Goal: Task Accomplishment & Management: Manage account settings

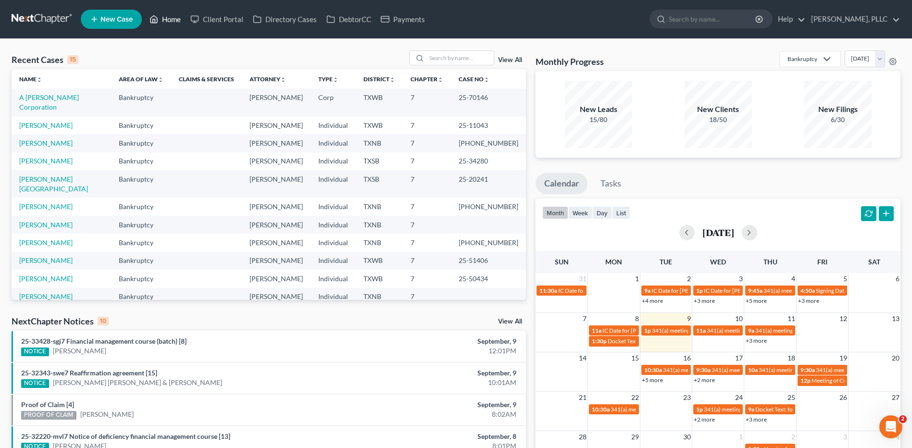
click at [172, 17] on link "Home" at bounding box center [165, 19] width 41 height 17
click at [436, 55] on input "search" at bounding box center [459, 58] width 67 height 14
click at [439, 63] on input "search" at bounding box center [459, 58] width 67 height 14
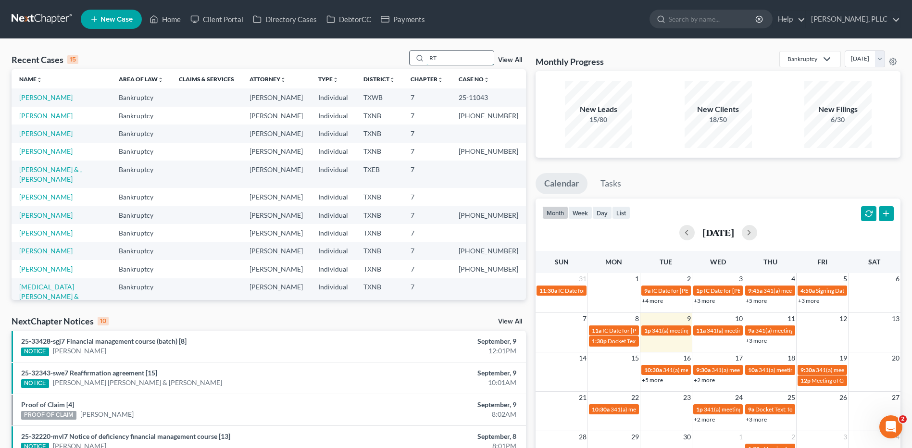
type input "R"
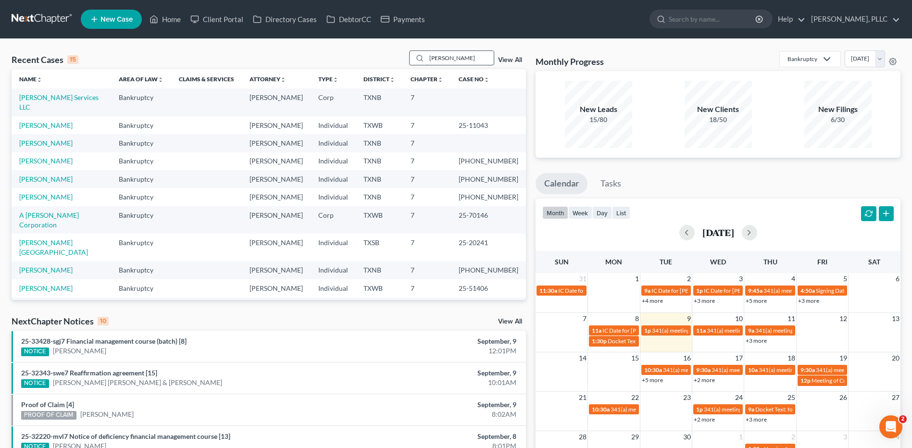
type input "Thompson"
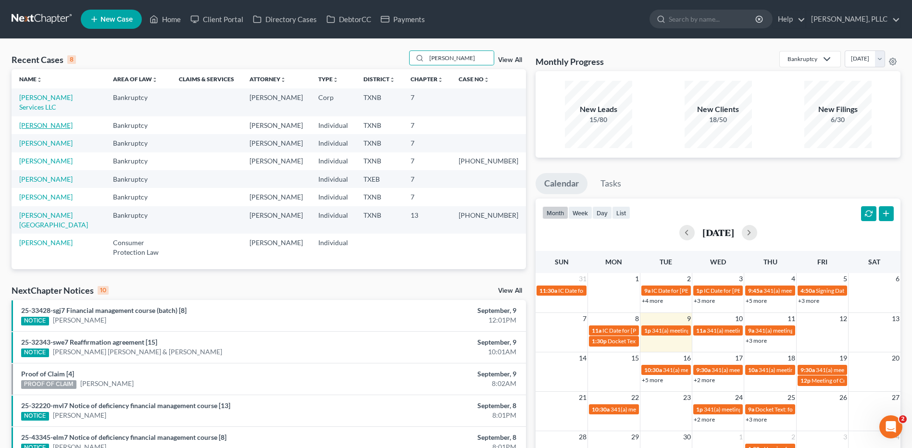
click at [56, 121] on link "[PERSON_NAME]" at bounding box center [45, 125] width 53 height 8
select select "4"
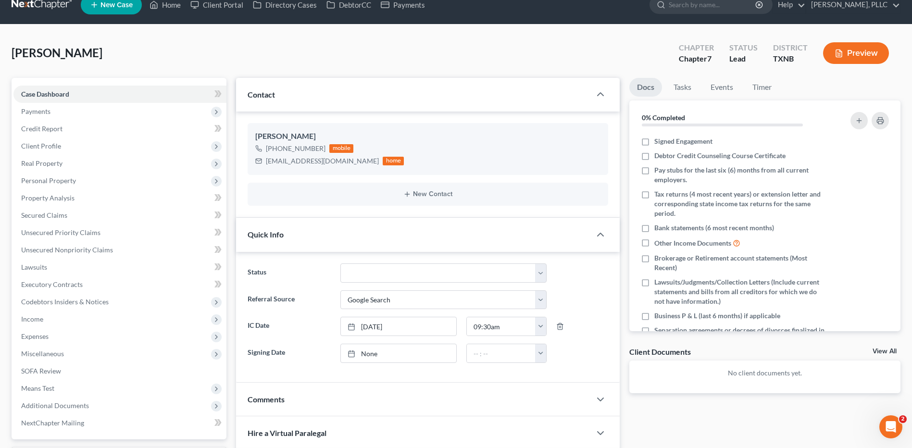
scroll to position [20, 0]
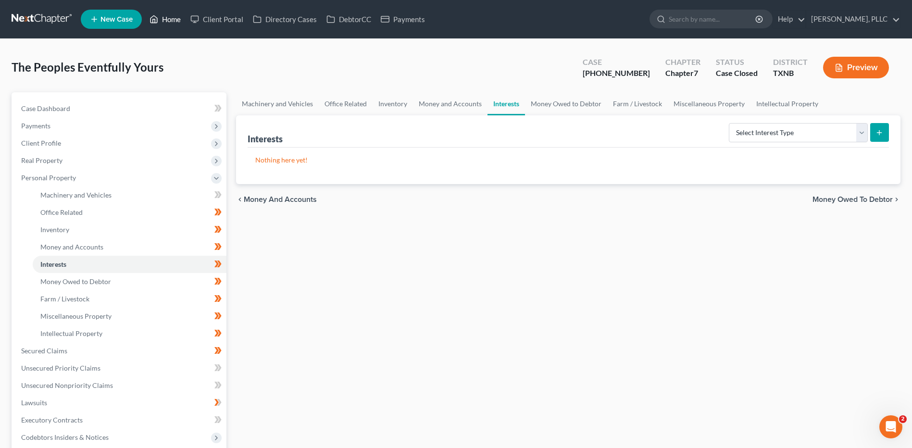
click at [168, 20] on link "Home" at bounding box center [165, 19] width 41 height 17
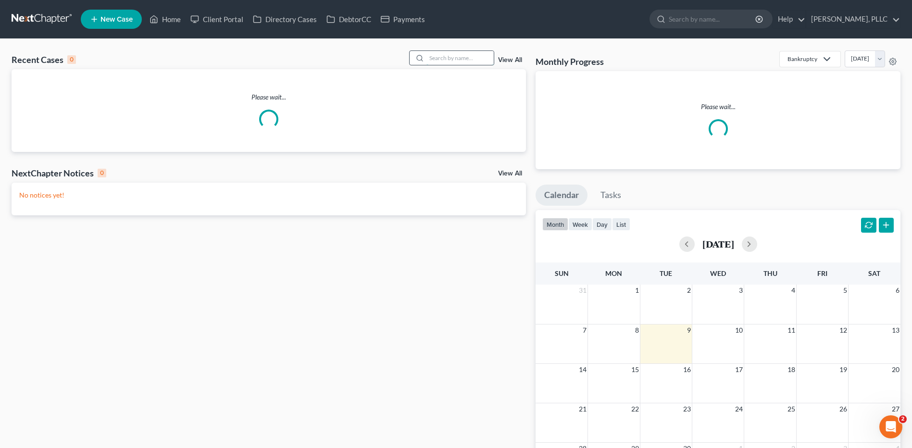
click at [438, 57] on input "search" at bounding box center [459, 58] width 67 height 14
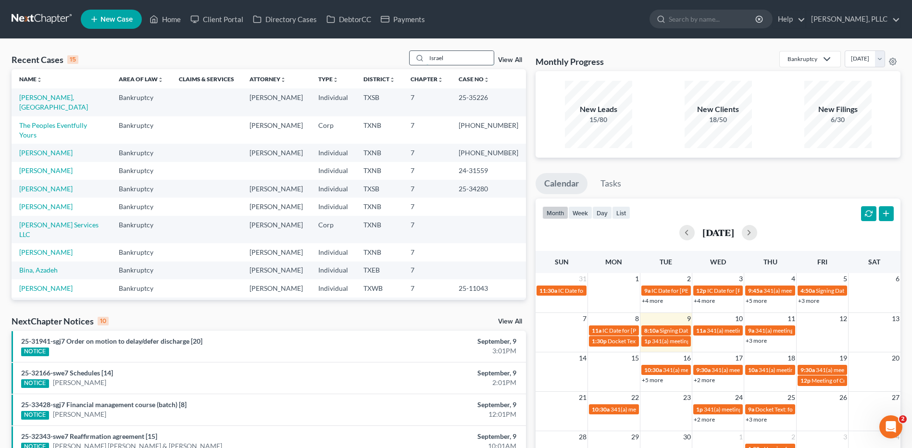
type input "Israel"
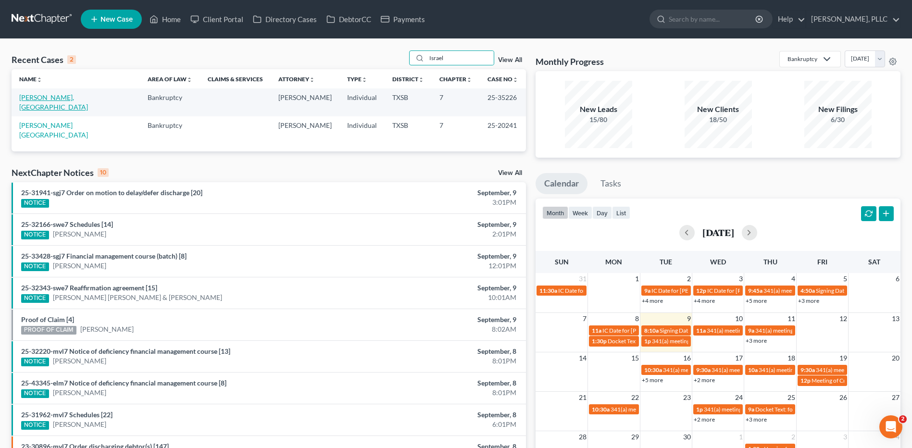
click at [44, 98] on link "Yanez Franco, Israel" at bounding box center [53, 102] width 69 height 18
select select "6"
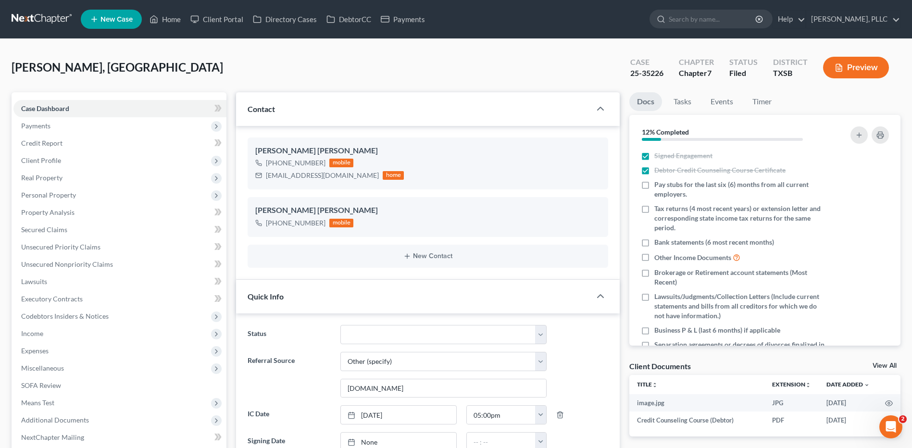
scroll to position [963, 0]
click at [175, 16] on link "Home" at bounding box center [165, 19] width 41 height 17
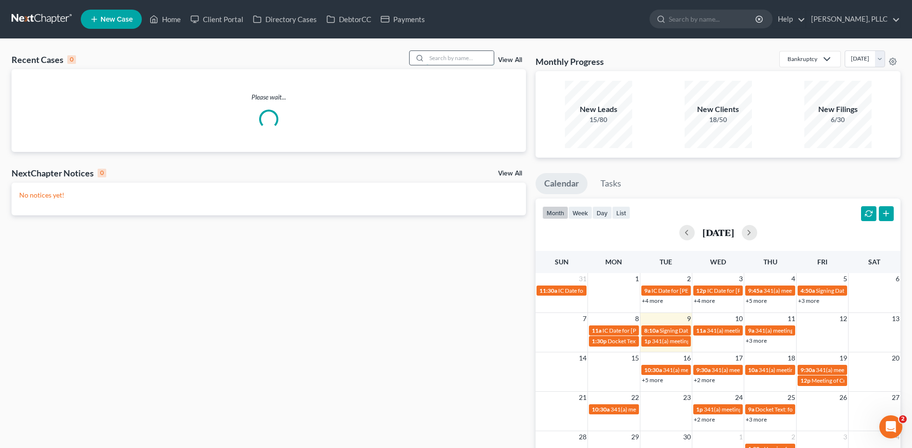
click at [447, 59] on input "search" at bounding box center [459, 58] width 67 height 14
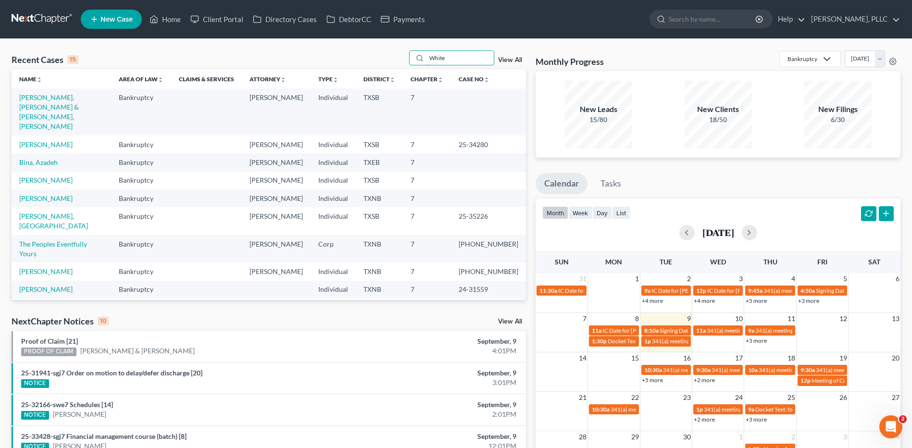
type input "White"
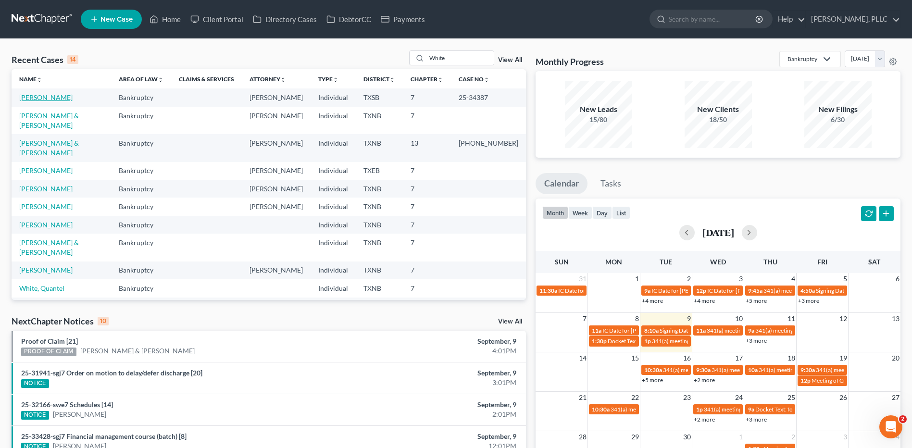
click at [48, 93] on link "[PERSON_NAME]" at bounding box center [45, 97] width 53 height 8
select select "6"
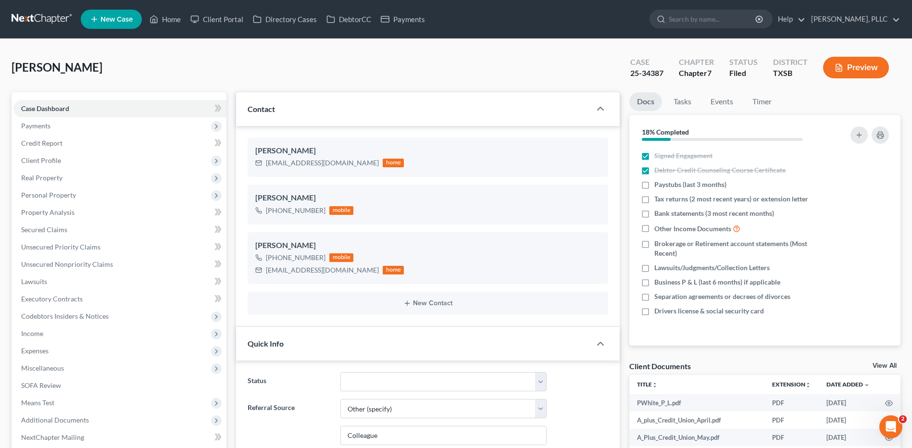
click at [131, 73] on div "White, Paula Upgraded Case 25-34387 Chapter Chapter 7 Status Filed District TXS…" at bounding box center [456, 71] width 889 height 42
click at [132, 72] on div "White, Paula Upgraded Case 25-34387 Chapter Chapter 7 Status Filed District TXS…" at bounding box center [456, 71] width 889 height 42
click at [174, 66] on div "White, Paula Upgraded Case 25-34387 Chapter Chapter 7 Status Filed District TXS…" at bounding box center [456, 71] width 889 height 42
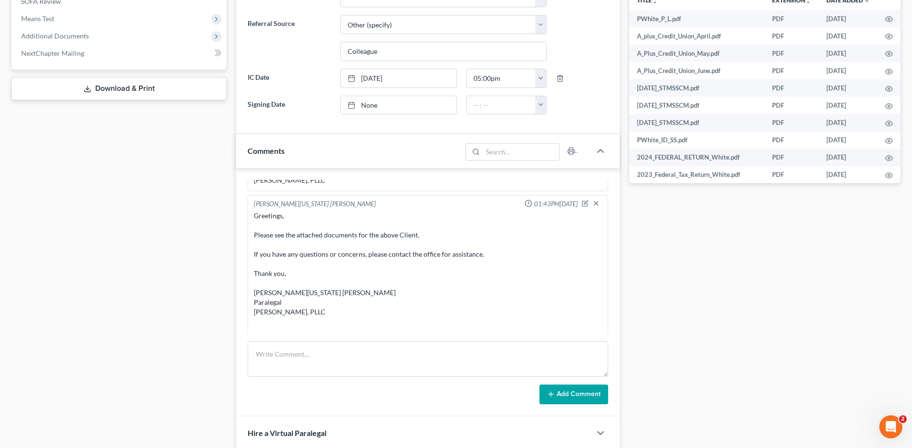
scroll to position [1583, 0]
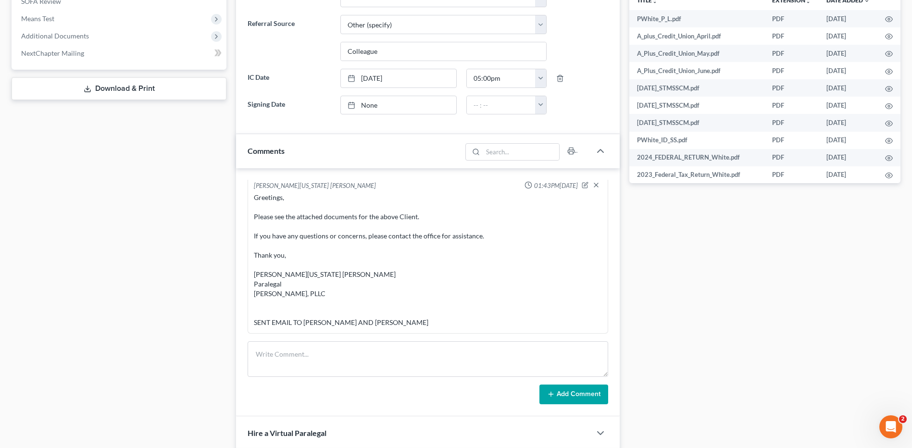
click at [730, 271] on div "Docs Tasks Events Timer 18% Completed Nothing here yet! Signed Engagement Debto…" at bounding box center [765, 180] width 281 height 944
click at [314, 362] on textarea at bounding box center [428, 359] width 361 height 36
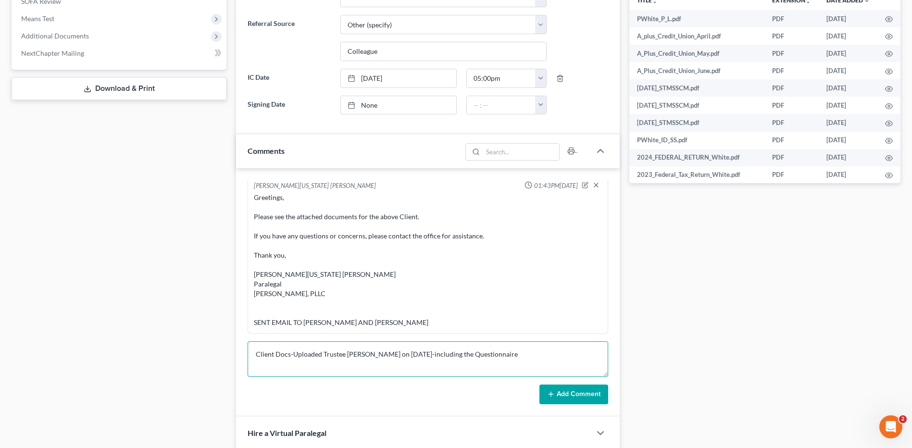
type textarea "Client Docs-Uploaded Trustee Eva on Sept 2-including the Questionnaire"
click at [552, 390] on icon at bounding box center [551, 394] width 8 height 8
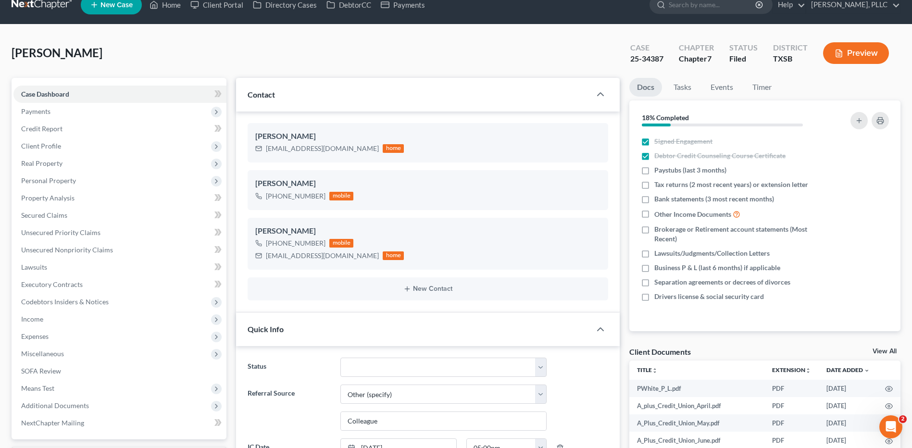
scroll to position [0, 0]
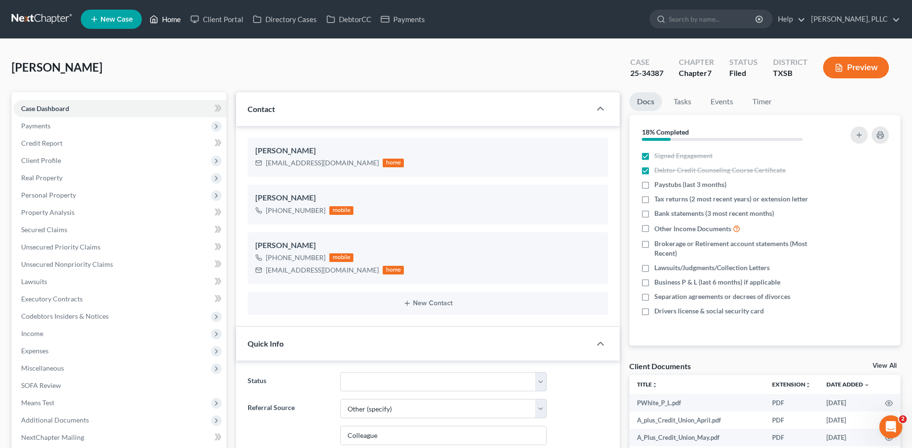
click at [168, 14] on link "Home" at bounding box center [165, 19] width 41 height 17
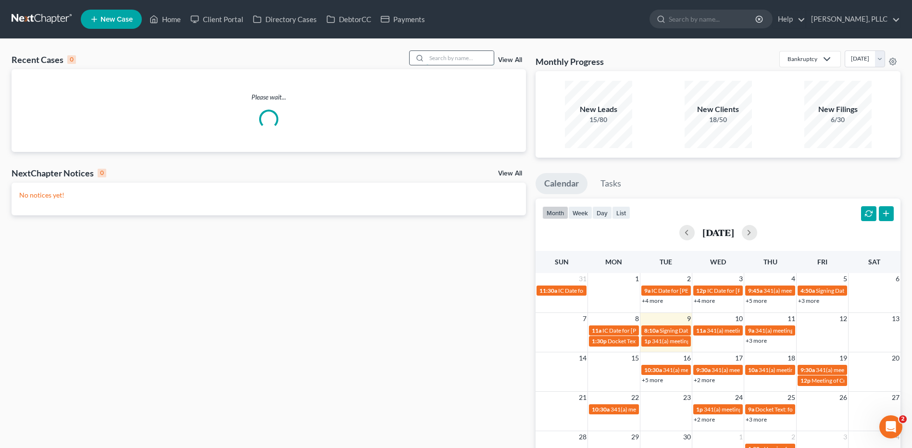
click at [484, 54] on input "search" at bounding box center [459, 58] width 67 height 14
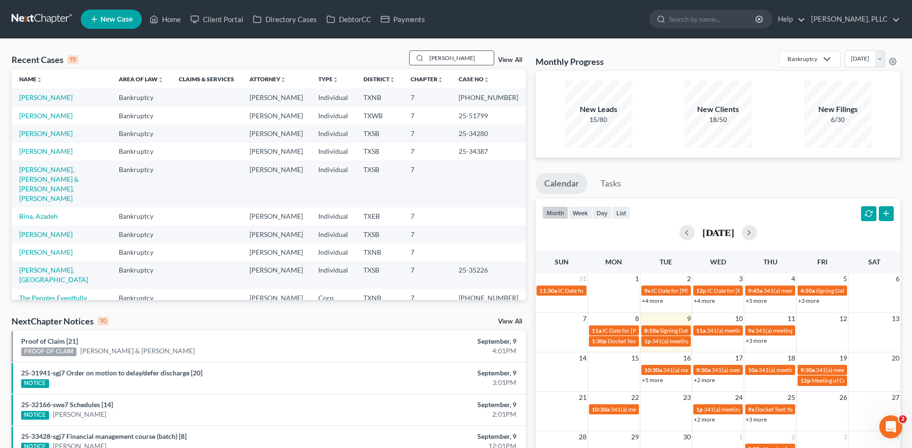
type input "Peterson"
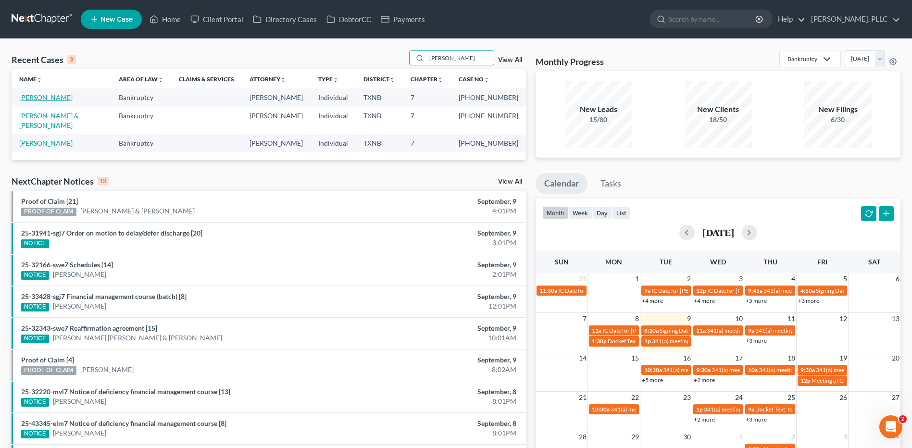
click at [42, 96] on link "[PERSON_NAME]" at bounding box center [45, 97] width 53 height 8
select select "1"
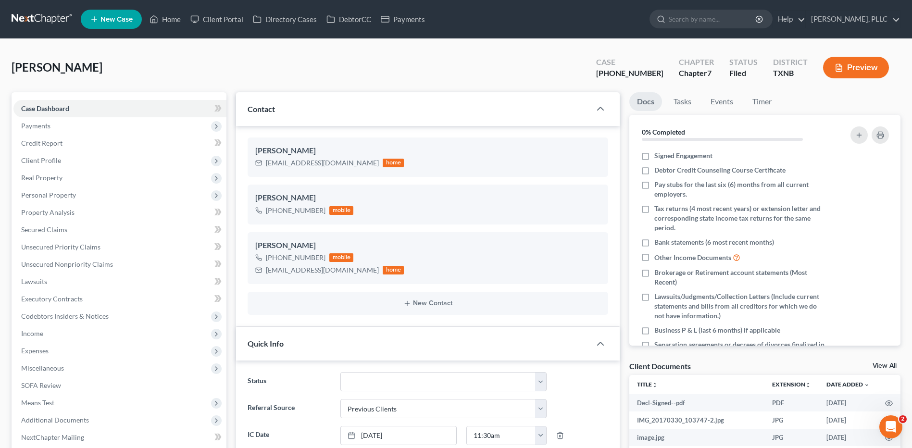
drag, startPoint x: 267, startPoint y: 63, endPoint x: 414, endPoint y: 84, distance: 148.6
click at [268, 63] on div "Peterson, Shamaria Upgraded Case 25-43315-7 Chapter Chapter 7 Status Filed Dist…" at bounding box center [456, 71] width 889 height 42
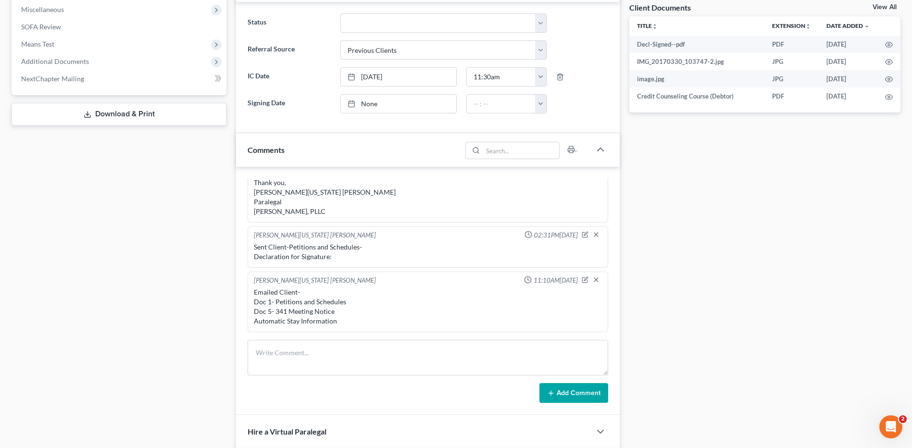
scroll to position [411, 0]
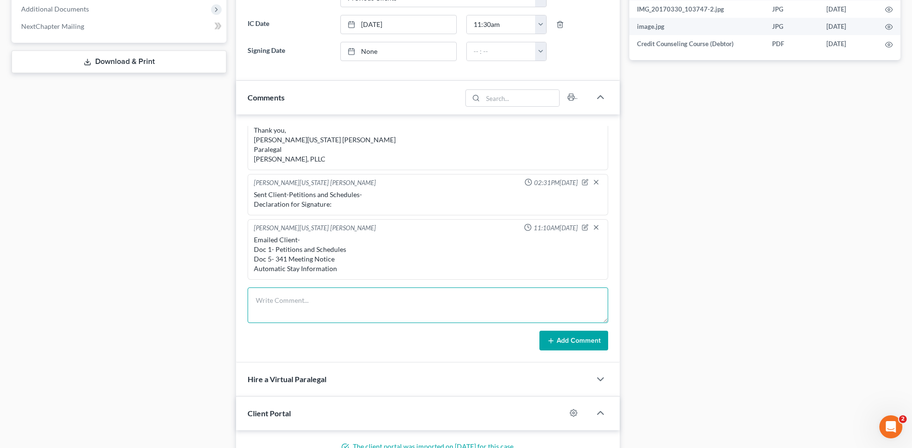
click at [286, 295] on textarea at bounding box center [428, 306] width 361 height 36
click at [377, 299] on textarea "Uploaded Docs- Trustee Marilyn" at bounding box center [428, 306] width 361 height 36
type textarea "Uploaded Docs- Trustee Marilyn Garner-Drivers License, Social Security, Tax, Ba…"
click at [560, 336] on button "Add Comment" at bounding box center [573, 341] width 69 height 20
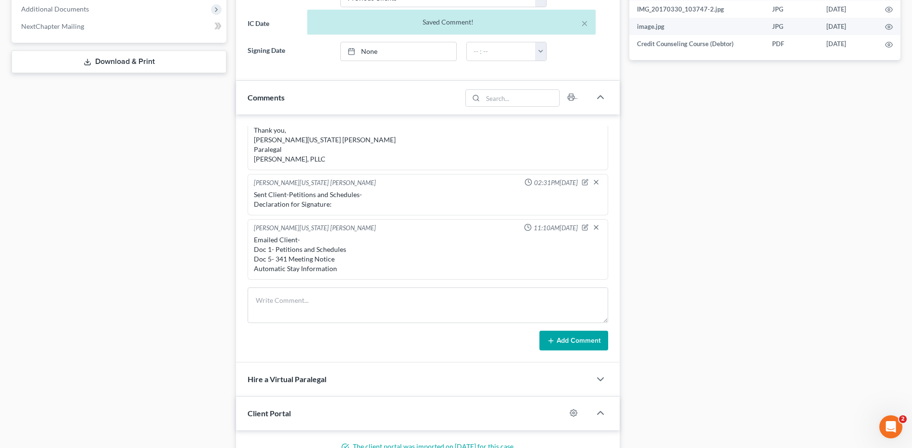
scroll to position [1048, 0]
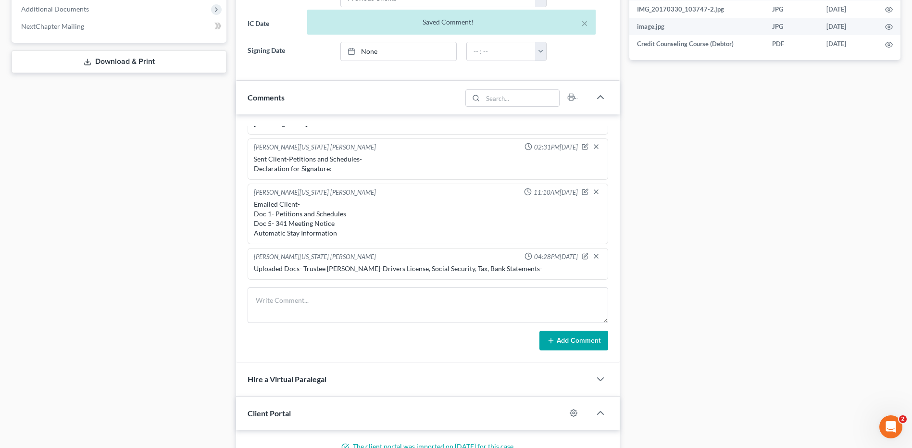
drag, startPoint x: 721, startPoint y: 169, endPoint x: 749, endPoint y: 170, distance: 27.9
click at [722, 169] on div "Docs Tasks Events Timer 0% Completed Nothing here yet! Signed Engagement Debtor…" at bounding box center [765, 140] width 281 height 918
drag, startPoint x: 756, startPoint y: 243, endPoint x: 903, endPoint y: 230, distance: 147.7
click at [756, 243] on div "Docs Tasks Events Timer 0% Completed Nothing here yet! Signed Engagement Debtor…" at bounding box center [765, 140] width 281 height 918
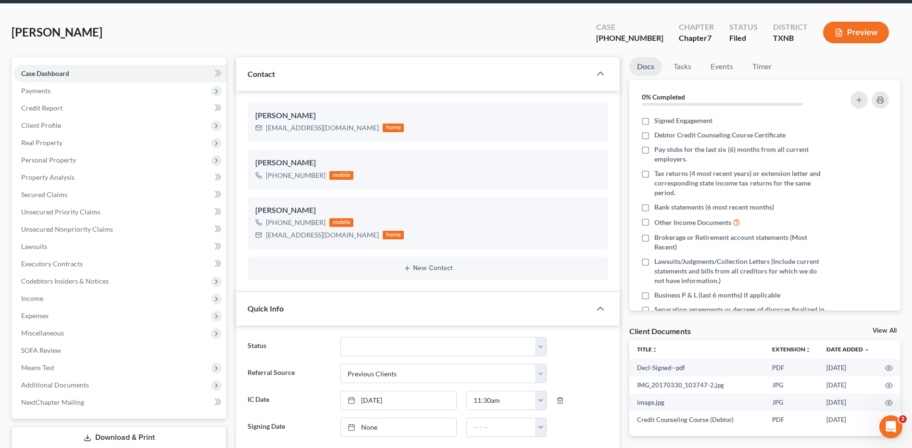
scroll to position [0, 0]
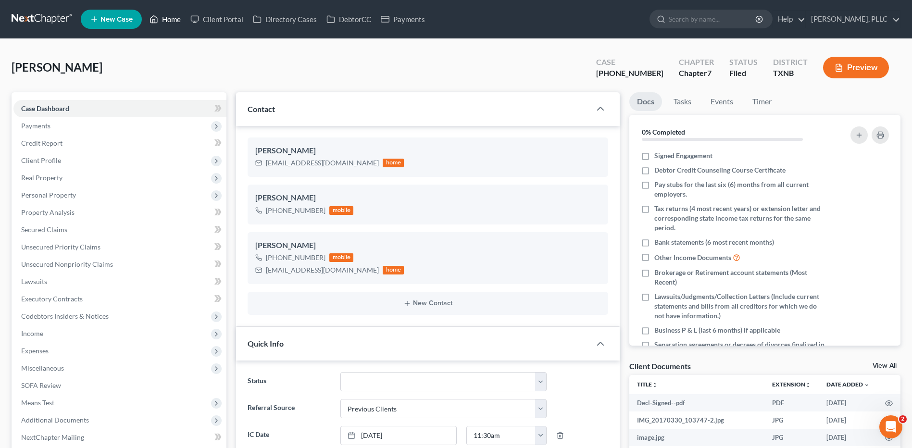
click at [171, 13] on link "Home" at bounding box center [165, 19] width 41 height 17
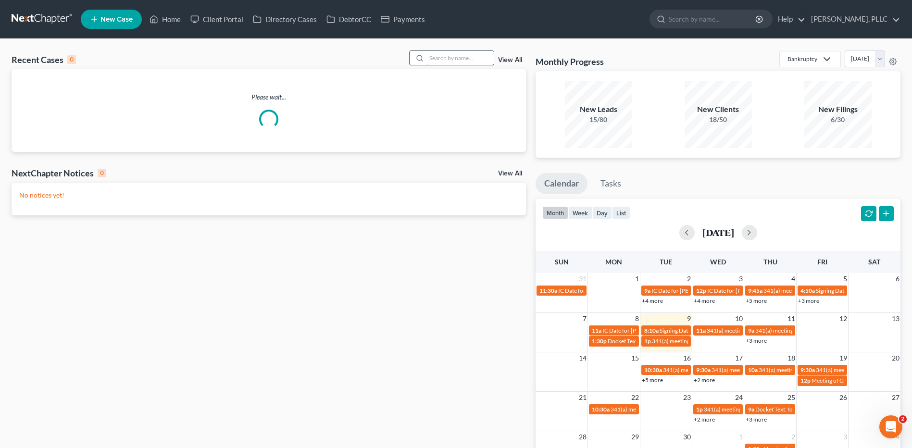
click at [441, 59] on input "search" at bounding box center [459, 58] width 67 height 14
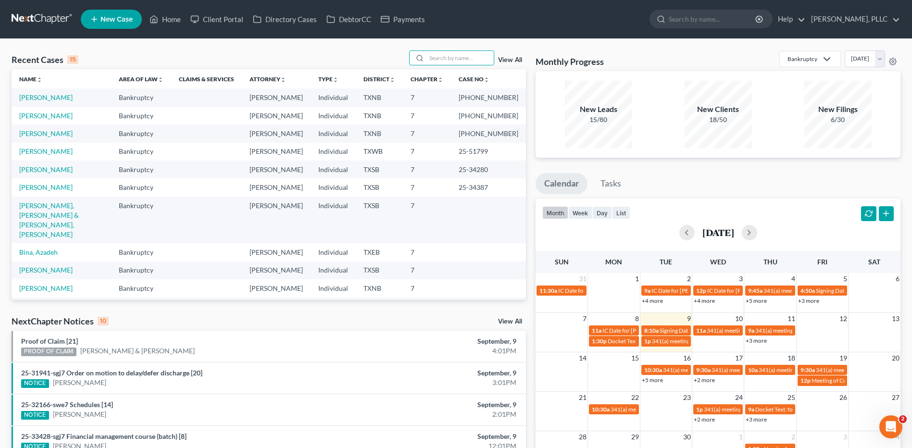
drag, startPoint x: 441, startPoint y: 59, endPoint x: 363, endPoint y: 48, distance: 79.6
click at [349, 48] on div "Recent Cases 15 View All Name unfold_more expand_more expand_less Area of Law u…" at bounding box center [456, 357] width 912 height 636
click at [437, 57] on input "search" at bounding box center [459, 58] width 67 height 14
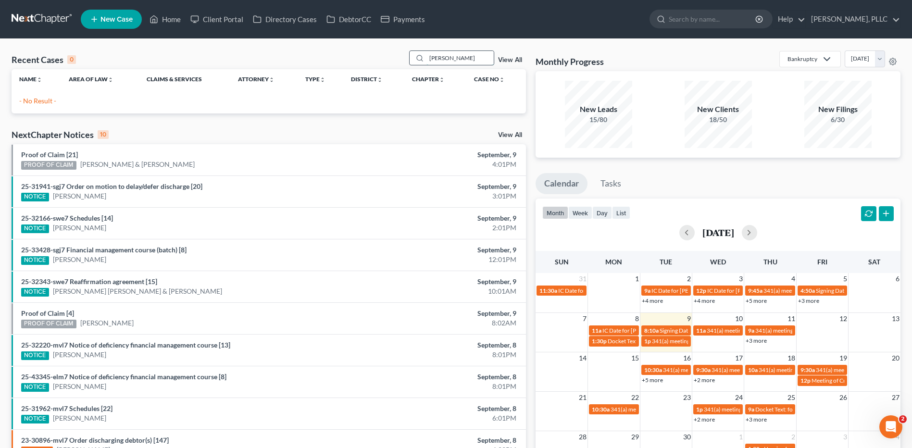
type input "Rutlin"
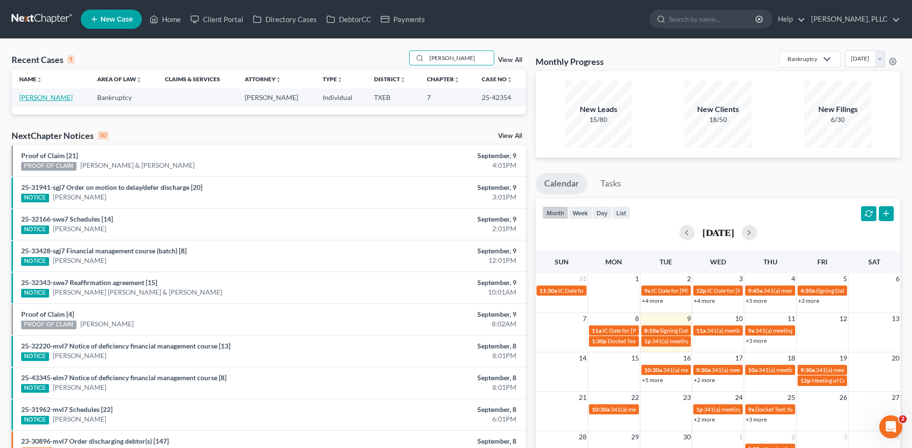
click at [39, 97] on link "Rutlin, Vanessa" at bounding box center [45, 97] width 53 height 8
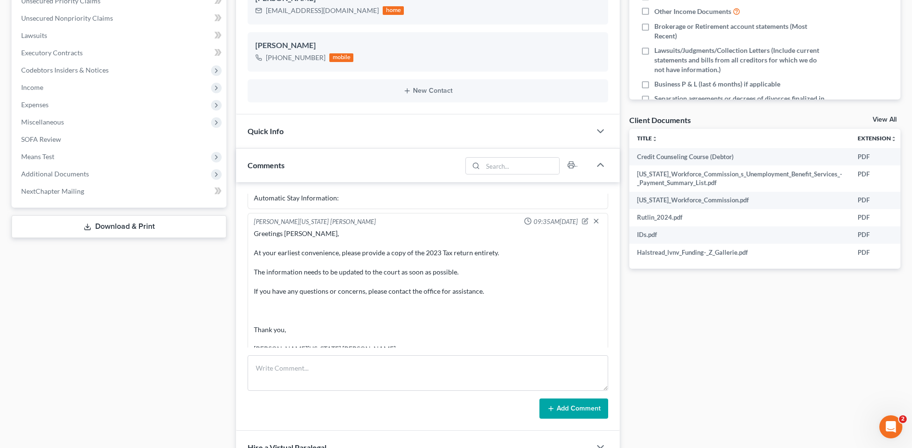
scroll to position [598, 0]
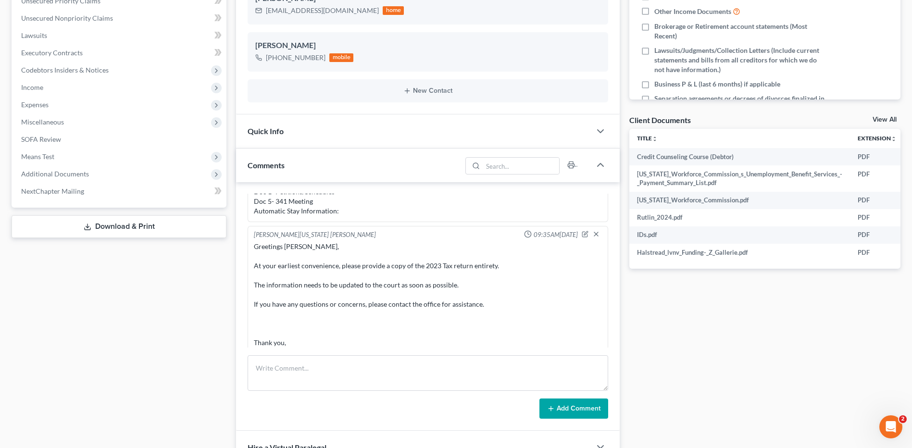
click at [780, 329] on div "Docs Tasks Events Timer 0% Completed Nothing here yet! Signed Engagement Debtor…" at bounding box center [765, 206] width 281 height 720
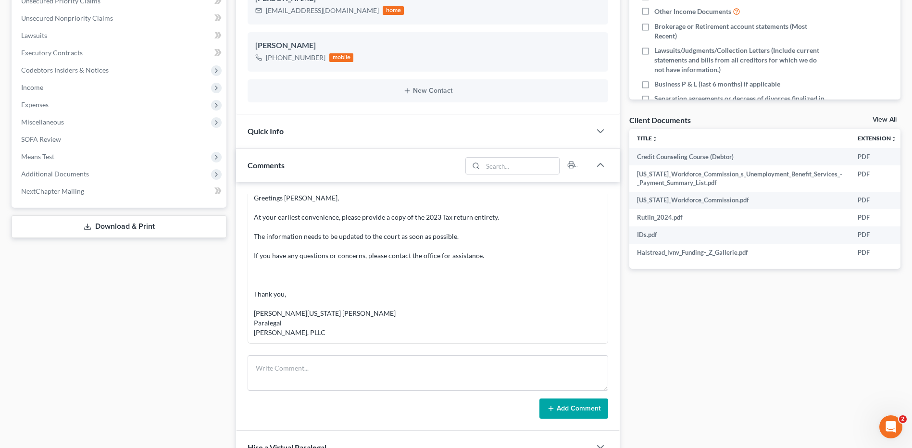
scroll to position [707, 0]
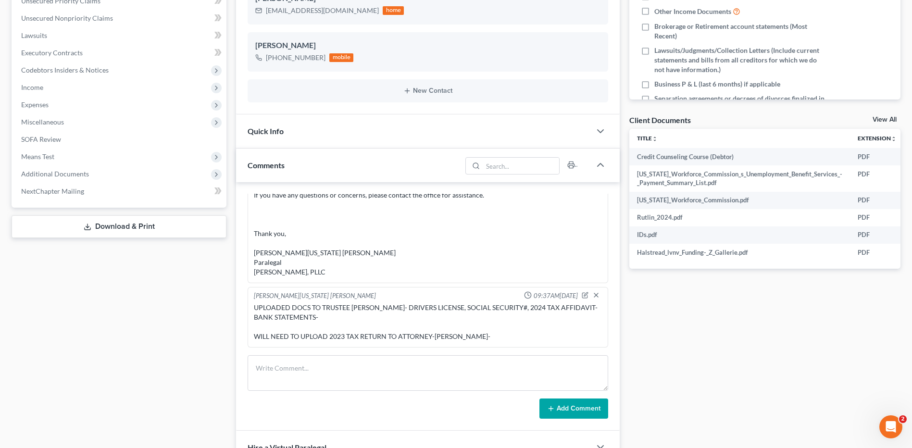
click at [701, 364] on div "Docs Tasks Events Timer 0% Completed Nothing here yet! Signed Engagement Debtor…" at bounding box center [765, 206] width 281 height 720
drag, startPoint x: 776, startPoint y: 359, endPoint x: 919, endPoint y: 295, distance: 156.3
click at [777, 358] on div "Docs Tasks Events Timer 0% Completed Nothing here yet! Signed Engagement Debtor…" at bounding box center [765, 206] width 281 height 720
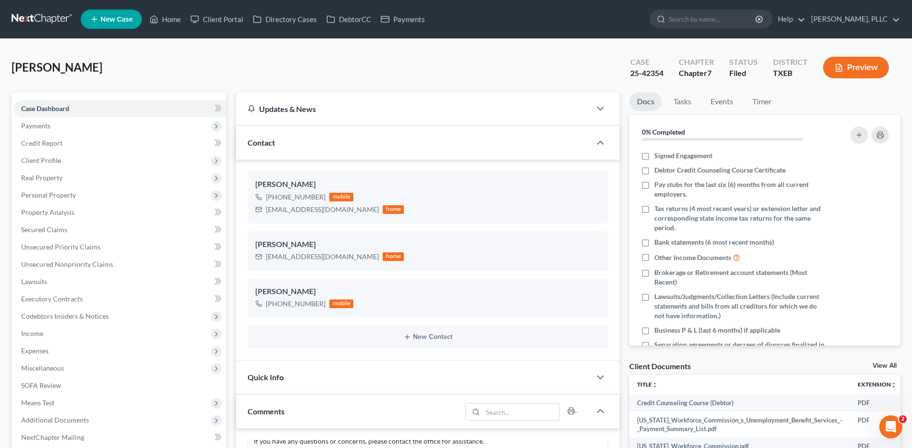
scroll to position [246, 0]
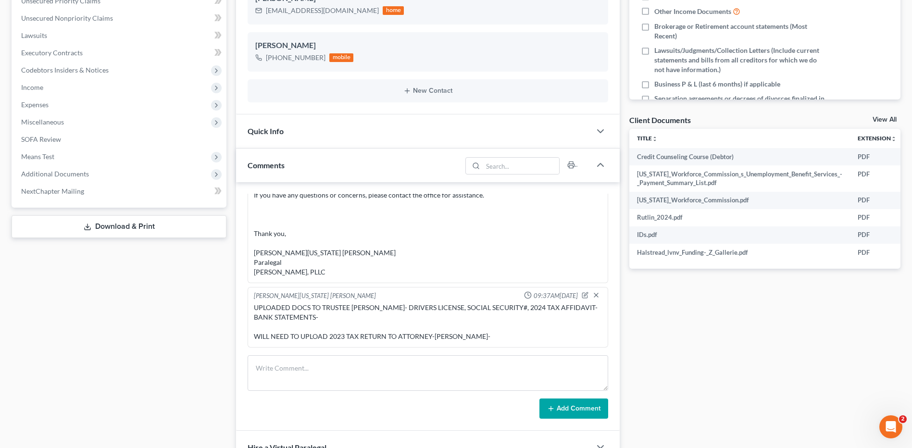
drag, startPoint x: 819, startPoint y: 340, endPoint x: 918, endPoint y: 314, distance: 102.6
click at [828, 340] on div "Docs Tasks Events Timer 0% Completed Nothing here yet! Signed Engagement Debtor…" at bounding box center [765, 206] width 281 height 720
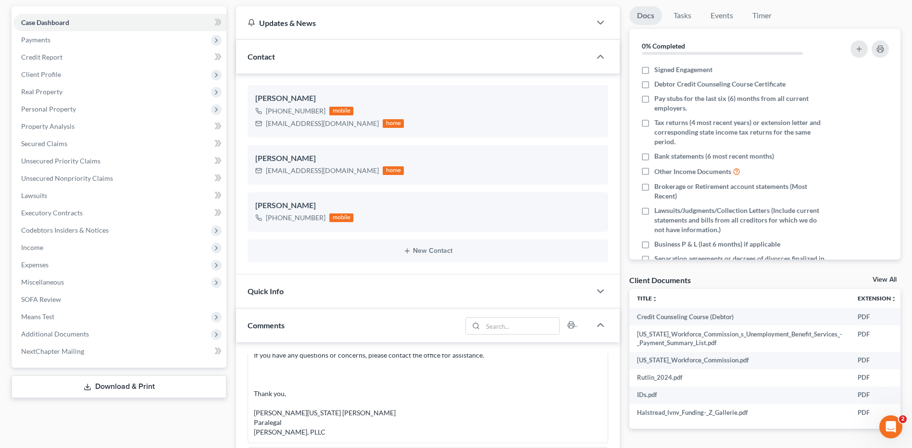
scroll to position [0, 0]
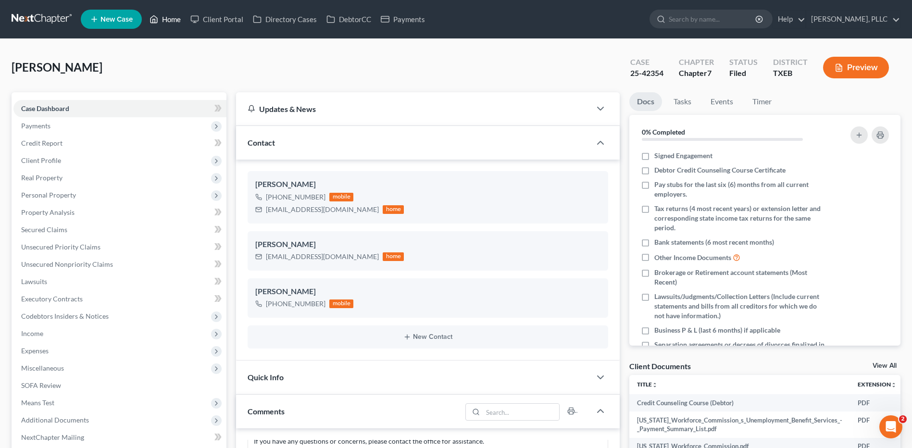
drag, startPoint x: 178, startPoint y: 18, endPoint x: 594, endPoint y: 119, distance: 428.1
click at [178, 18] on link "Home" at bounding box center [165, 19] width 41 height 17
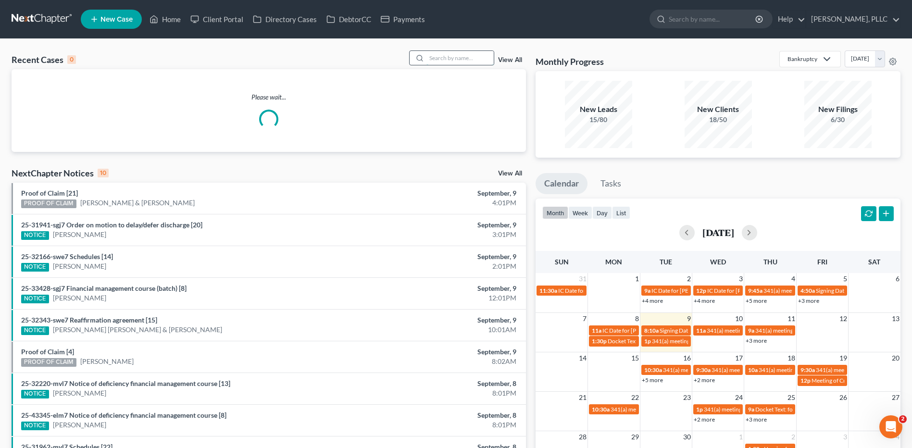
click at [455, 63] on input "search" at bounding box center [459, 58] width 67 height 14
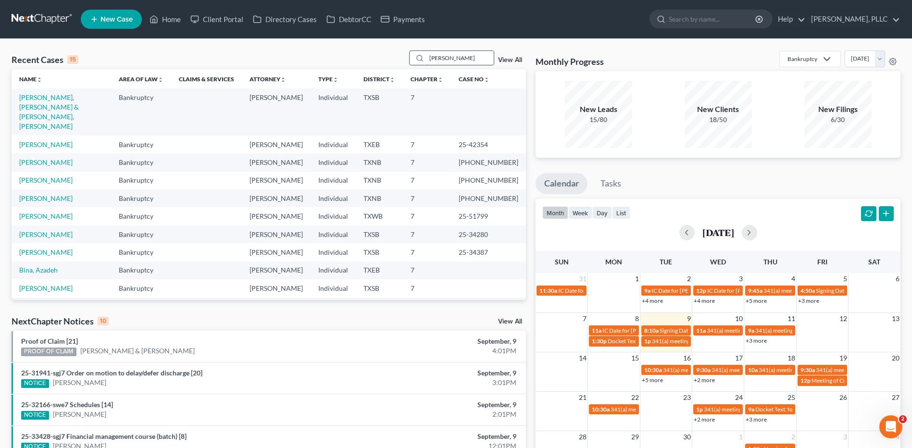
type input "Perez"
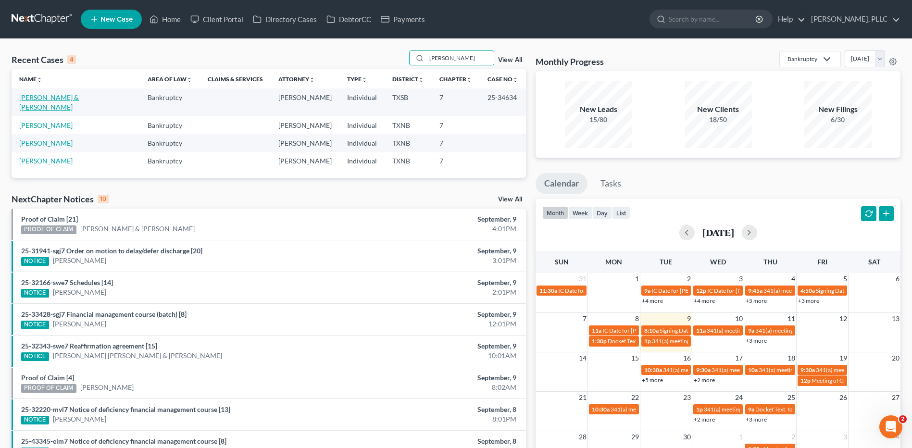
click at [74, 97] on link "Perez, Fernando & Nistal, Rita" at bounding box center [49, 102] width 60 height 18
select select "4"
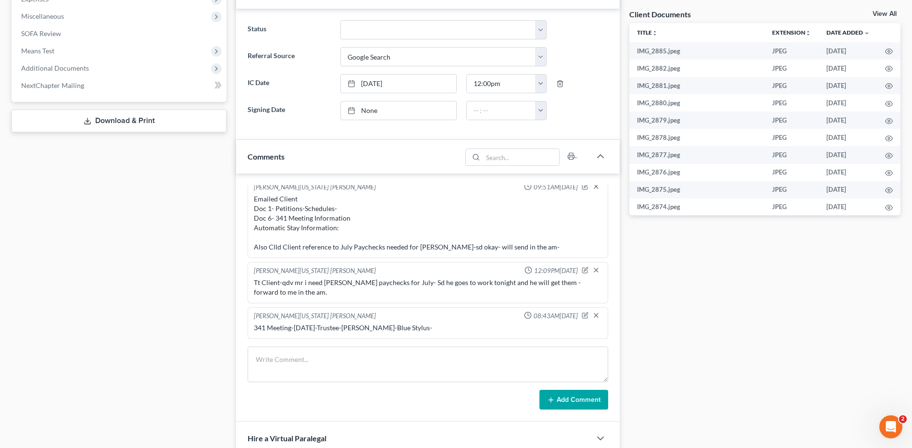
scroll to position [358, 0]
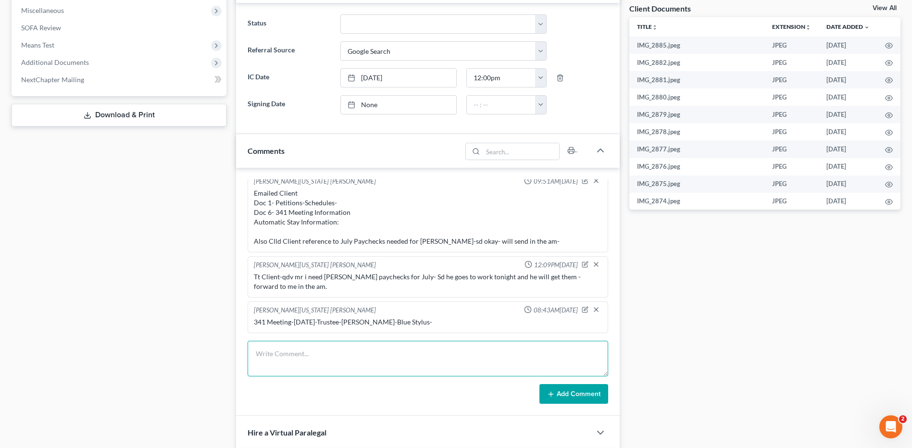
click at [350, 352] on textarea at bounding box center [428, 359] width 361 height 36
type textarea "UPLOADED"
click at [301, 360] on textarea "UPLOADED" at bounding box center [428, 359] width 361 height 36
type textarea "U"
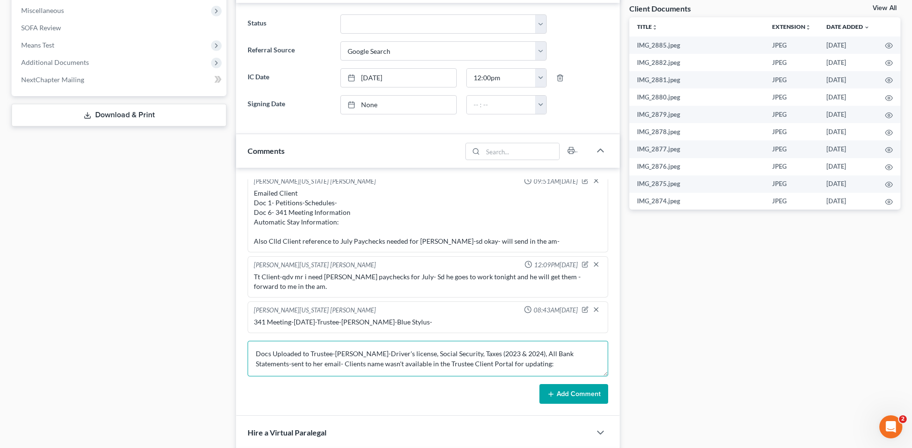
type textarea "Docs Uploaded to Trustee-Catherine Curtis-Driver's license, Social Security, Ta…"
click at [569, 397] on button "Add Comment" at bounding box center [573, 394] width 69 height 20
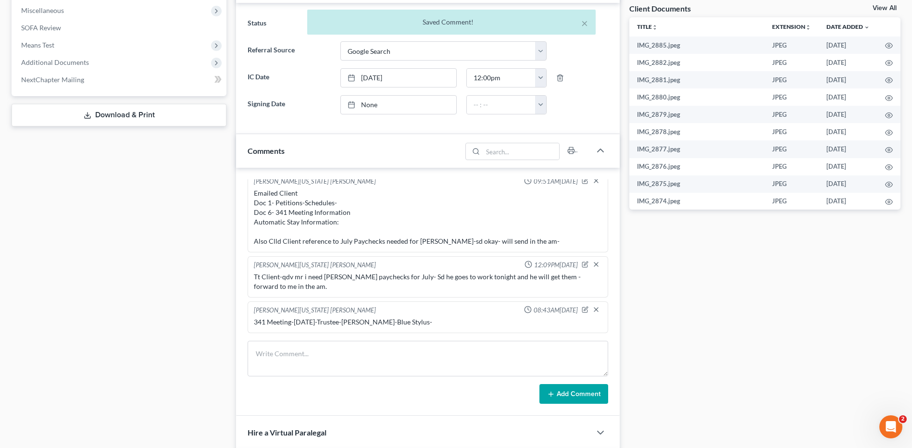
scroll to position [890, 0]
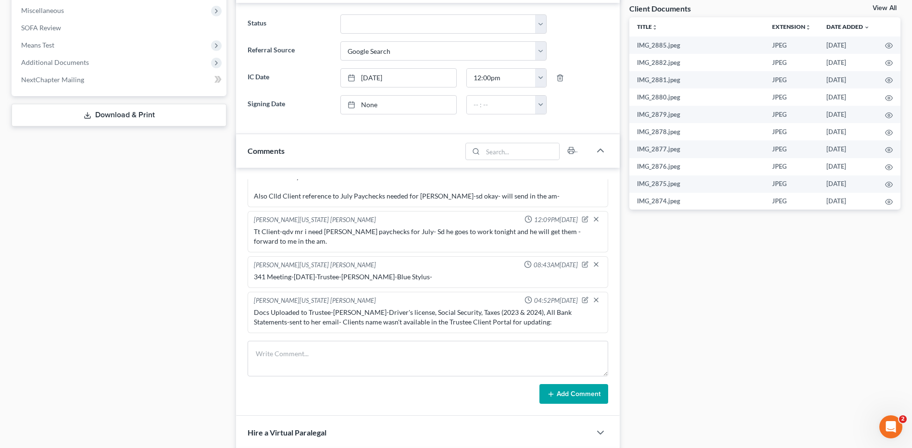
click at [718, 293] on div "Docs Tasks Events Timer 0% Completed Nothing here yet! Signed Engagement Debtor…" at bounding box center [765, 198] width 281 height 927
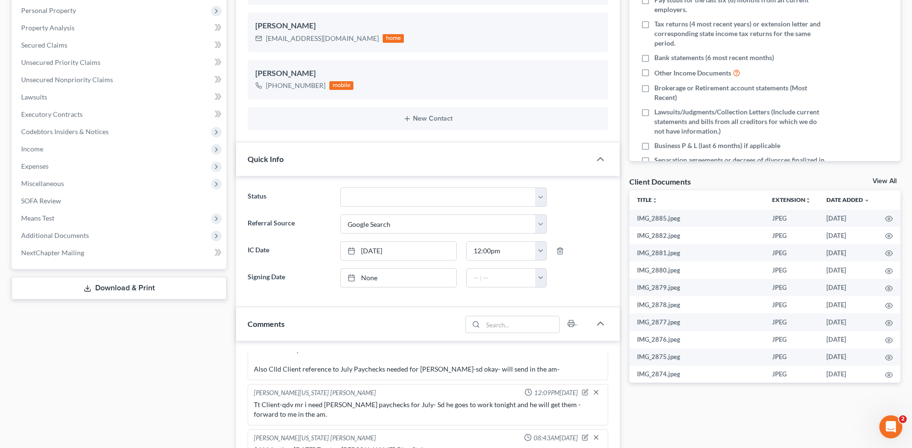
scroll to position [0, 0]
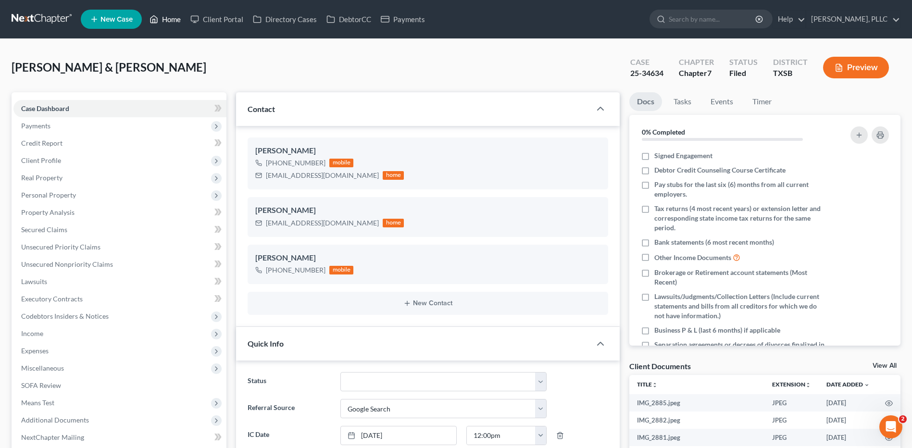
click at [175, 18] on link "Home" at bounding box center [165, 19] width 41 height 17
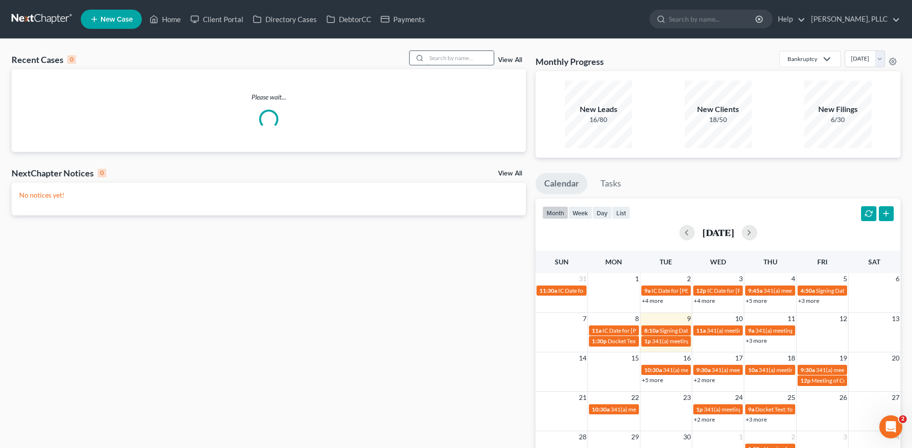
click at [445, 61] on input "search" at bounding box center [459, 58] width 67 height 14
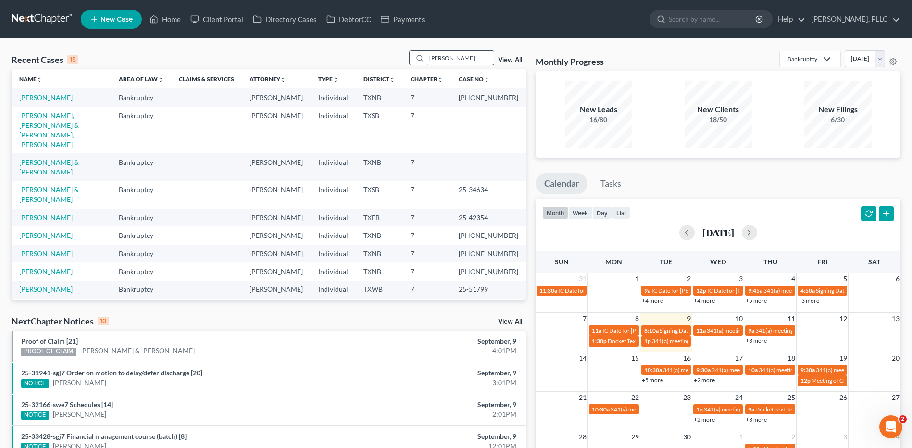
type input "Vera"
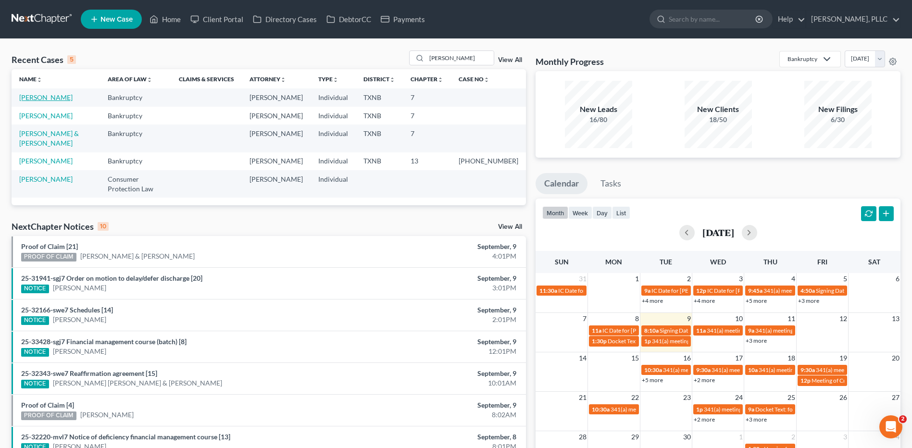
click at [40, 96] on link "Vera, Andrew" at bounding box center [45, 97] width 53 height 8
select select "4"
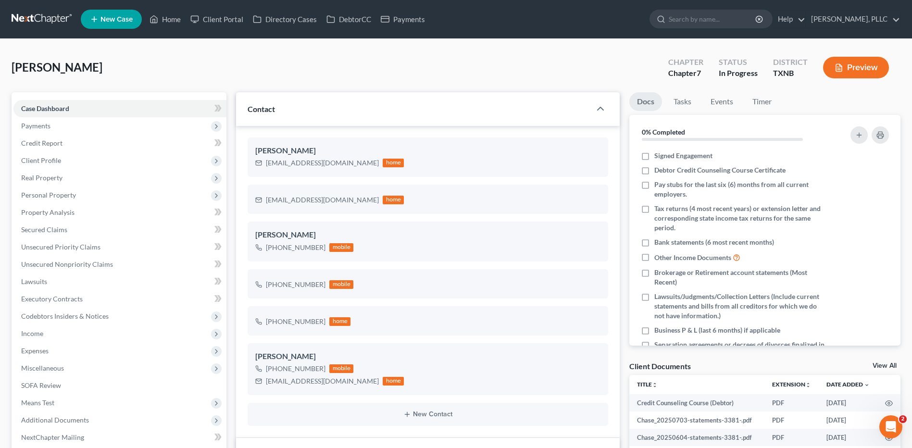
scroll to position [1011, 0]
click at [213, 73] on div "Vera, Andrew Upgraded Chapter Chapter 7 Status In Progress District TXNB Preview" at bounding box center [456, 71] width 889 height 42
click at [38, 127] on span "Payments" at bounding box center [35, 126] width 29 height 8
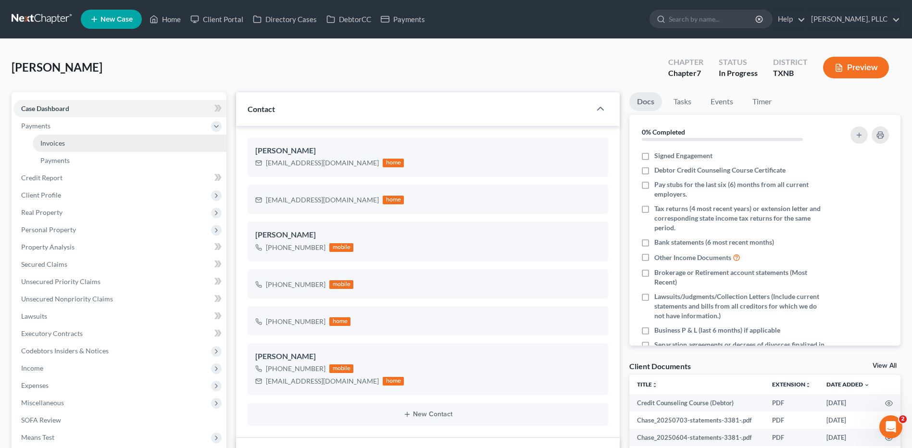
click at [56, 142] on span "Invoices" at bounding box center [52, 143] width 25 height 8
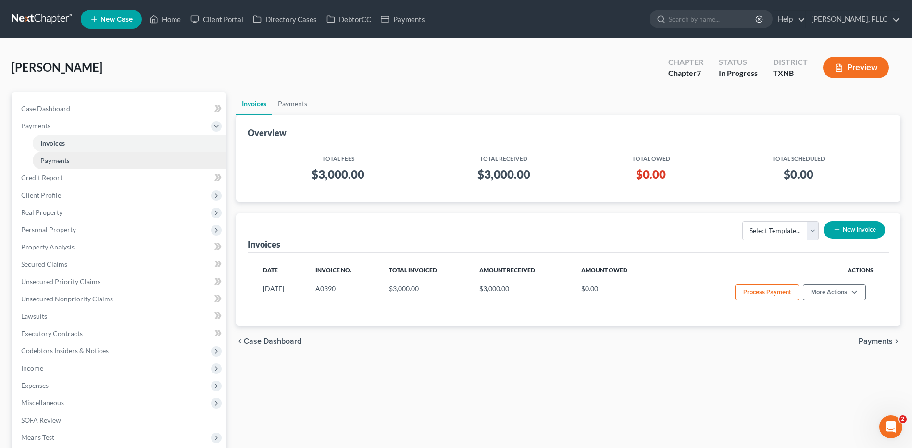
click at [63, 161] on span "Payments" at bounding box center [54, 160] width 29 height 8
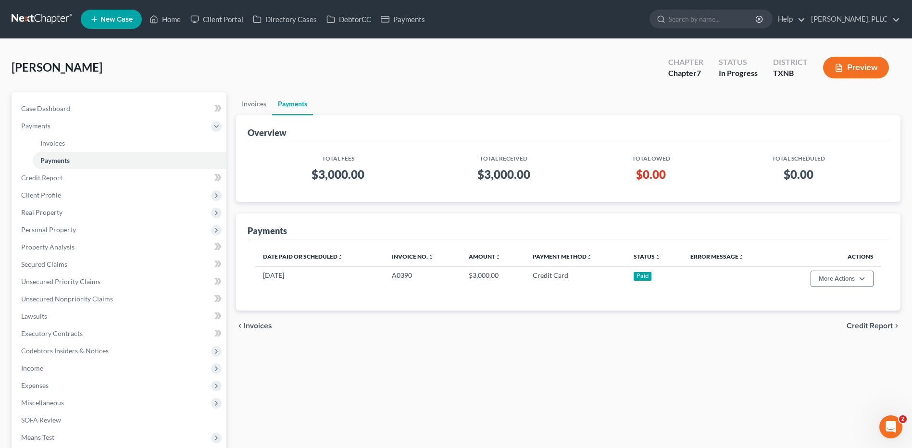
click at [870, 329] on span "Credit Report" at bounding box center [870, 326] width 46 height 8
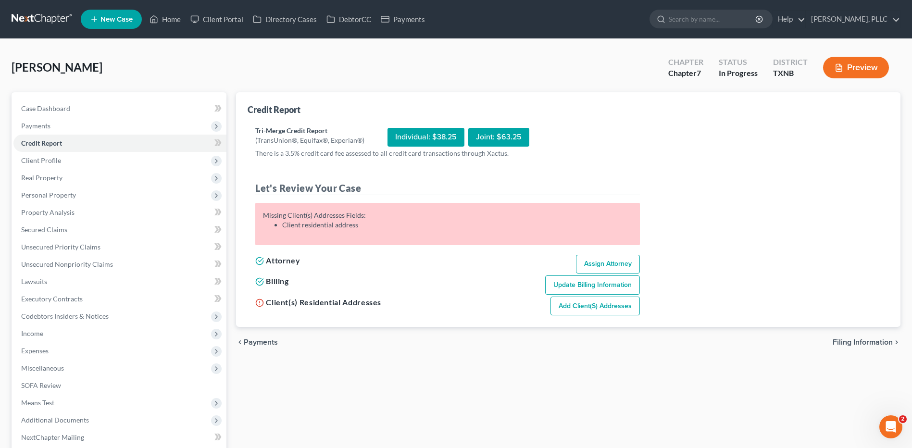
click at [507, 141] on div "Joint: $63.25" at bounding box center [498, 137] width 61 height 19
click at [489, 133] on div "Joint: $63.25" at bounding box center [498, 137] width 61 height 19
click at [604, 264] on link "Assign Attorney" at bounding box center [608, 264] width 64 height 19
select select "1"
select select "0"
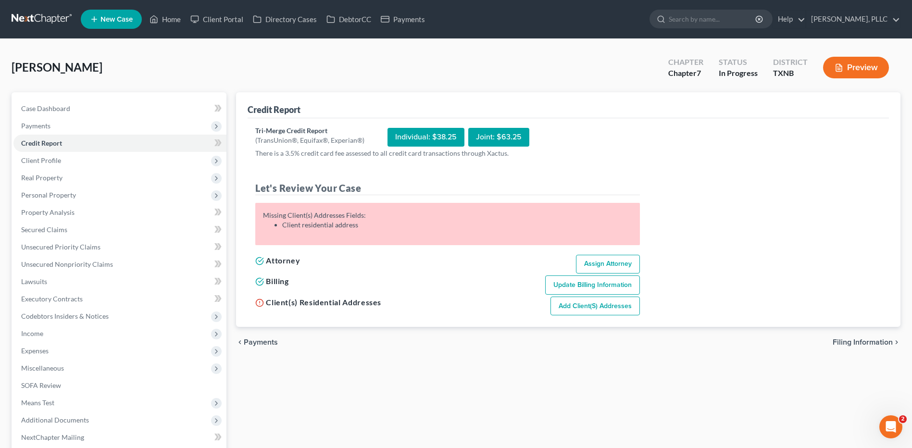
select select "0"
select select "45"
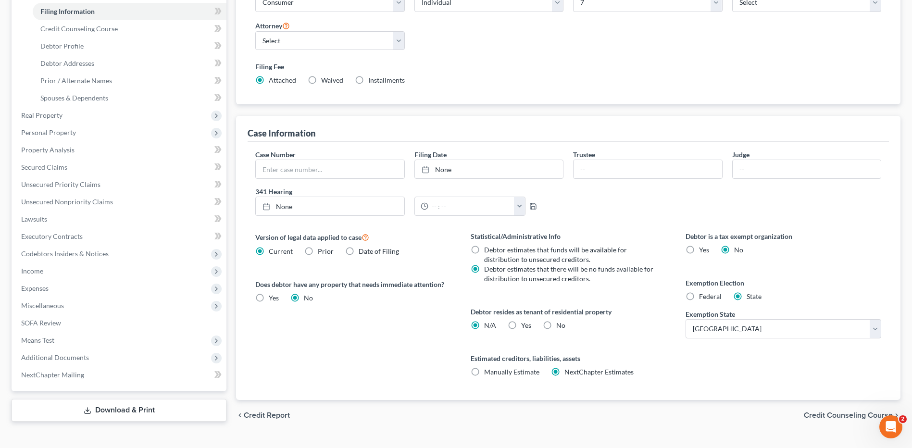
scroll to position [186, 0]
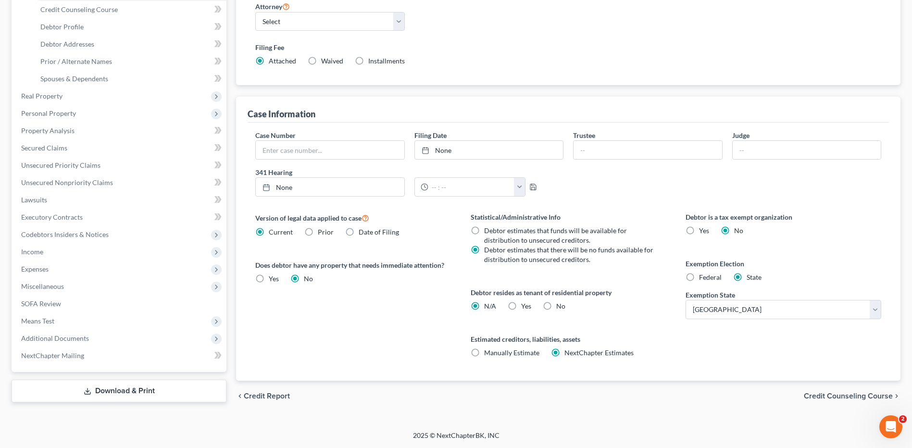
click at [839, 395] on span "Credit Counseling Course" at bounding box center [848, 396] width 89 height 8
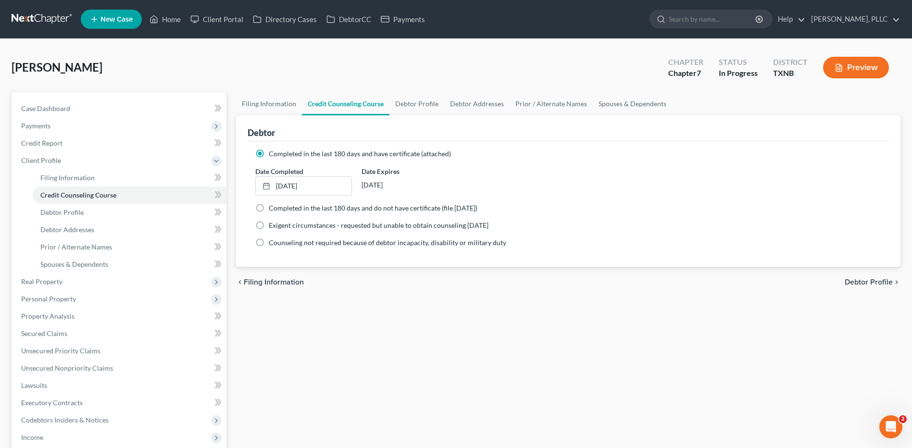
click at [860, 281] on span "Debtor Profile" at bounding box center [869, 282] width 48 height 8
select select "1"
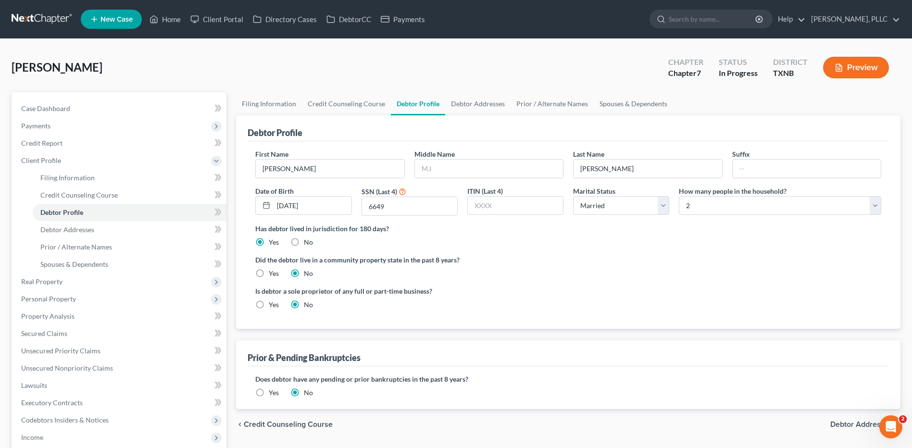
click at [795, 100] on ul "Filing Information Credit Counseling Course Debtor Profile Debtor Addresses Pri…" at bounding box center [568, 103] width 665 height 23
click at [367, 15] on link "DebtorCC" at bounding box center [349, 19] width 54 height 17
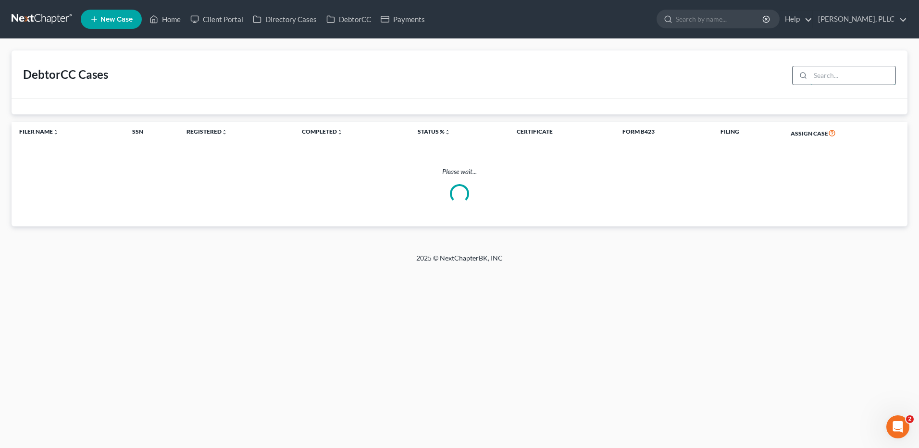
click at [824, 76] on input "search" at bounding box center [853, 75] width 85 height 18
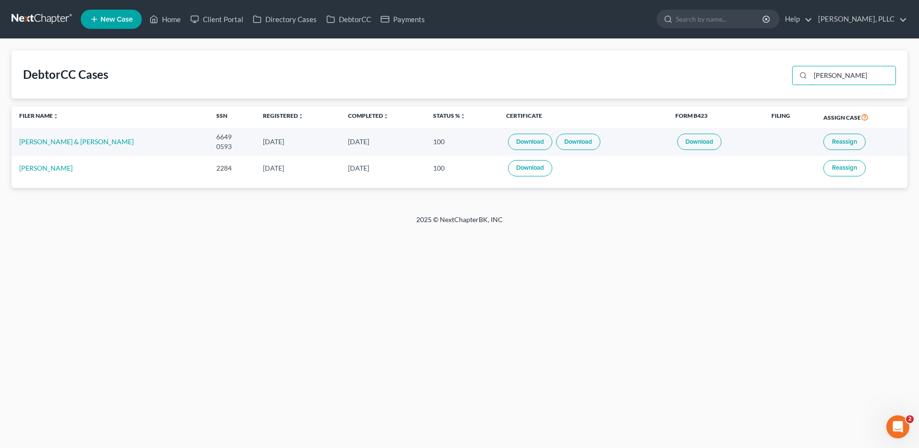
type input "Kai"
click at [508, 140] on link "Download" at bounding box center [530, 142] width 44 height 16
click at [558, 141] on link "Download" at bounding box center [578, 142] width 44 height 16
click at [169, 17] on link "Home" at bounding box center [165, 19] width 41 height 17
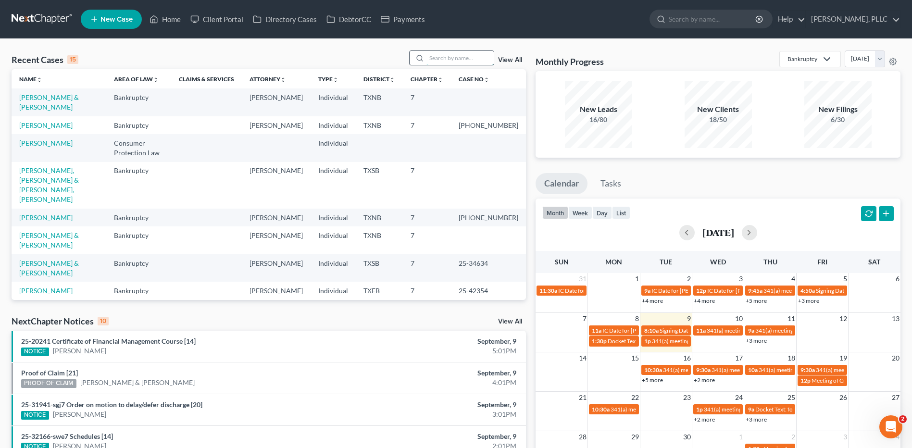
click at [438, 60] on input "search" at bounding box center [459, 58] width 67 height 14
click at [42, 99] on link "Vera, Andrew & Kai" at bounding box center [49, 102] width 60 height 18
select select "4"
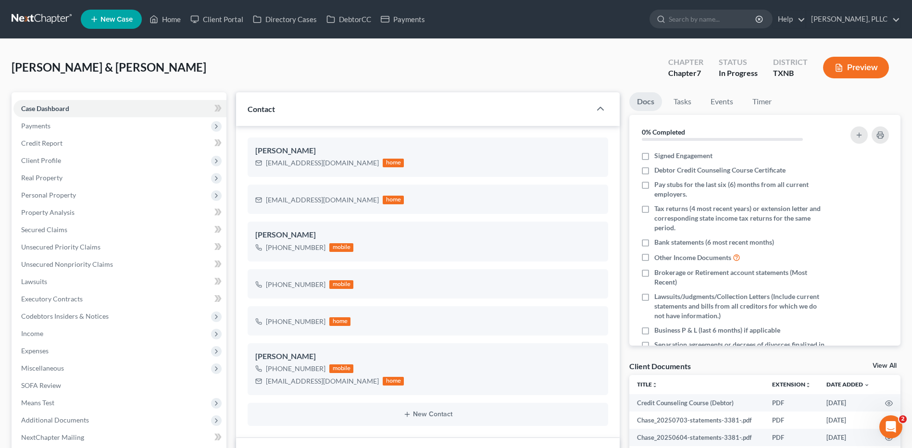
scroll to position [1011, 0]
click at [21, 142] on span "Credit Report" at bounding box center [41, 143] width 41 height 8
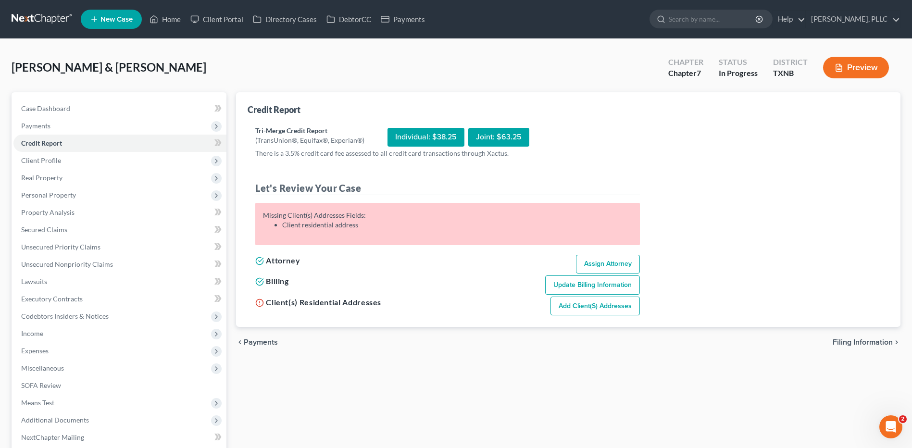
click at [499, 141] on div "Joint: $63.25" at bounding box center [498, 137] width 61 height 19
click at [502, 131] on div "Joint: $63.25" at bounding box center [498, 137] width 61 height 19
click at [597, 286] on link "Update Billing Information" at bounding box center [592, 285] width 95 height 19
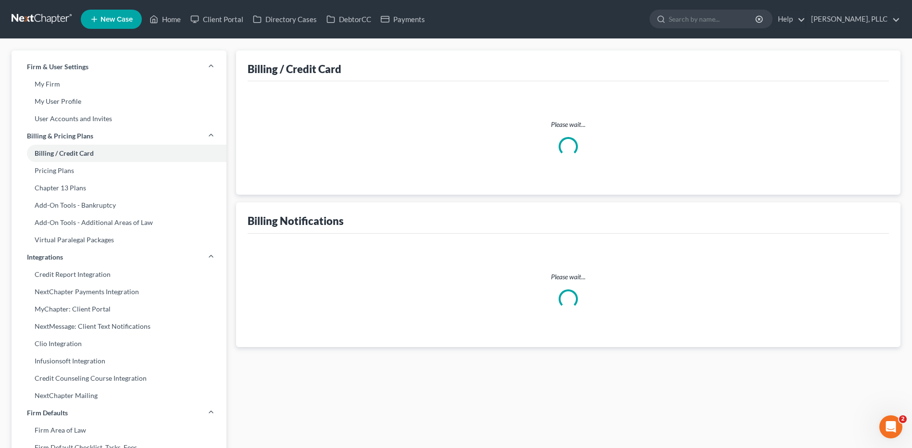
select select "45"
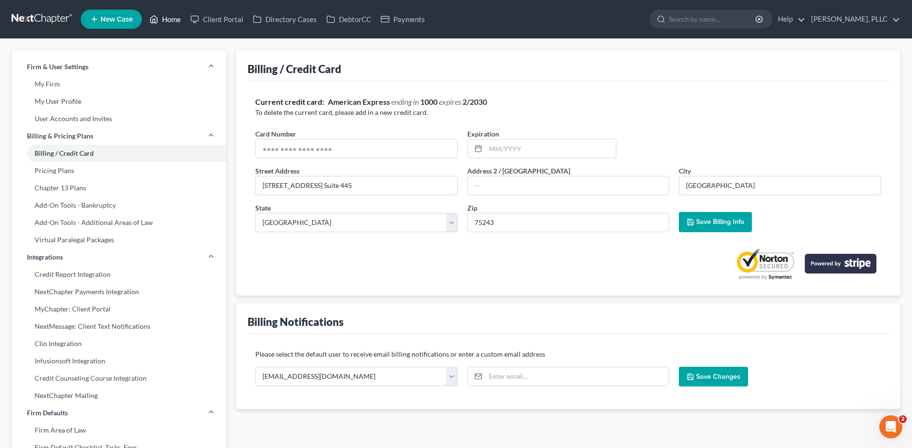
click at [169, 16] on link "Home" at bounding box center [165, 19] width 41 height 17
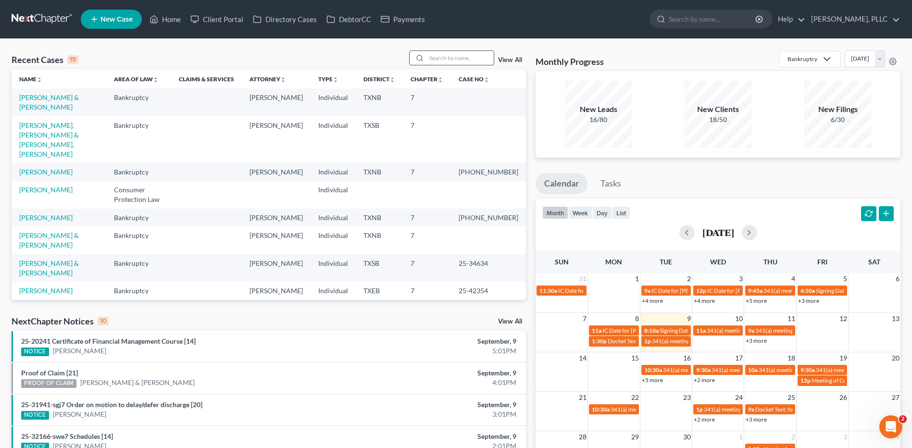
click at [443, 61] on input "search" at bounding box center [459, 58] width 67 height 14
click at [50, 97] on link "Vera, Andrew & Kai" at bounding box center [49, 102] width 60 height 18
select select "4"
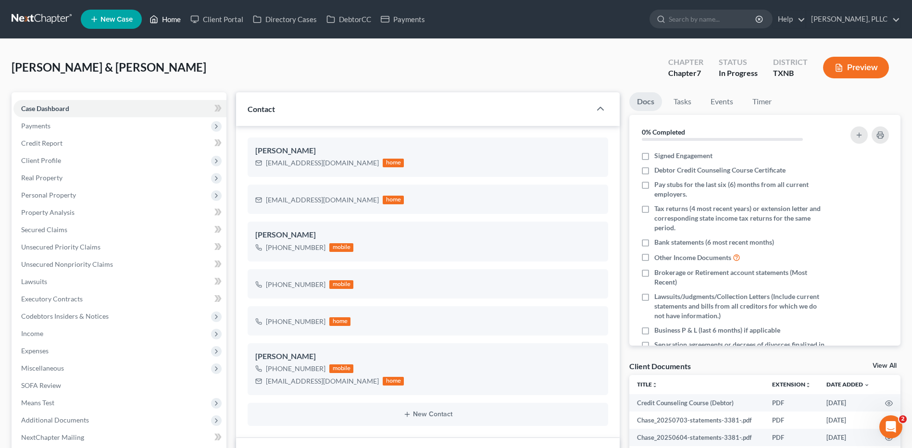
click at [168, 20] on link "Home" at bounding box center [165, 19] width 41 height 17
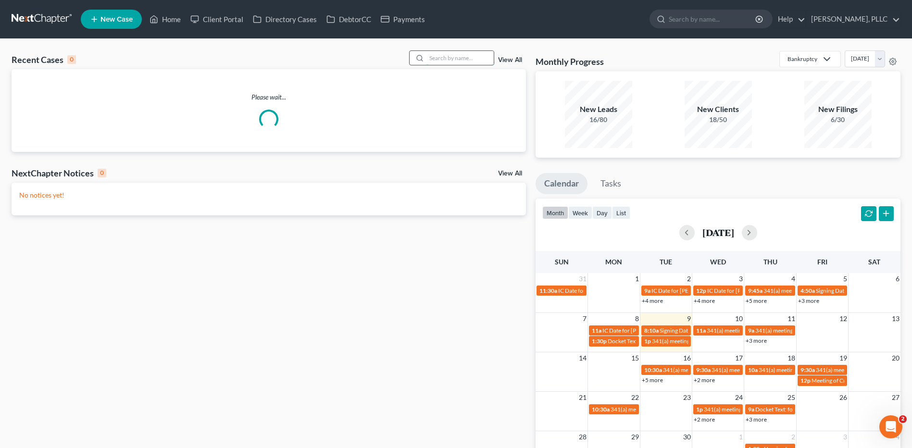
click at [436, 57] on input "search" at bounding box center [459, 58] width 67 height 14
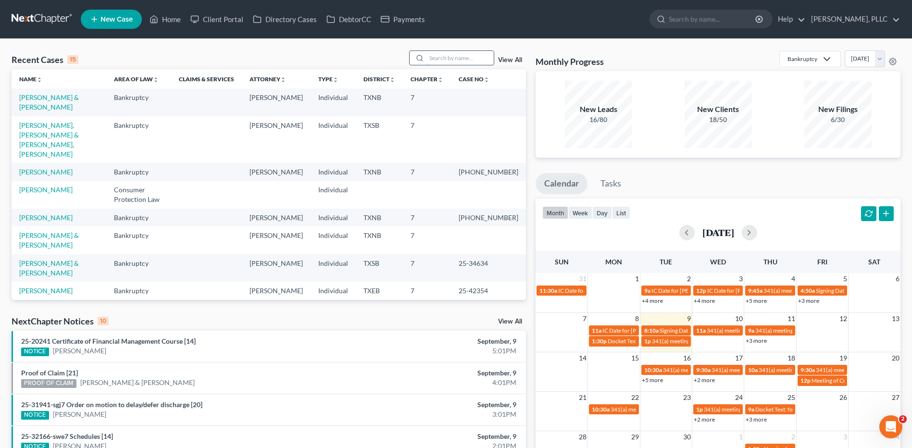
type input "B"
type input "Vera"
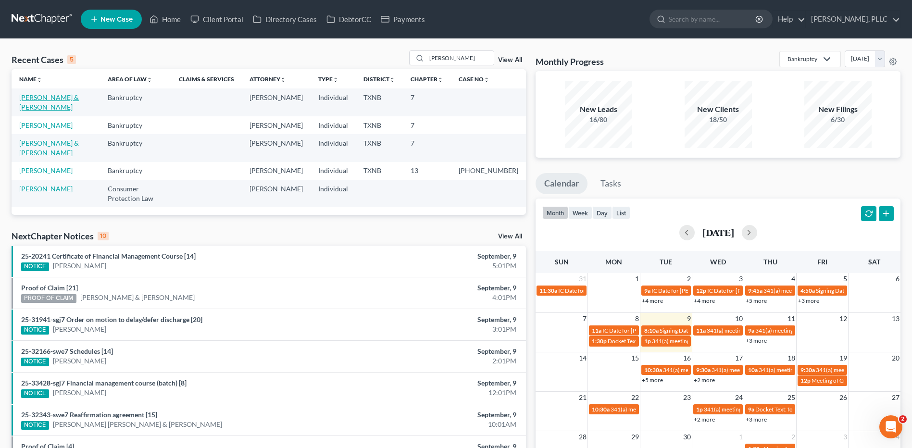
click at [43, 96] on link "Vera, Andrew & Kai" at bounding box center [49, 102] width 60 height 18
select select "4"
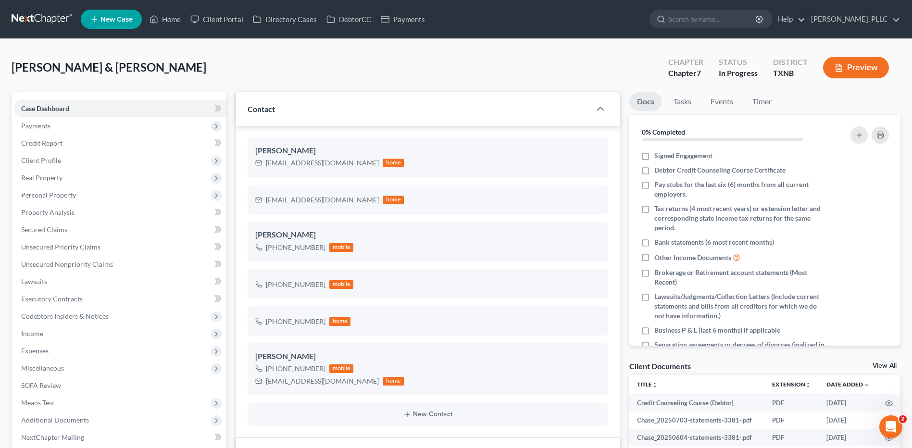
scroll to position [1011, 0]
click at [41, 141] on span "Credit Report" at bounding box center [41, 143] width 41 height 8
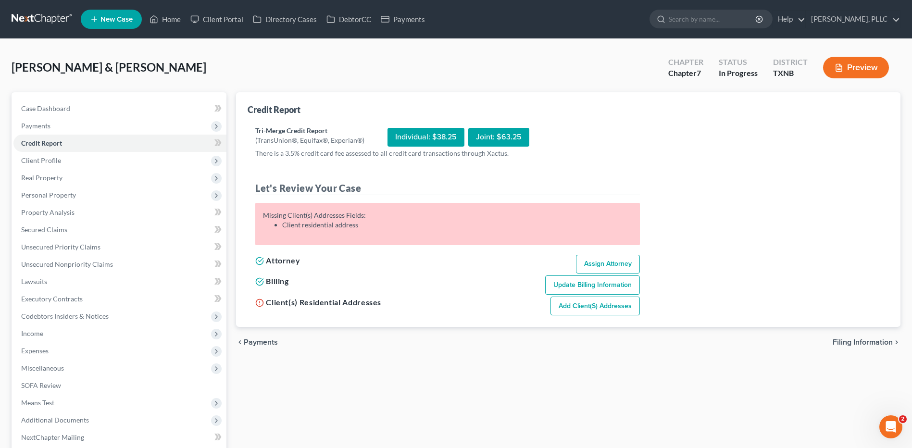
click at [583, 301] on link "Add Client(s) Addresses" at bounding box center [595, 306] width 89 height 19
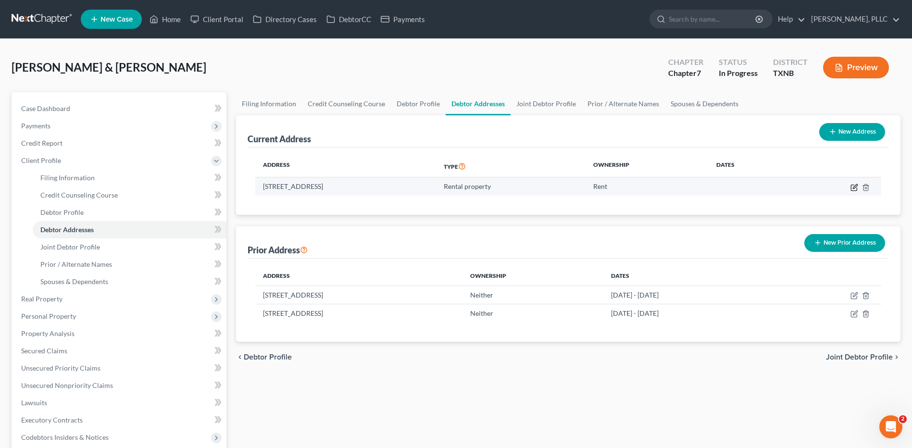
click at [856, 185] on icon "button" at bounding box center [855, 186] width 4 height 4
select select "9"
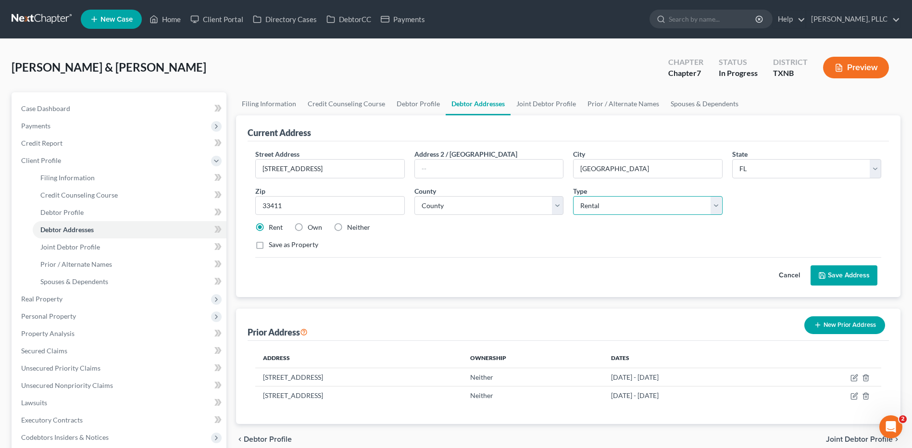
click at [712, 203] on select "Select Residential Mailing Rental Business" at bounding box center [647, 205] width 149 height 19
select select "1"
click at [573, 196] on select "Select Residential Mailing Rental Business" at bounding box center [647, 205] width 149 height 19
click at [840, 278] on button "Save Address" at bounding box center [844, 275] width 67 height 20
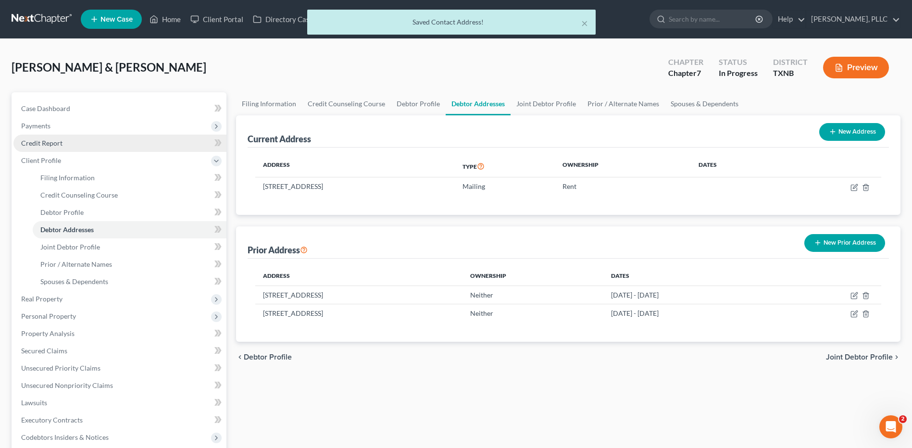
click at [35, 145] on span "Credit Report" at bounding box center [41, 143] width 41 height 8
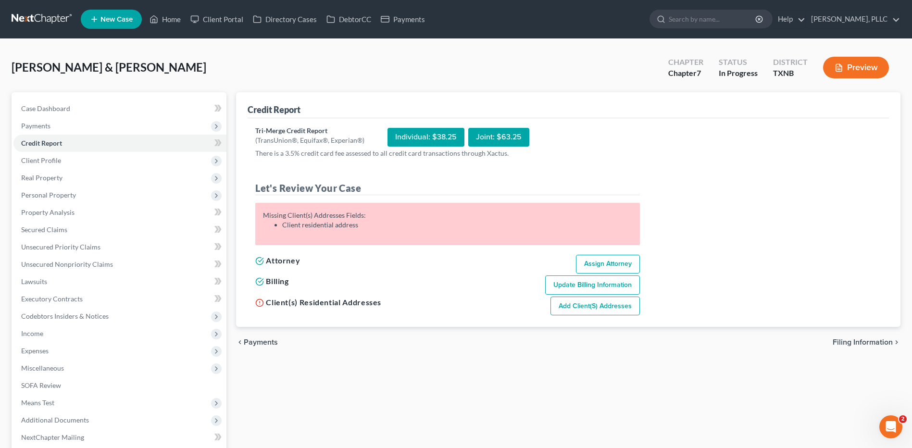
click at [506, 137] on div "Joint: $63.25" at bounding box center [498, 137] width 61 height 19
click at [581, 279] on link "Update Billing Information" at bounding box center [592, 285] width 95 height 19
select select "45"
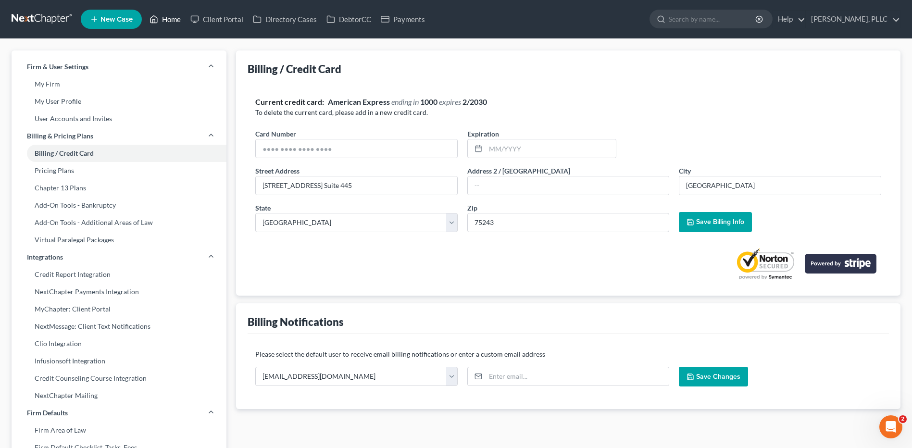
click at [179, 16] on link "Home" at bounding box center [165, 19] width 41 height 17
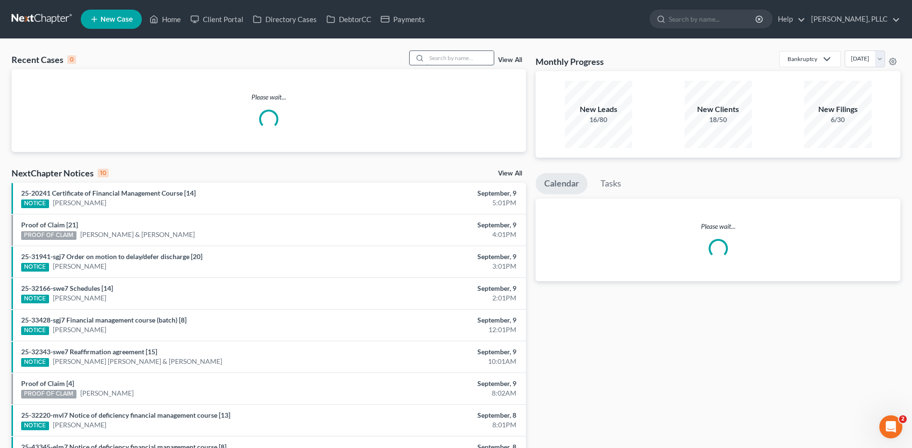
click at [442, 58] on input "search" at bounding box center [459, 58] width 67 height 14
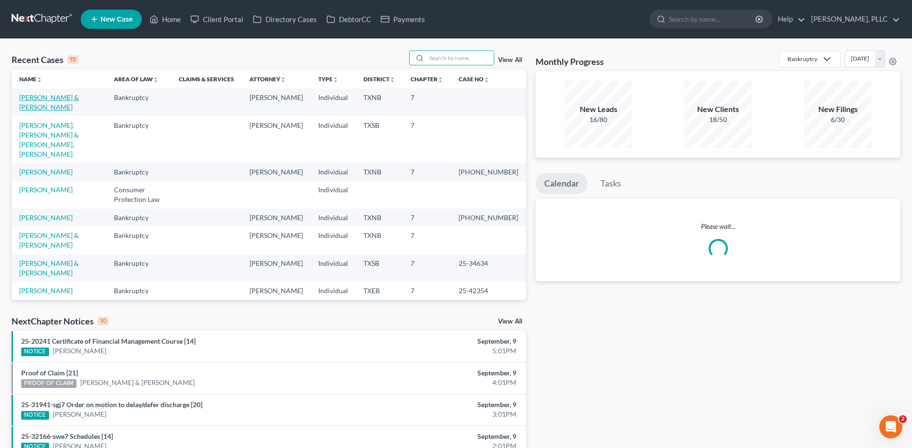
click at [30, 95] on link "Vera, Andrew & Kai" at bounding box center [49, 102] width 60 height 18
select select "4"
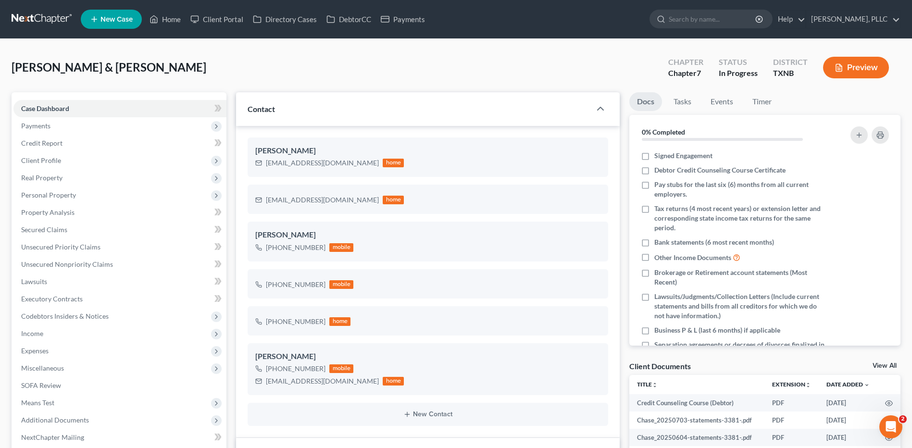
scroll to position [1011, 0]
click at [38, 141] on span "Credit Report" at bounding box center [41, 143] width 41 height 8
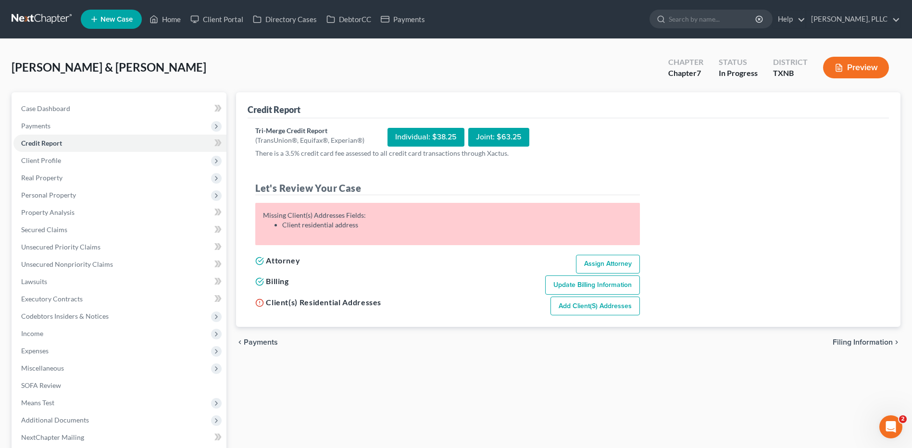
click at [586, 305] on link "Add Client(s) Addresses" at bounding box center [595, 306] width 89 height 19
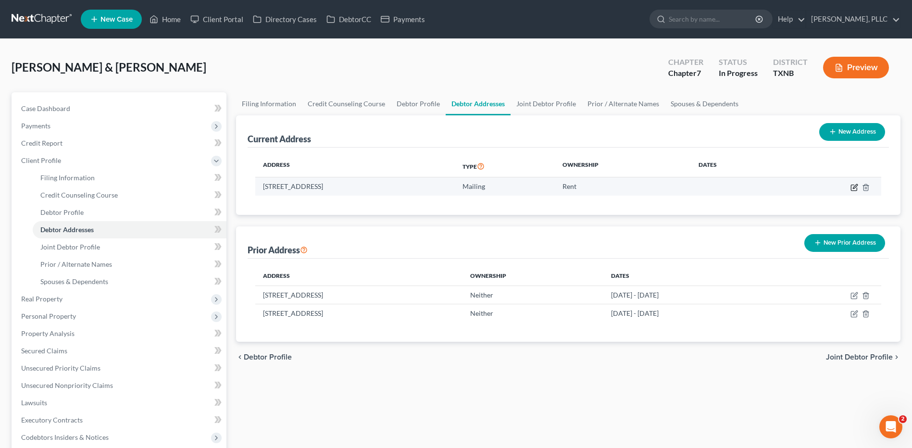
click at [854, 186] on icon "button" at bounding box center [855, 188] width 8 height 8
select select "9"
select select "49"
select select "1"
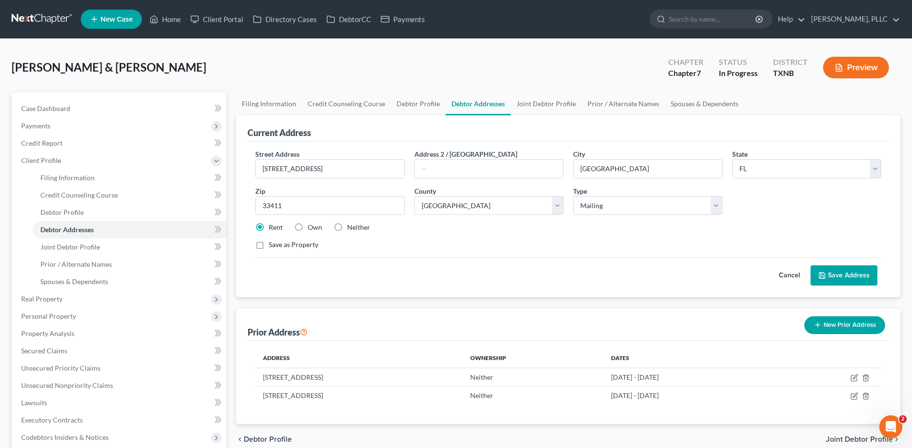
click at [269, 246] on label "Save as Property" at bounding box center [294, 245] width 50 height 10
click at [273, 246] on input "Save as Property" at bounding box center [276, 243] width 6 height 6
click at [269, 246] on label "Save as Property" at bounding box center [294, 245] width 50 height 10
click at [273, 246] on input "Save as Property" at bounding box center [276, 243] width 6 height 6
checkbox input "false"
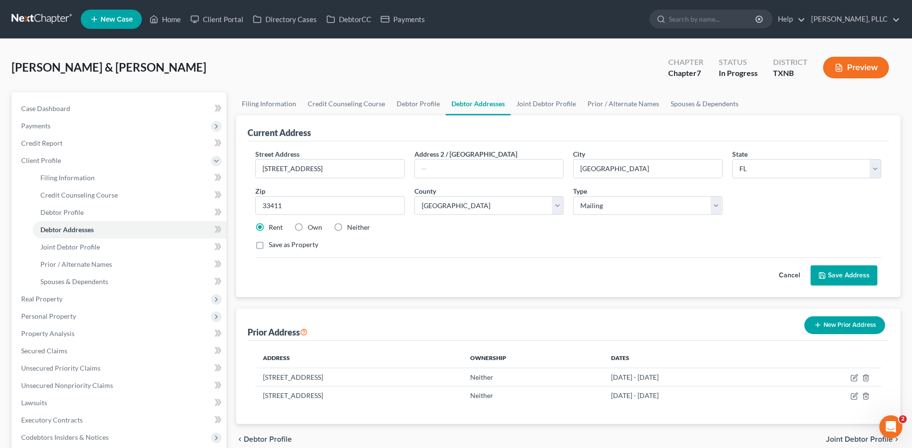
click at [845, 273] on button "Save Address" at bounding box center [844, 275] width 67 height 20
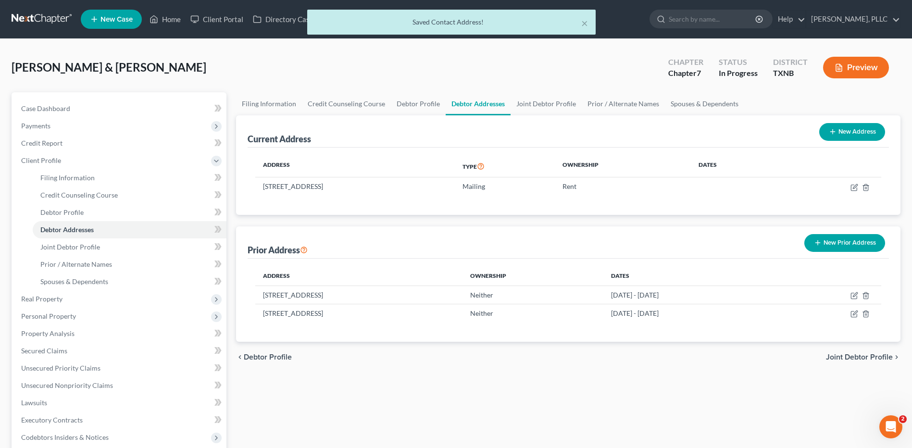
click at [866, 357] on span "Joint Debtor Profile" at bounding box center [859, 357] width 67 height 8
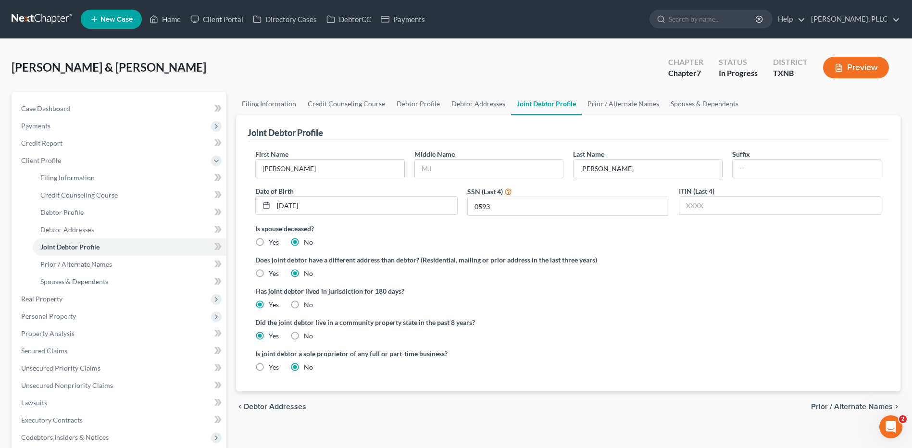
click at [852, 404] on span "Prior / Alternate Names" at bounding box center [852, 407] width 82 height 8
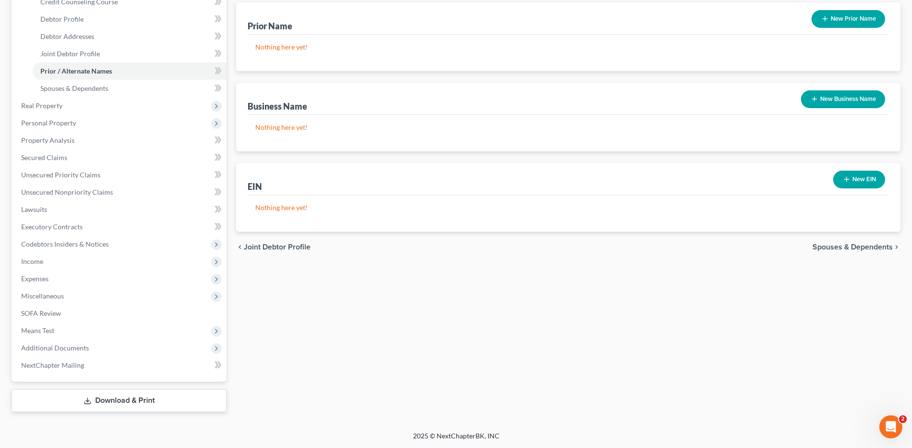
scroll to position [194, 0]
click at [831, 243] on span "Spouses & Dependents" at bounding box center [853, 247] width 80 height 8
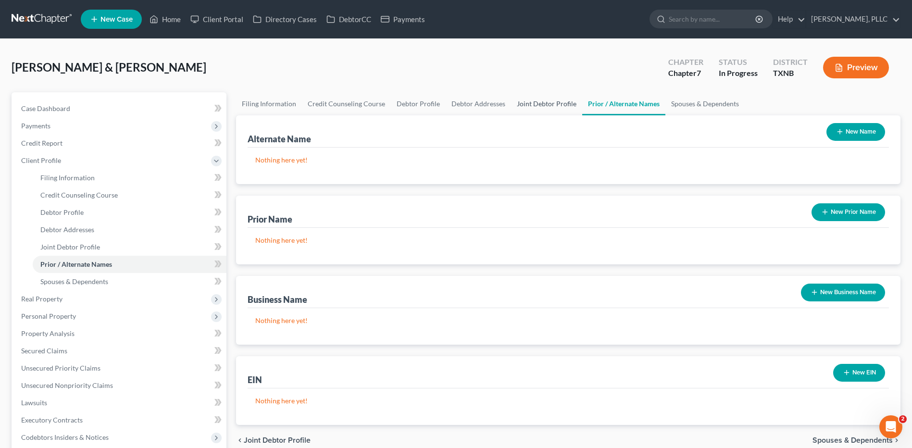
scroll to position [194, 0]
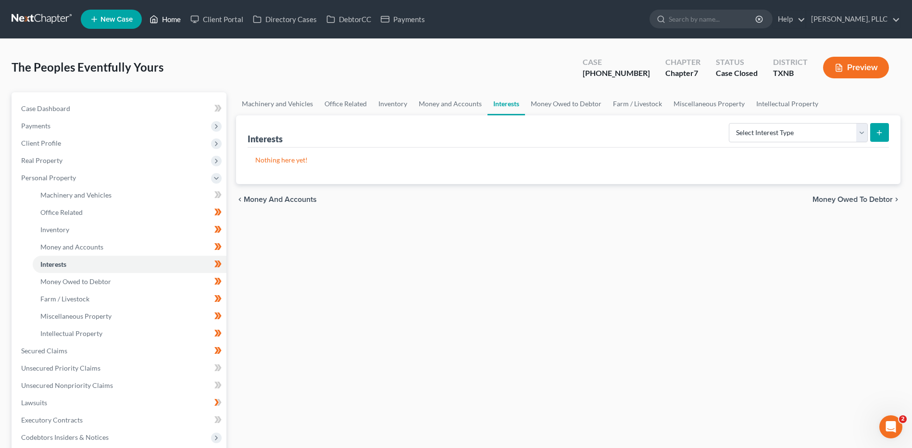
click at [165, 17] on link "Home" at bounding box center [165, 19] width 41 height 17
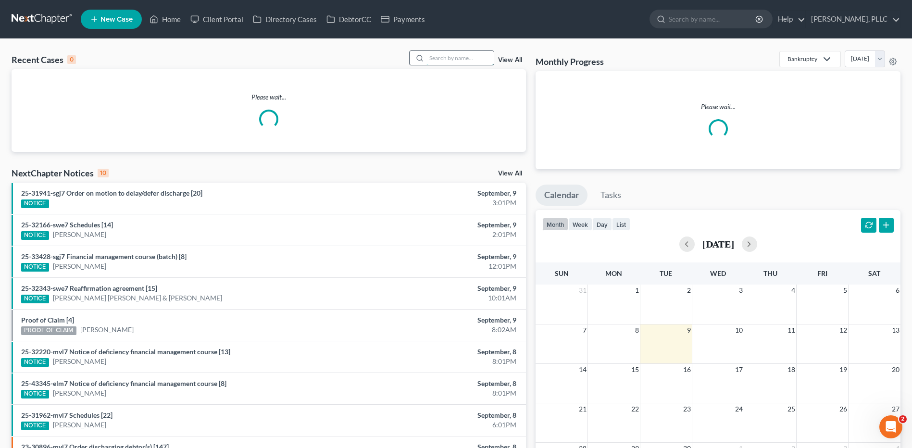
click at [456, 58] on input "search" at bounding box center [459, 58] width 67 height 14
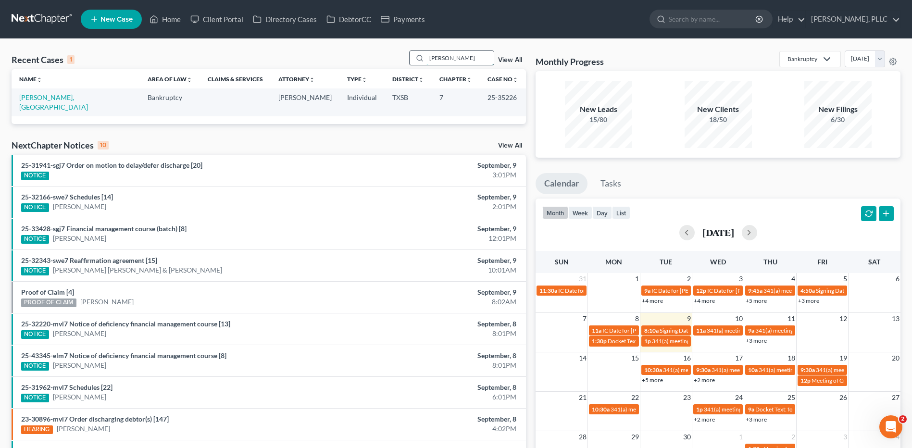
type input "[PERSON_NAME]"
click at [39, 98] on link "[PERSON_NAME], [GEOGRAPHIC_DATA]" at bounding box center [53, 102] width 69 height 18
select select "6"
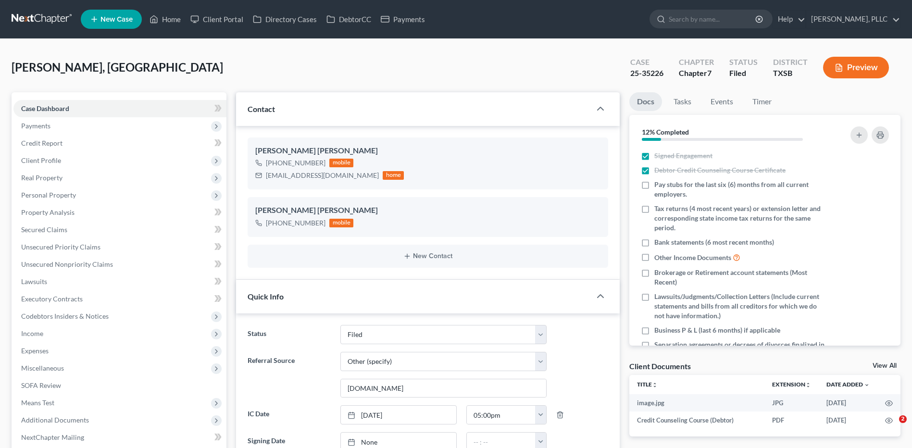
select select "10"
select select "6"
click at [230, 14] on link "Client Portal" at bounding box center [217, 19] width 63 height 17
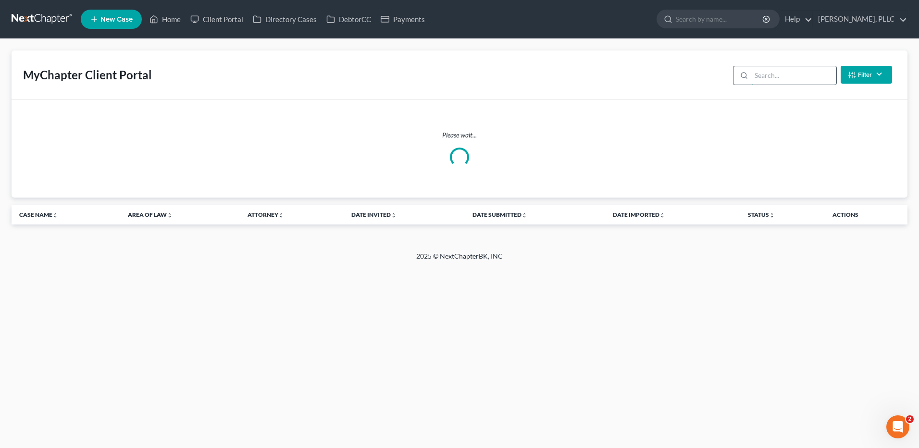
click at [769, 75] on input "search" at bounding box center [794, 75] width 85 height 18
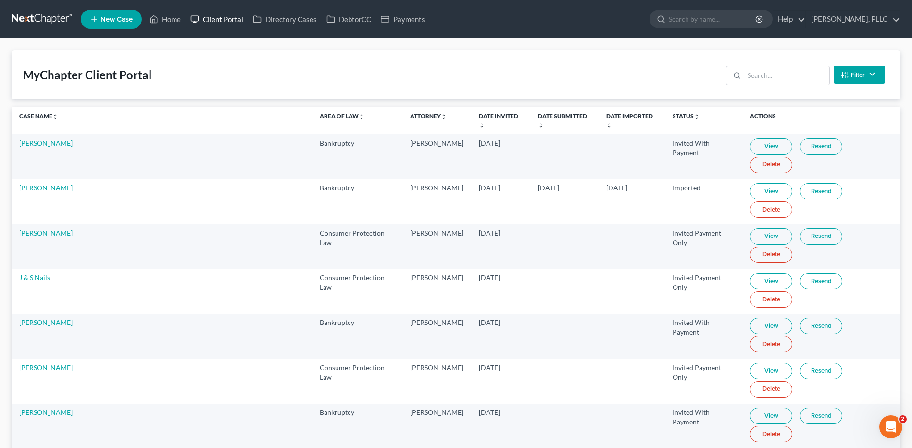
click at [215, 19] on link "Client Portal" at bounding box center [217, 19] width 63 height 17
click at [769, 75] on input "search" at bounding box center [786, 75] width 85 height 18
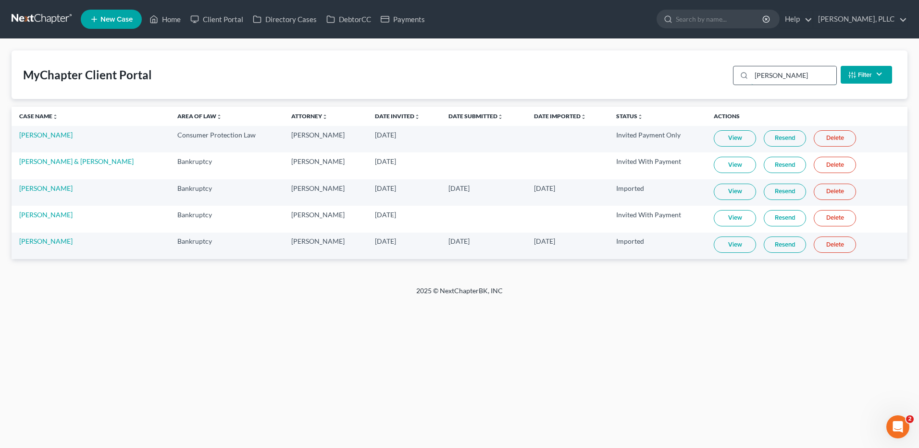
type input "Vera"
click at [174, 18] on link "Home" at bounding box center [165, 19] width 41 height 17
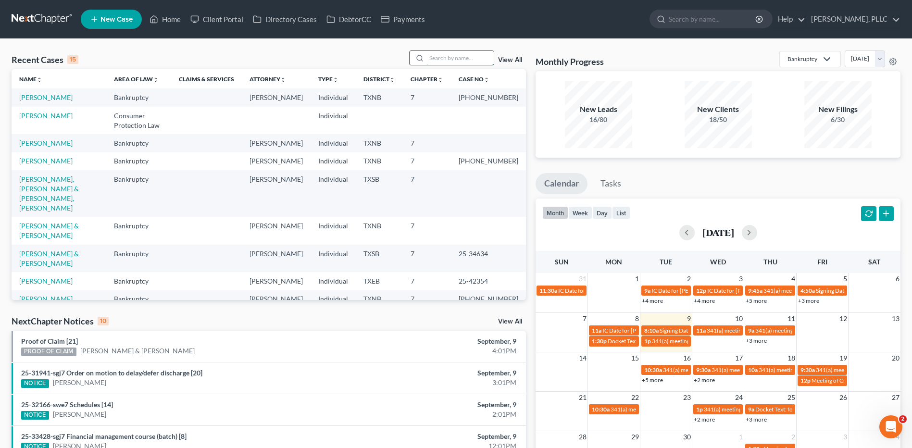
click at [448, 63] on input "search" at bounding box center [459, 58] width 67 height 14
type input "Vera"
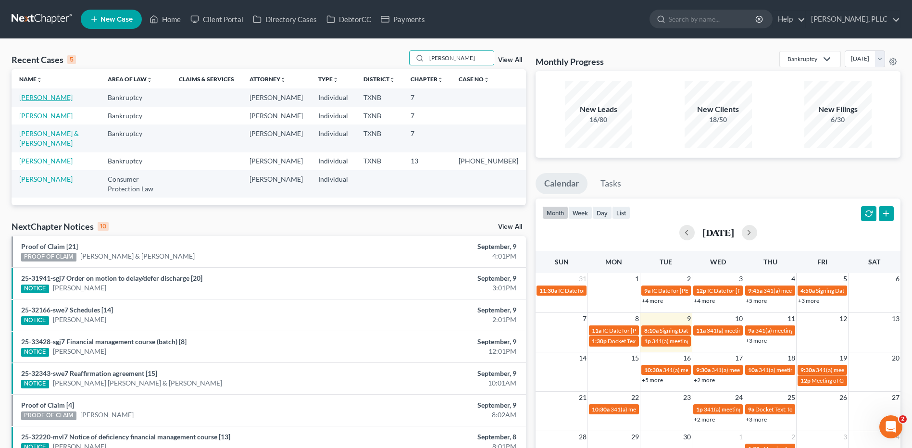
click at [47, 97] on link "Vera, Andrew" at bounding box center [45, 97] width 53 height 8
select select "4"
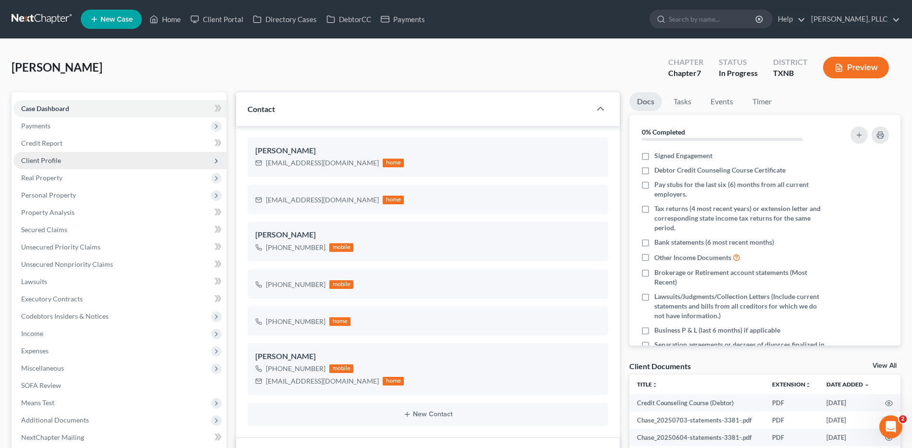
click at [46, 158] on span "Client Profile" at bounding box center [41, 160] width 40 height 8
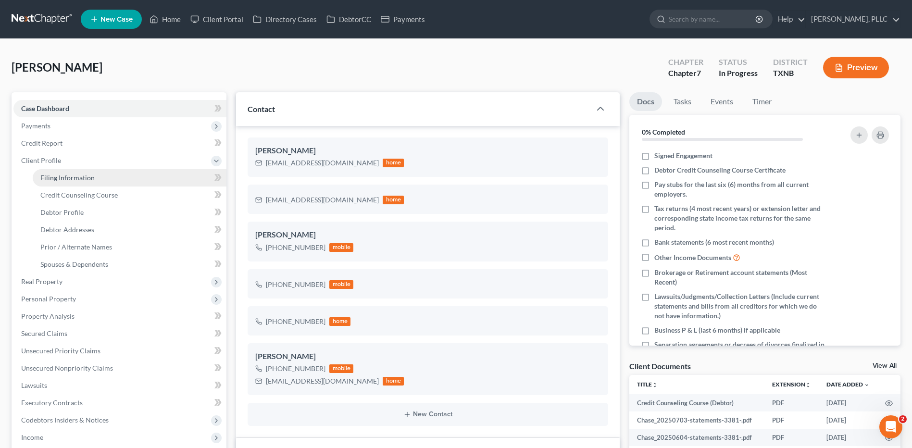
click at [53, 176] on span "Filing Information" at bounding box center [67, 178] width 54 height 8
select select "1"
select select "0"
select select "45"
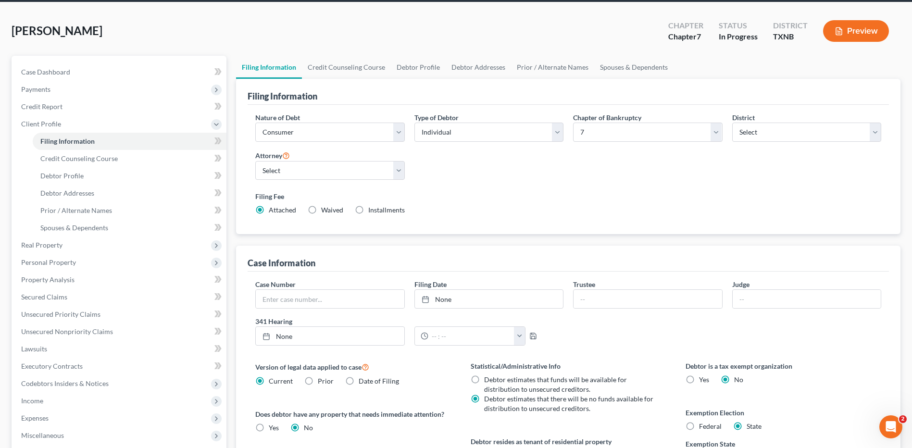
scroll to position [32, 0]
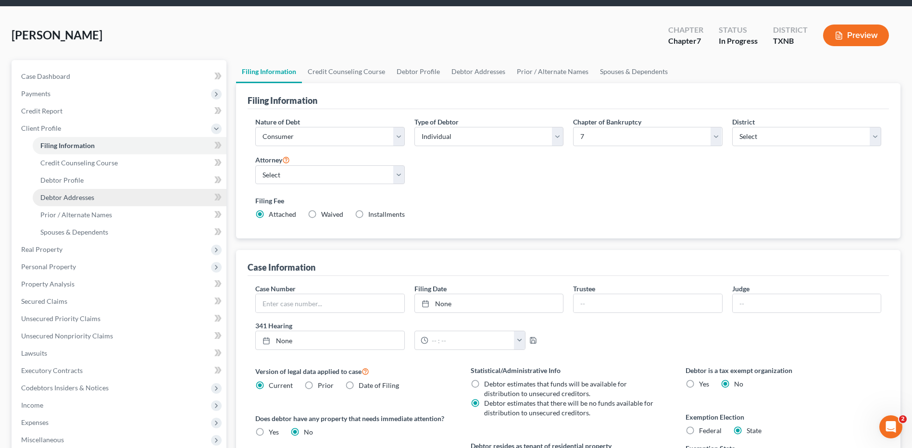
click at [66, 194] on span "Debtor Addresses" at bounding box center [67, 197] width 54 height 8
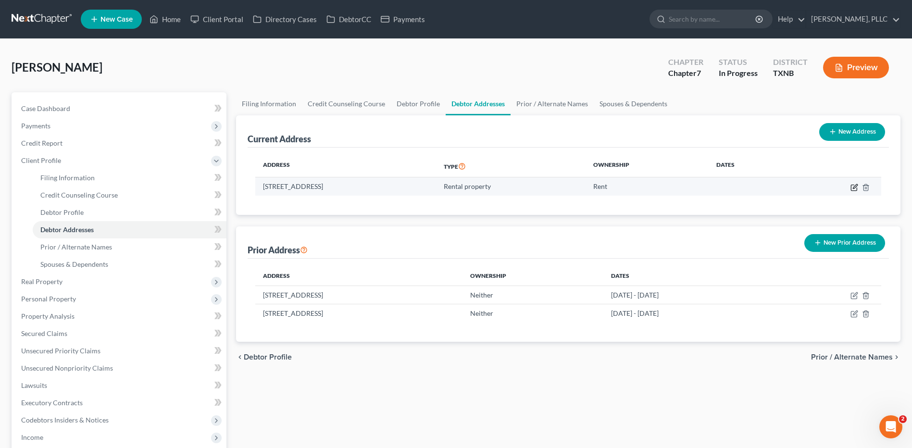
click at [853, 185] on icon "button" at bounding box center [854, 188] width 6 height 6
select select "9"
select select "49"
select select "2"
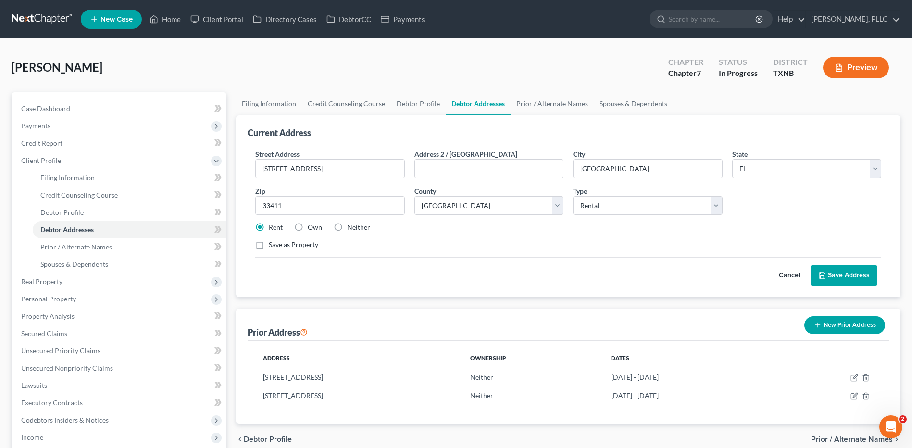
click at [834, 268] on button "Save Address" at bounding box center [844, 275] width 67 height 20
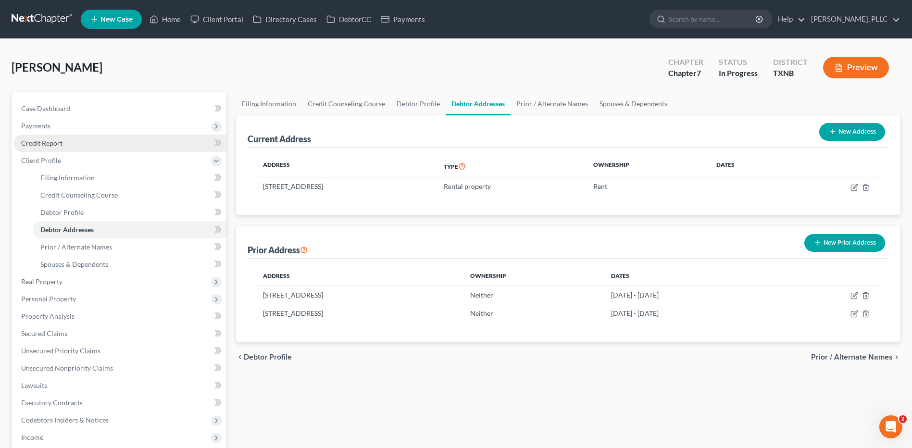
click at [54, 140] on span "Credit Report" at bounding box center [41, 143] width 41 height 8
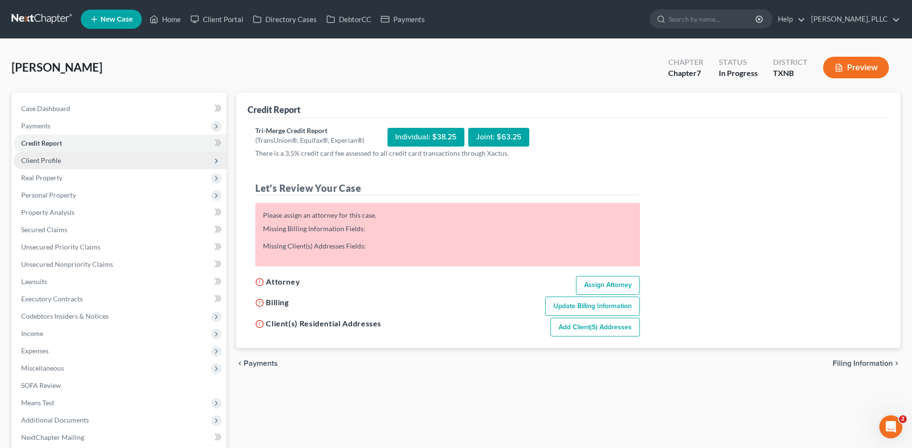
click at [42, 157] on span "Client Profile" at bounding box center [41, 160] width 40 height 8
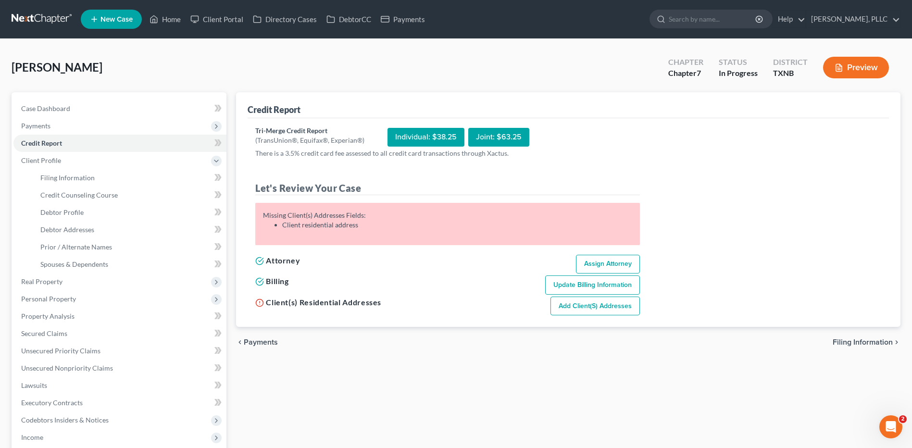
click at [586, 283] on link "Update Billing Information" at bounding box center [592, 285] width 95 height 19
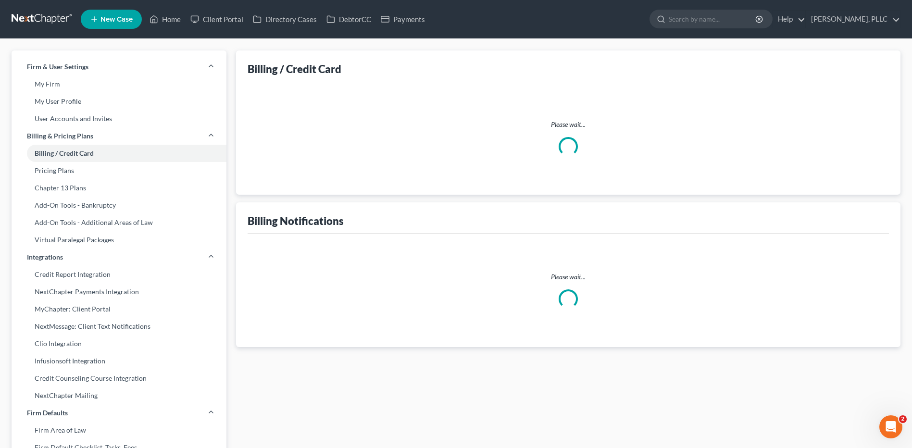
select select "45"
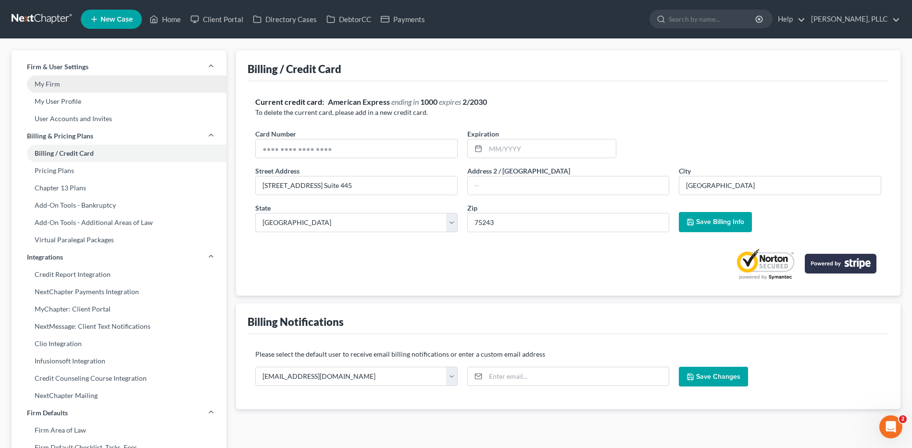
click at [55, 91] on link "My Firm" at bounding box center [119, 83] width 215 height 17
select select "78"
select select "23"
select select "45"
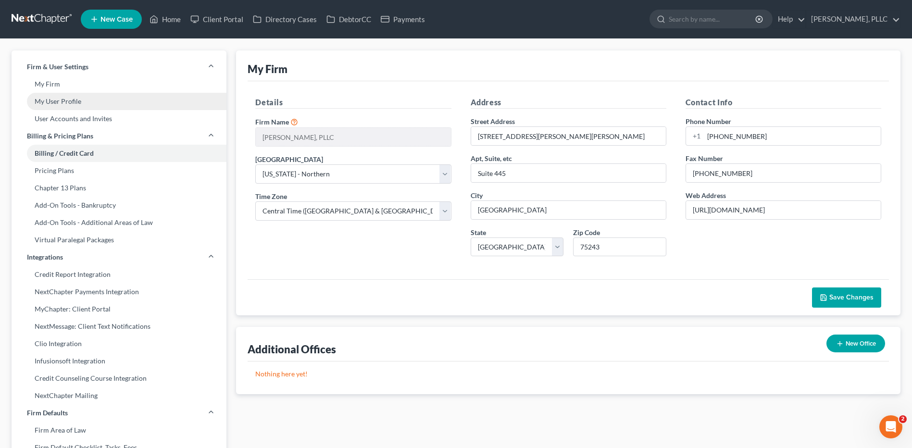
click at [52, 100] on link "My User Profile" at bounding box center [119, 101] width 215 height 17
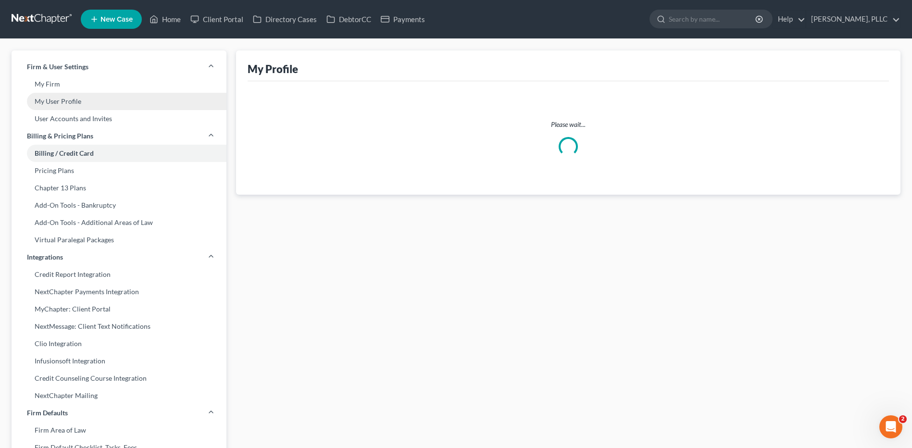
select select "45"
select select "paralegal"
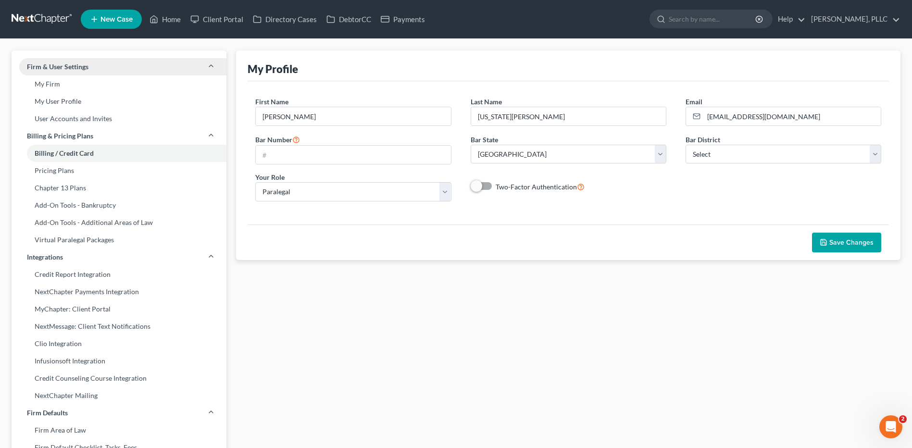
click at [50, 66] on span "Firm & User Settings" at bounding box center [58, 67] width 62 height 10
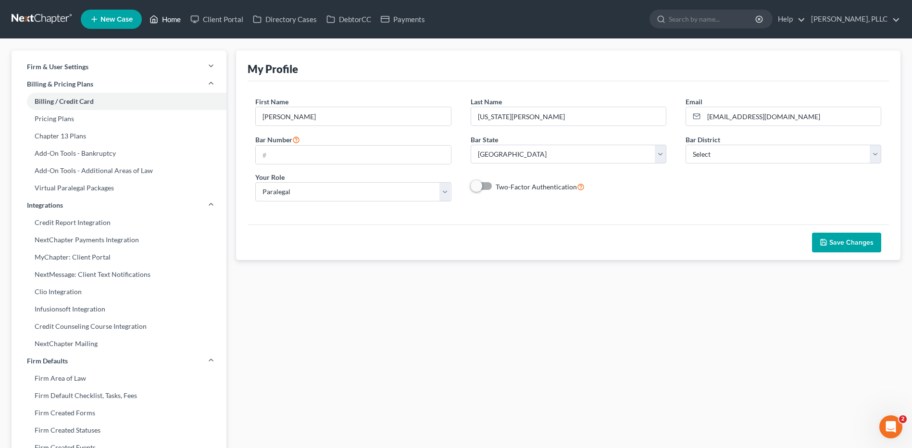
click at [166, 15] on link "Home" at bounding box center [165, 19] width 41 height 17
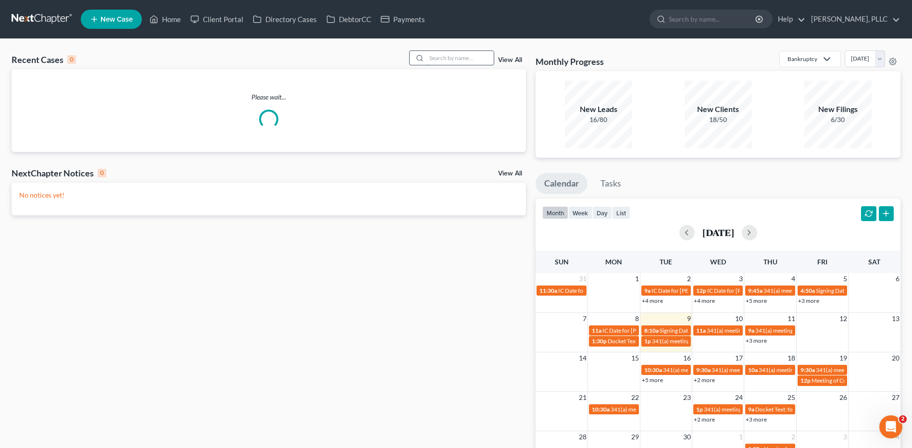
click at [442, 56] on input "search" at bounding box center [459, 58] width 67 height 14
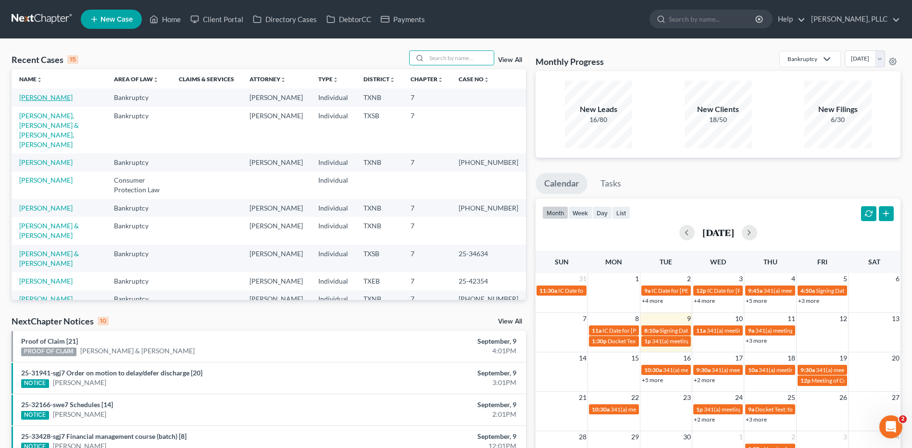
click at [40, 97] on link "Vera, Andrew" at bounding box center [45, 97] width 53 height 8
select select "4"
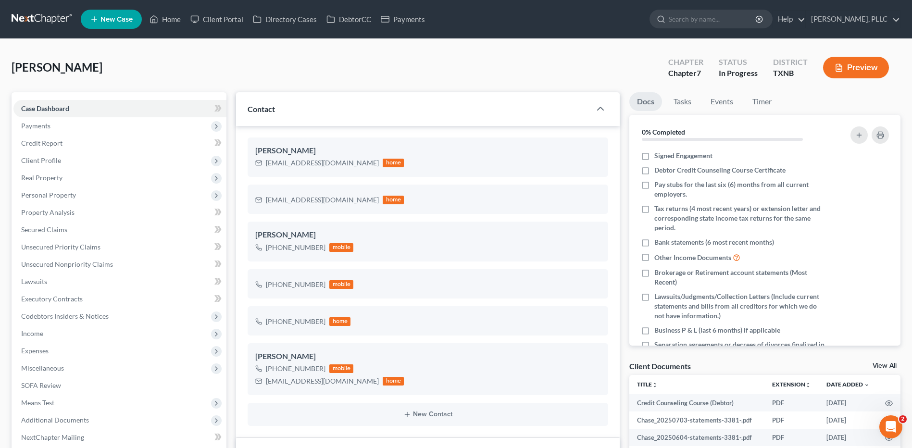
scroll to position [1011, 0]
click at [36, 142] on span "Credit Report" at bounding box center [41, 143] width 41 height 8
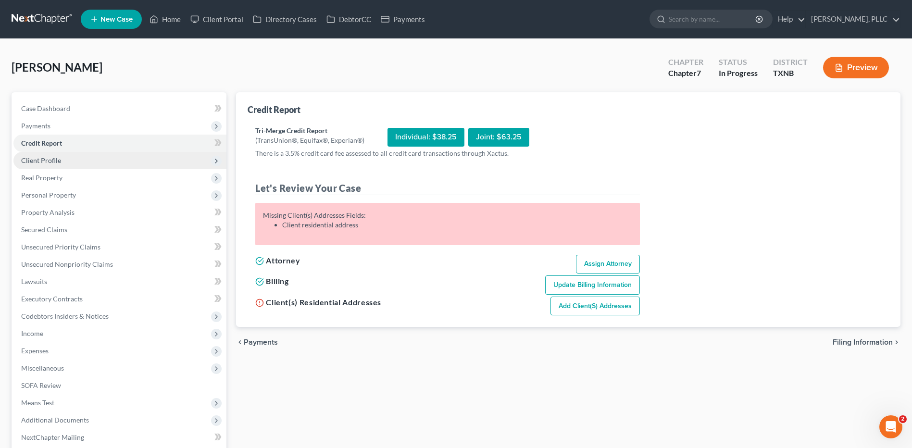
click at [44, 159] on span "Client Profile" at bounding box center [41, 160] width 40 height 8
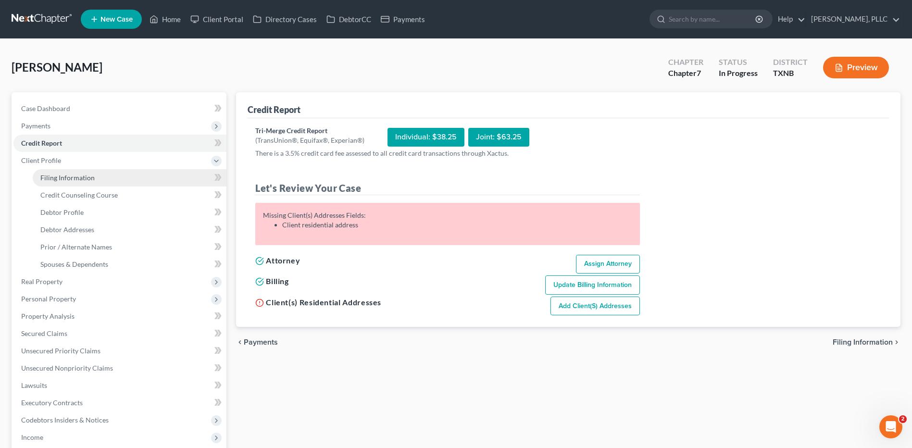
click at [61, 178] on span "Filing Information" at bounding box center [67, 178] width 54 height 8
select select "1"
select select "0"
select select "78"
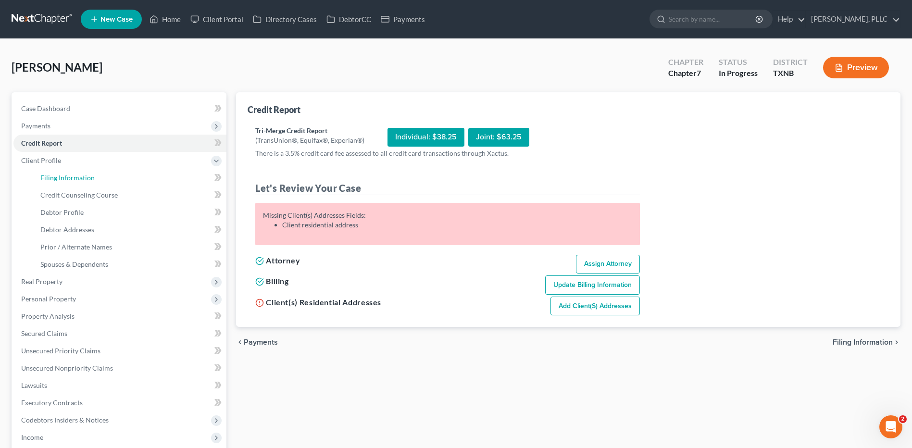
select select "1"
select select "45"
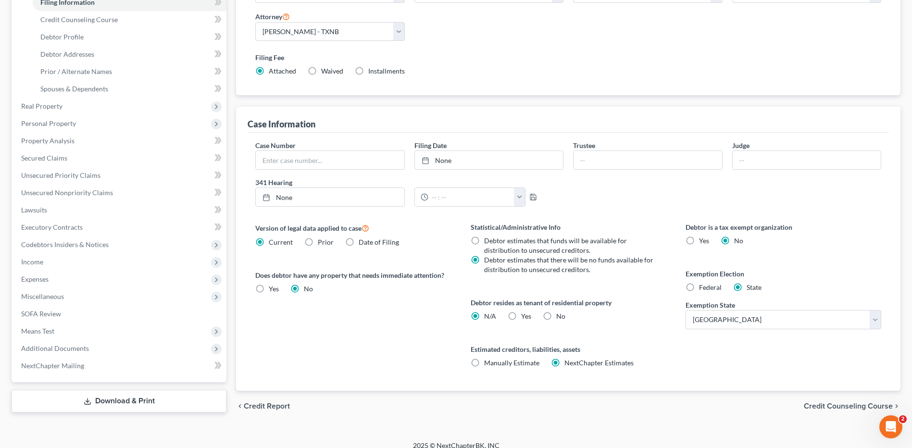
scroll to position [186, 0]
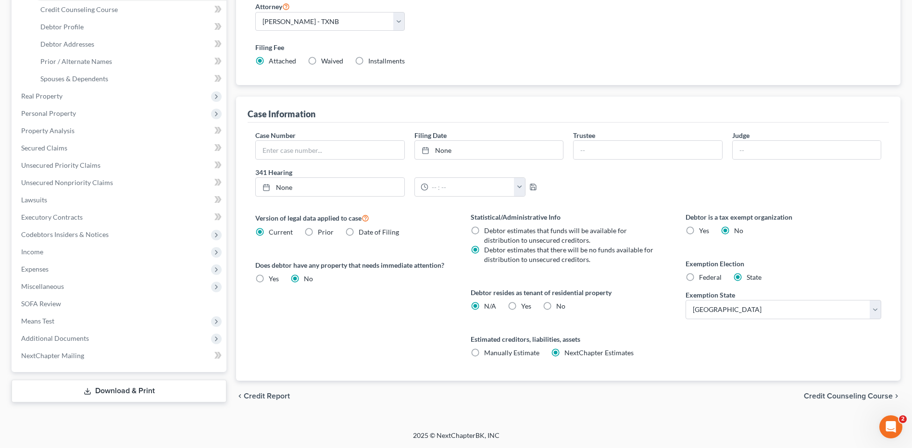
click at [699, 276] on label "Federal" at bounding box center [710, 278] width 23 height 10
click at [703, 276] on input "Federal" at bounding box center [706, 276] width 6 height 6
radio input "true"
radio input "false"
click at [859, 395] on span "Credit Counseling Course" at bounding box center [848, 396] width 89 height 8
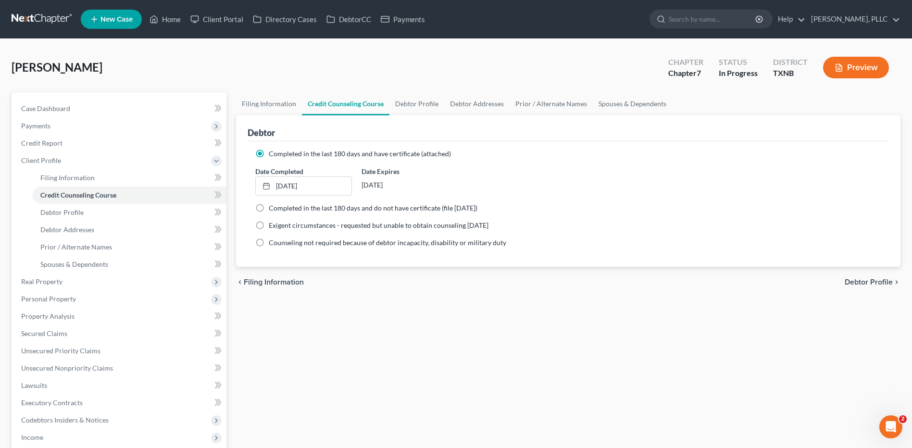
click at [867, 283] on span "Debtor Profile" at bounding box center [869, 282] width 48 height 8
select select "1"
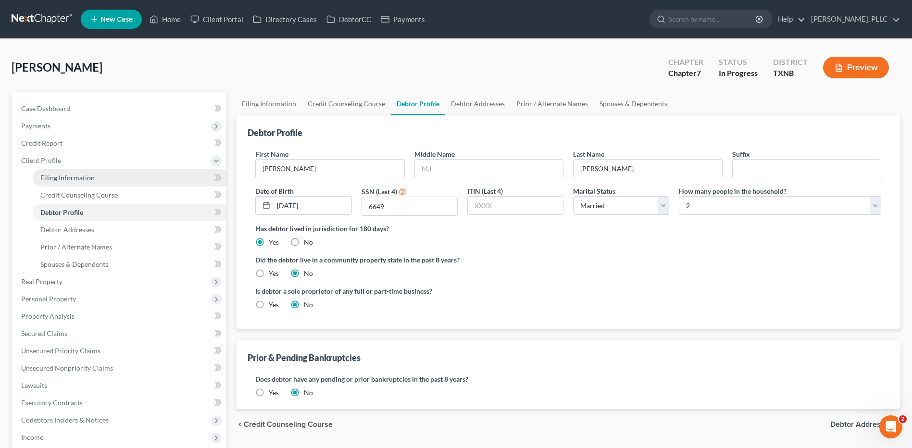
click at [54, 176] on span "Filing Information" at bounding box center [67, 178] width 54 height 8
select select "1"
select select "0"
select select "78"
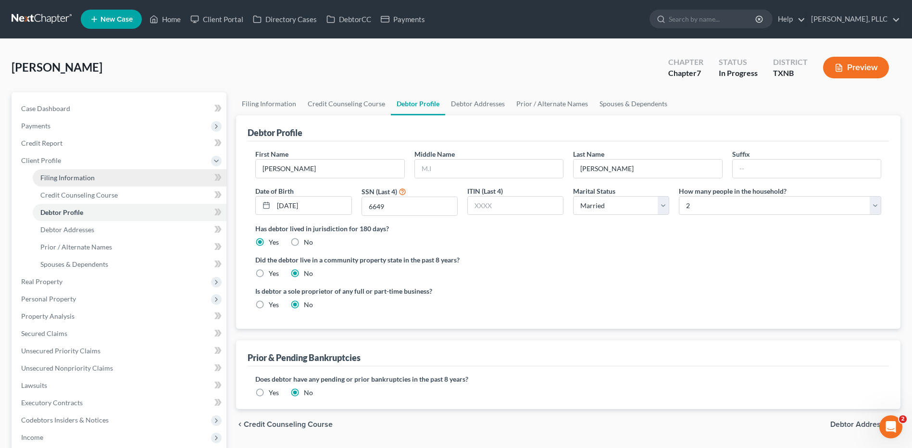
select select "1"
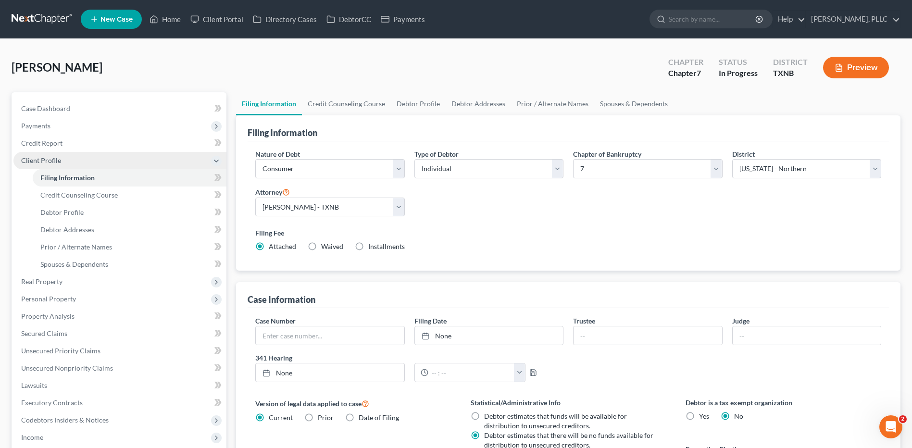
click at [45, 158] on span "Client Profile" at bounding box center [41, 160] width 40 height 8
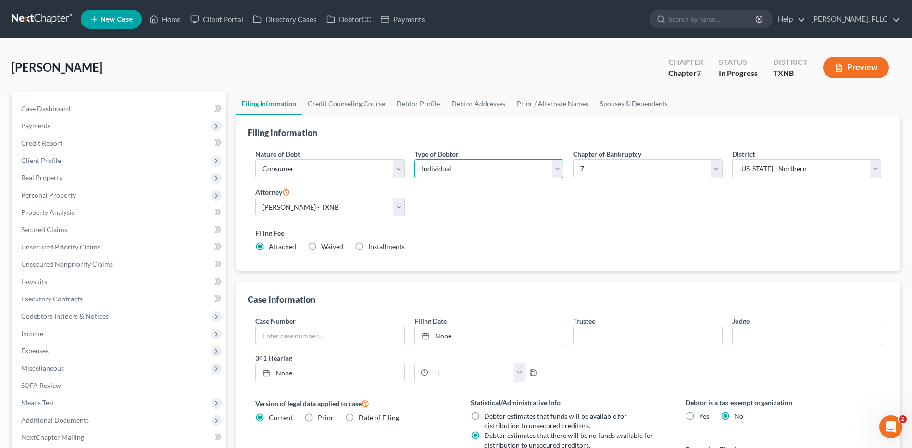
click at [559, 169] on select "Select Individual Joint" at bounding box center [488, 168] width 149 height 19
select select "1"
click at [414, 159] on select "Select Individual Joint" at bounding box center [488, 168] width 149 height 19
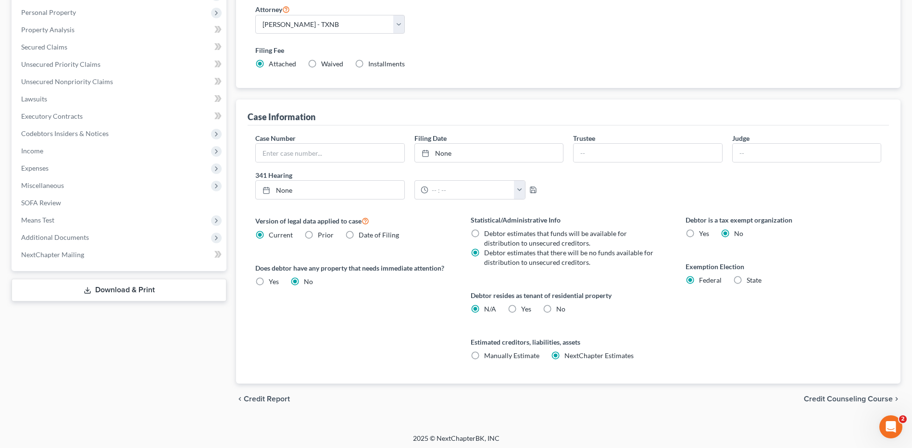
scroll to position [186, 0]
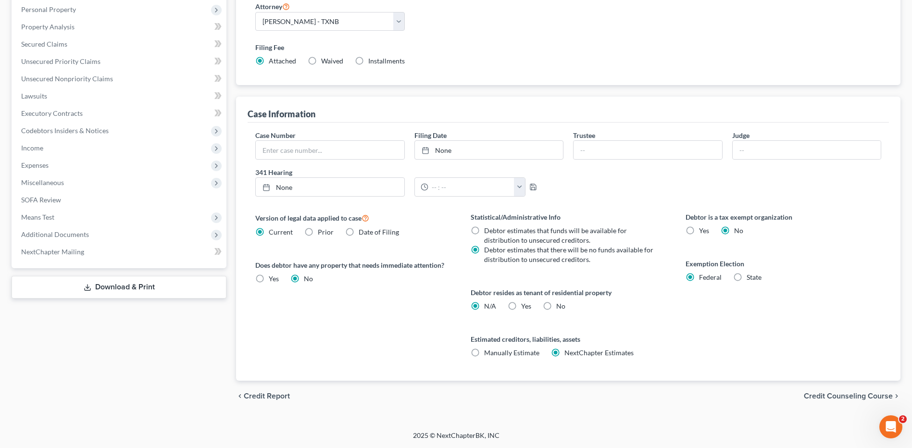
click at [837, 393] on span "Credit Counseling Course" at bounding box center [848, 396] width 89 height 8
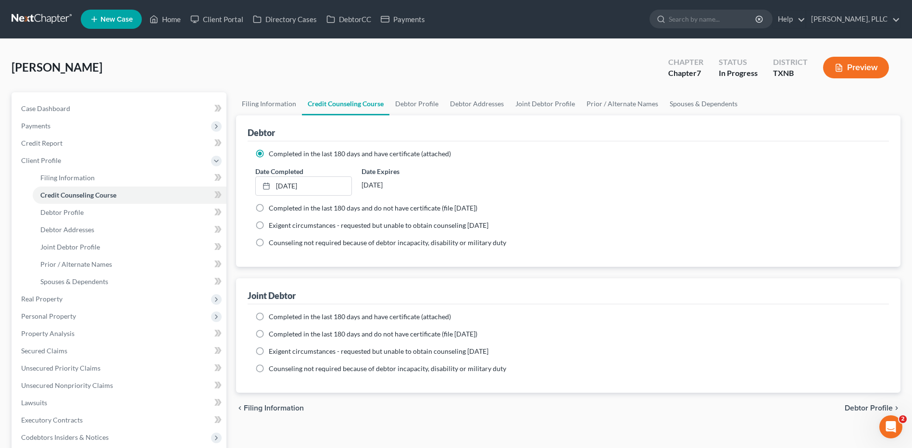
click at [269, 314] on label "Completed in the last 180 days and have certificate (attached)" at bounding box center [360, 317] width 182 height 10
click at [273, 314] on input "Completed in the last 180 days and have certificate (attached)" at bounding box center [276, 315] width 6 height 6
radio input "true"
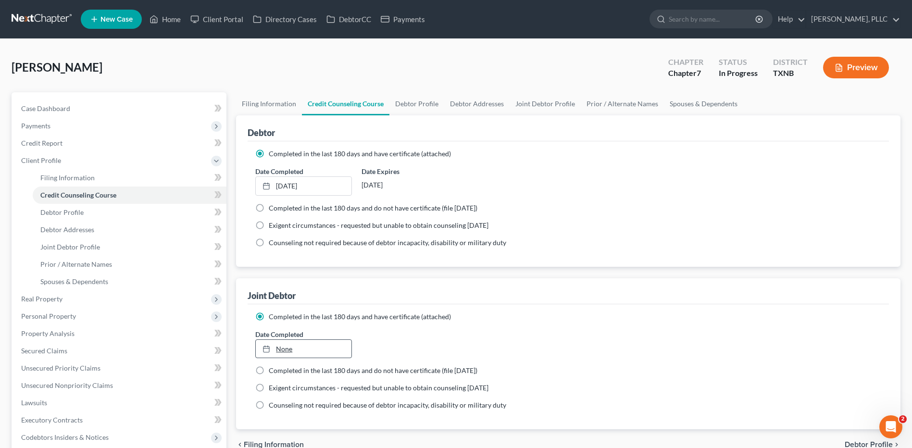
click at [269, 351] on icon at bounding box center [267, 349] width 8 height 8
type input "9/9/2025"
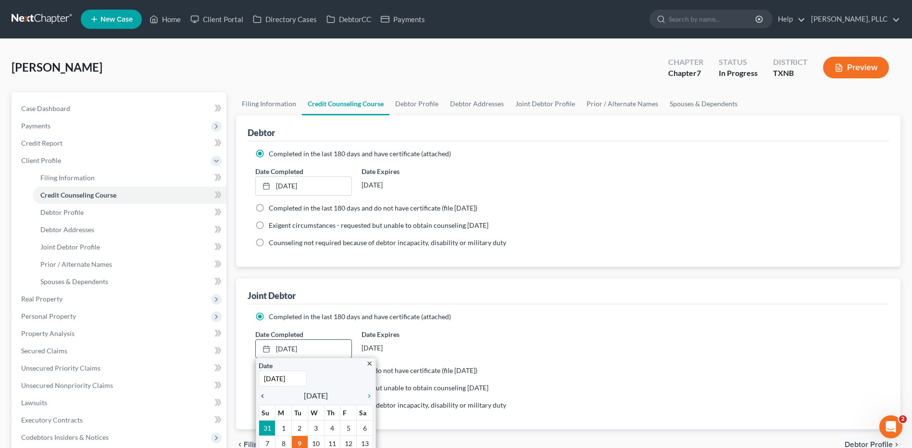
click at [263, 395] on icon "chevron_left" at bounding box center [265, 396] width 13 height 8
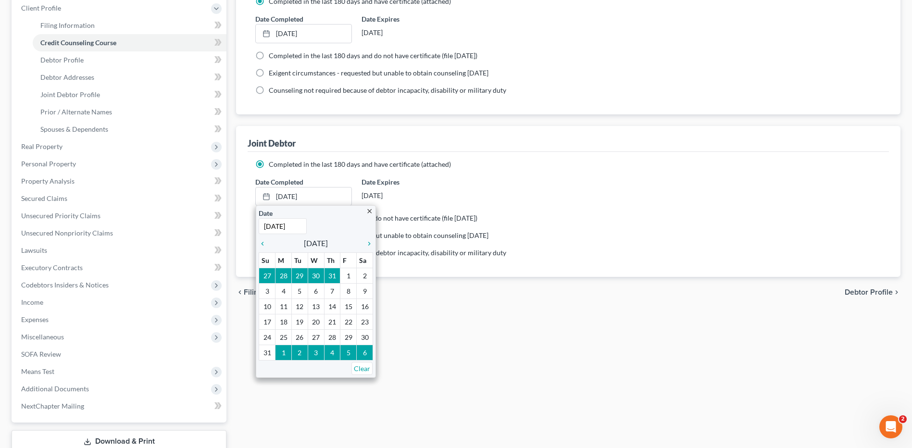
scroll to position [156, 0]
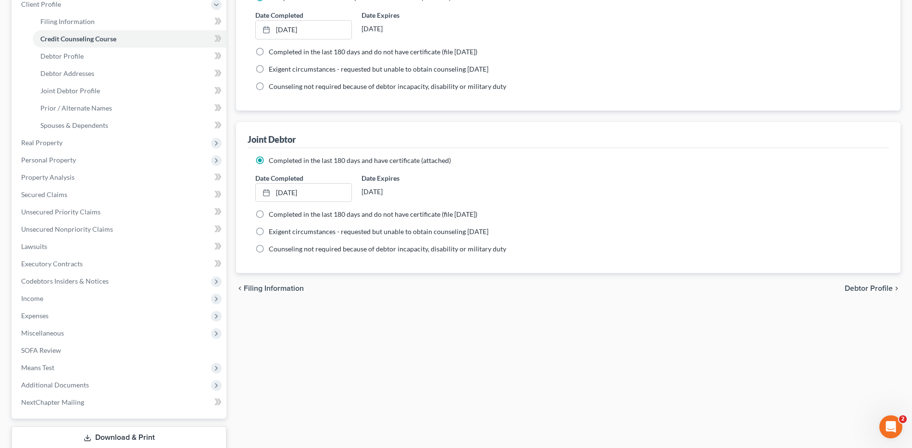
click at [865, 287] on span "Debtor Profile" at bounding box center [869, 289] width 48 height 8
select select "1"
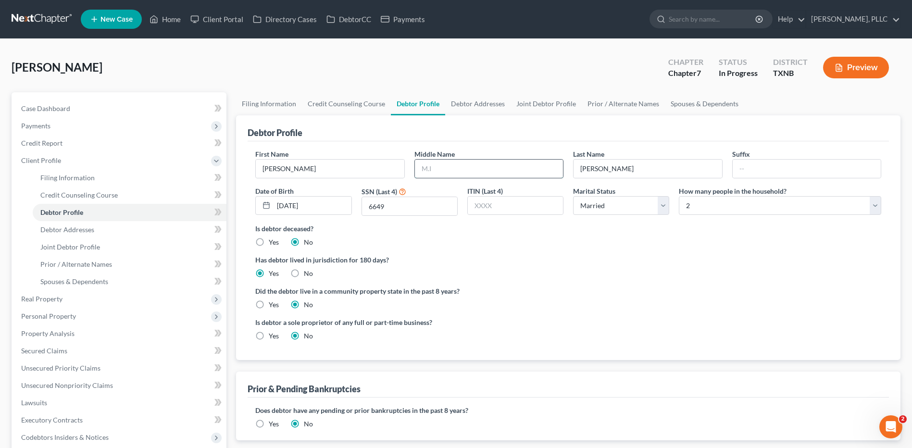
drag, startPoint x: 443, startPoint y: 171, endPoint x: 449, endPoint y: 173, distance: 6.3
click at [443, 171] on input "text" at bounding box center [489, 169] width 148 height 18
type input "Ralph"
click at [269, 304] on label "Yes" at bounding box center [274, 305] width 10 height 10
click at [273, 304] on input "Yes" at bounding box center [276, 303] width 6 height 6
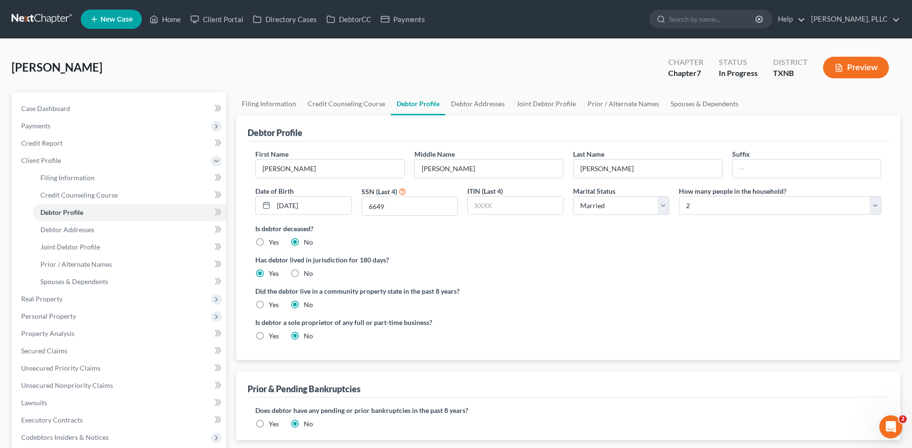
radio input "true"
radio input "false"
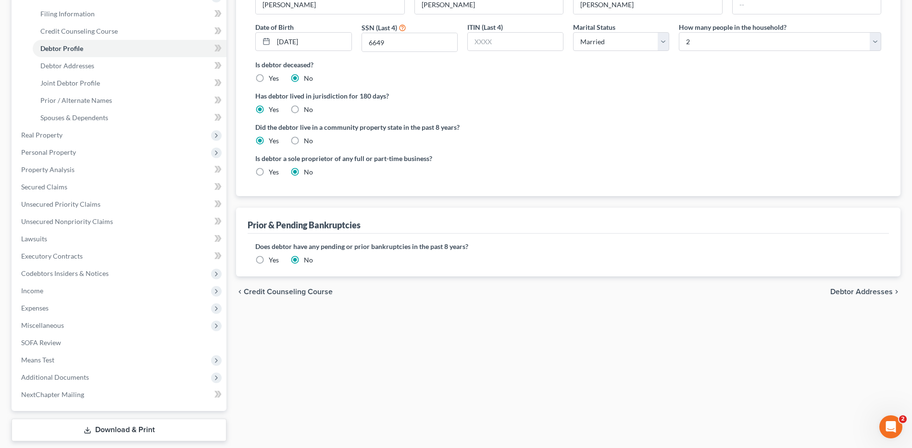
click at [854, 290] on span "Debtor Addresses" at bounding box center [861, 292] width 63 height 8
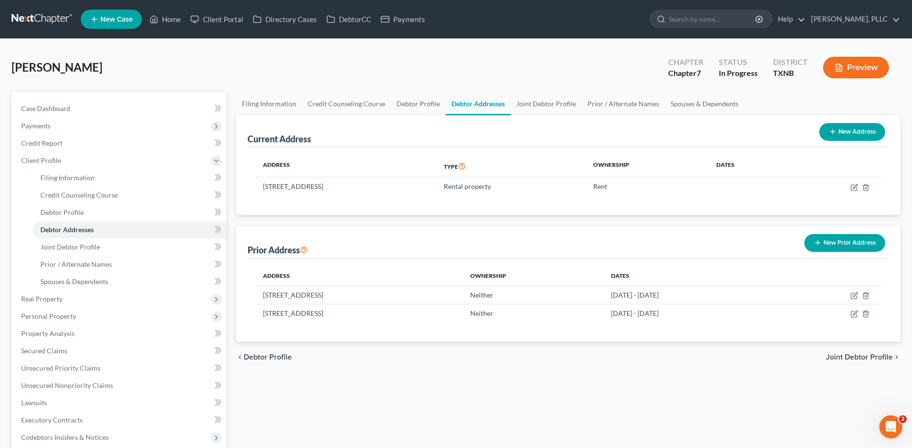
click at [850, 357] on span "Joint Debtor Profile" at bounding box center [859, 357] width 67 height 8
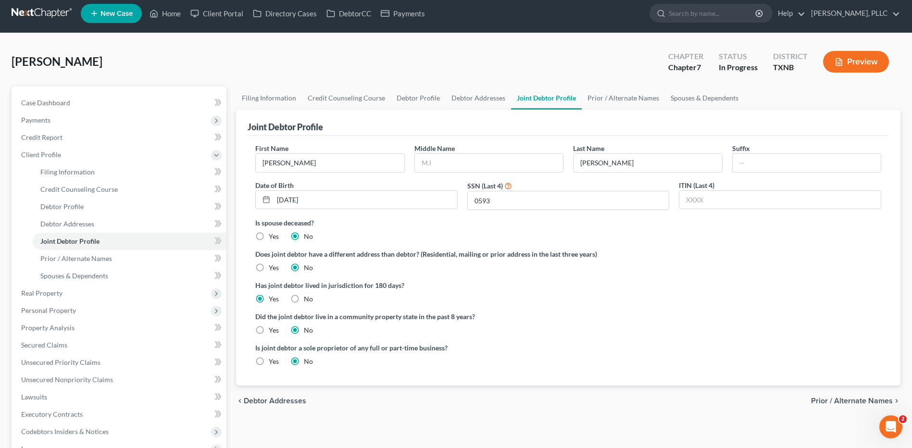
scroll to position [7, 0]
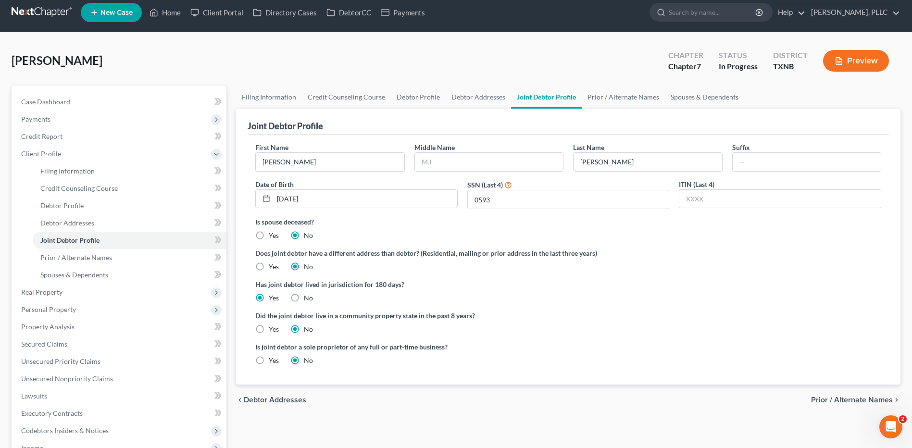
click at [269, 332] on label "Yes" at bounding box center [274, 330] width 10 height 10
click at [273, 331] on input "Yes" at bounding box center [276, 328] width 6 height 6
radio input "true"
radio input "false"
click at [846, 400] on span "Prior / Alternate Names" at bounding box center [852, 400] width 82 height 8
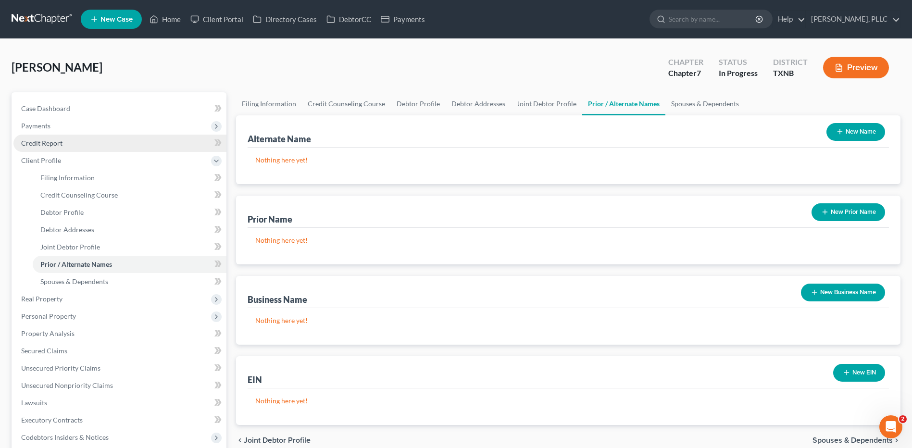
click at [33, 143] on span "Credit Report" at bounding box center [41, 143] width 41 height 8
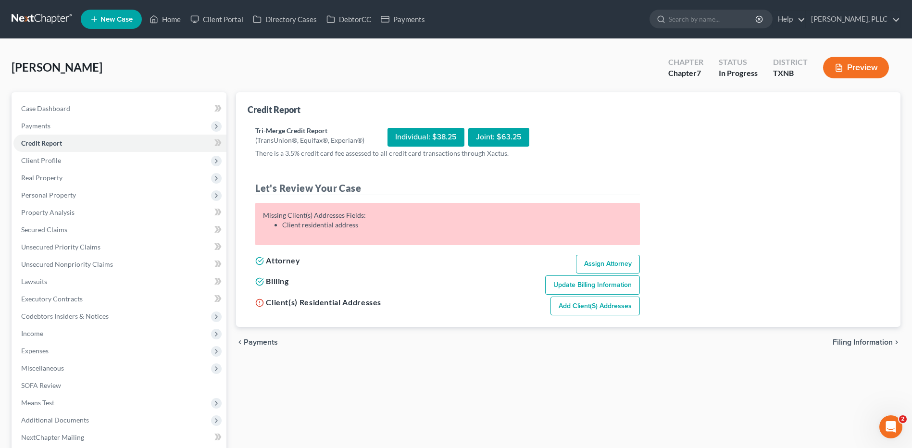
click at [499, 137] on div "Joint: $63.25" at bounding box center [498, 137] width 61 height 19
click at [859, 341] on span "Filing Information" at bounding box center [863, 343] width 60 height 8
select select "1"
select select "0"
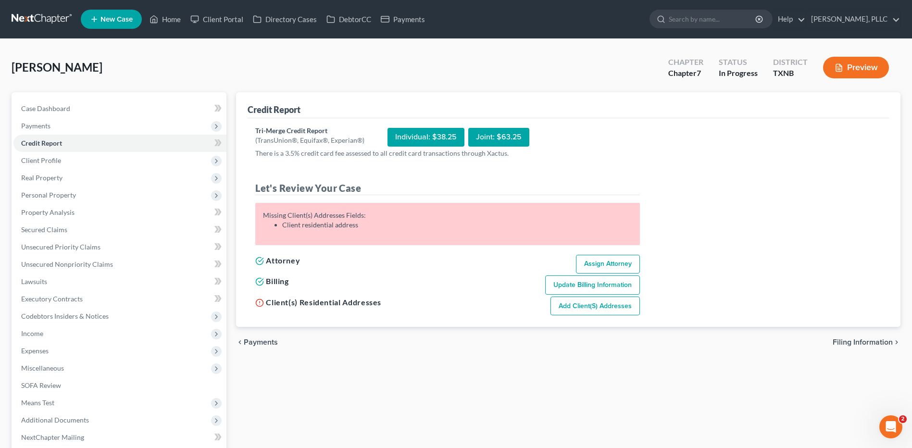
select select "78"
select select "1"
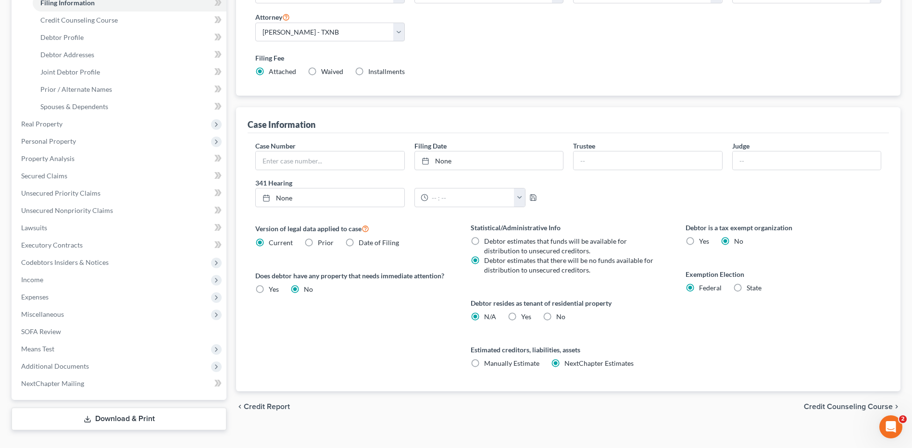
scroll to position [194, 0]
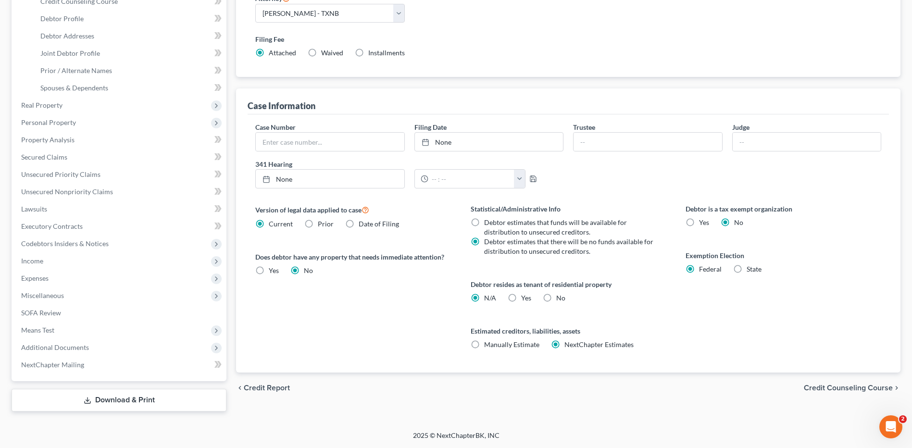
click at [841, 387] on span "Credit Counseling Course" at bounding box center [848, 388] width 89 height 8
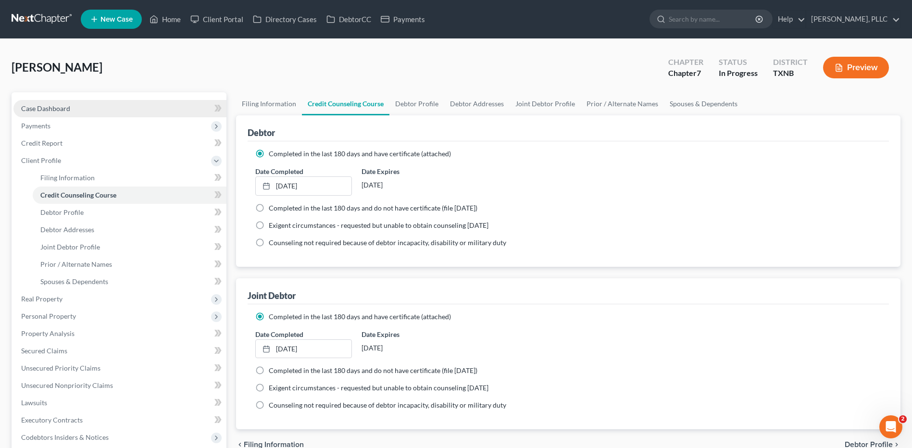
click at [59, 104] on span "Case Dashboard" at bounding box center [45, 108] width 49 height 8
select select "4"
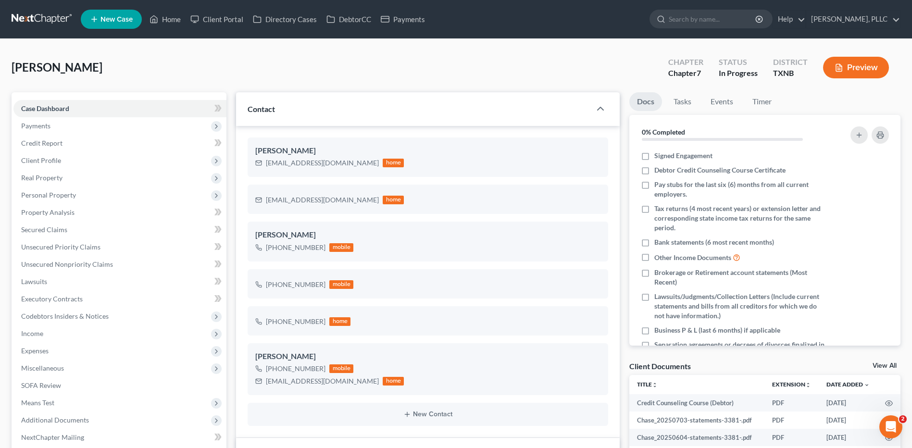
scroll to position [1011, 0]
click at [271, 106] on span "Contact" at bounding box center [261, 108] width 27 height 9
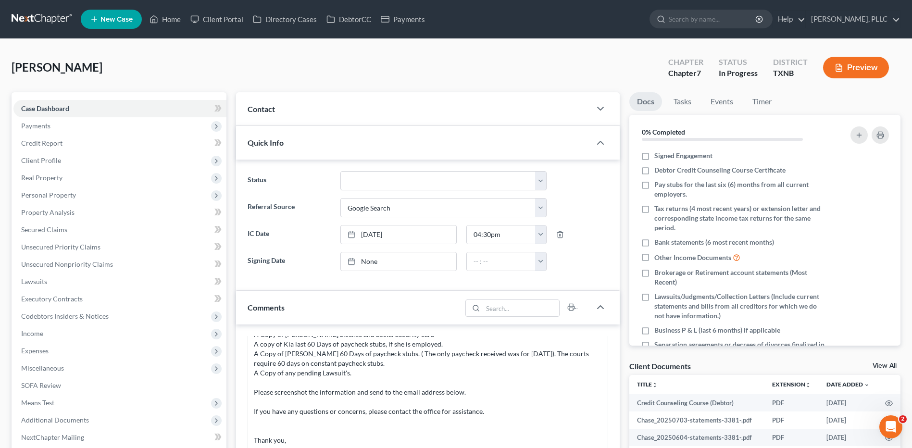
click at [274, 142] on span "Quick Info" at bounding box center [266, 142] width 36 height 9
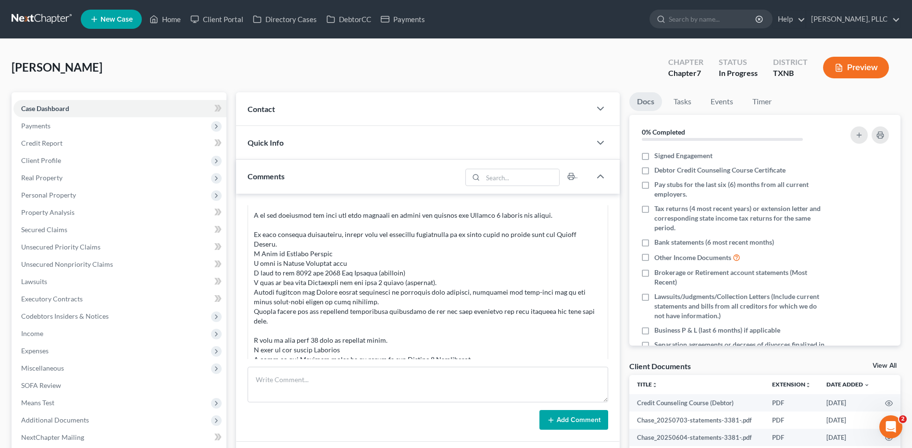
scroll to position [0, 0]
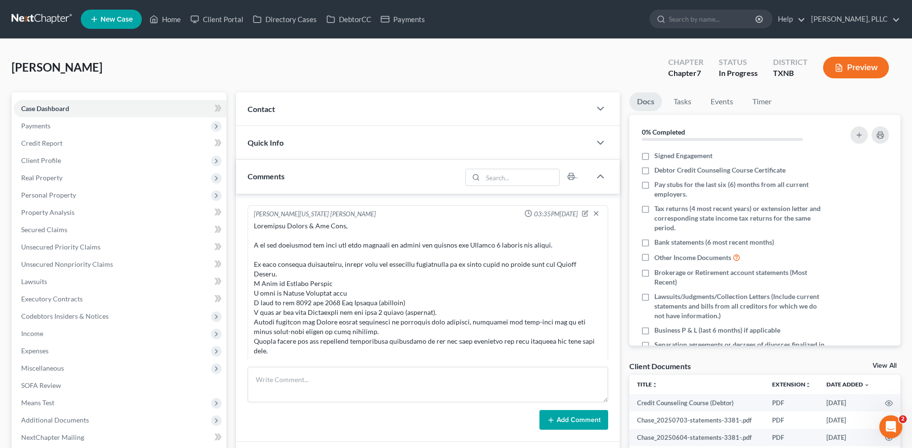
click at [264, 142] on span "Quick Info" at bounding box center [266, 142] width 36 height 9
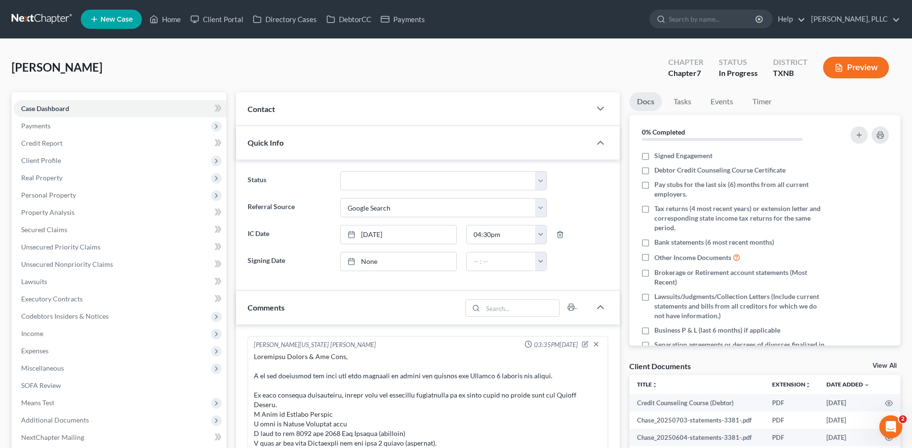
click at [262, 105] on span "Contact" at bounding box center [261, 108] width 27 height 9
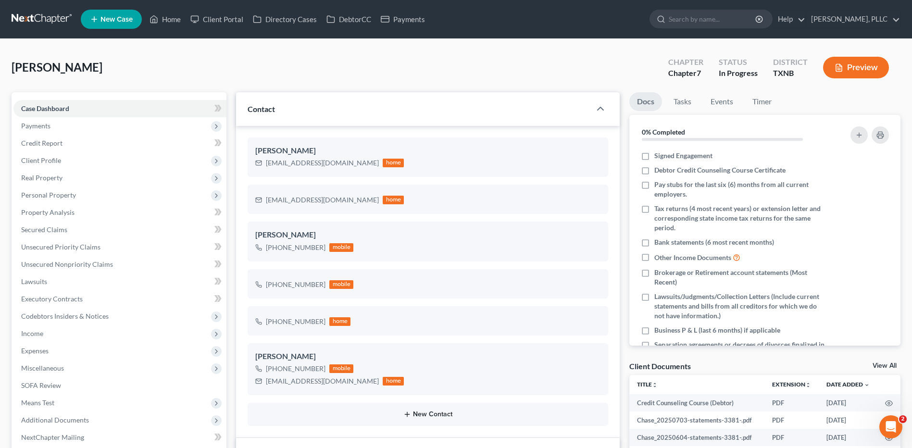
click at [424, 412] on button "New Contact" at bounding box center [427, 415] width 345 height 8
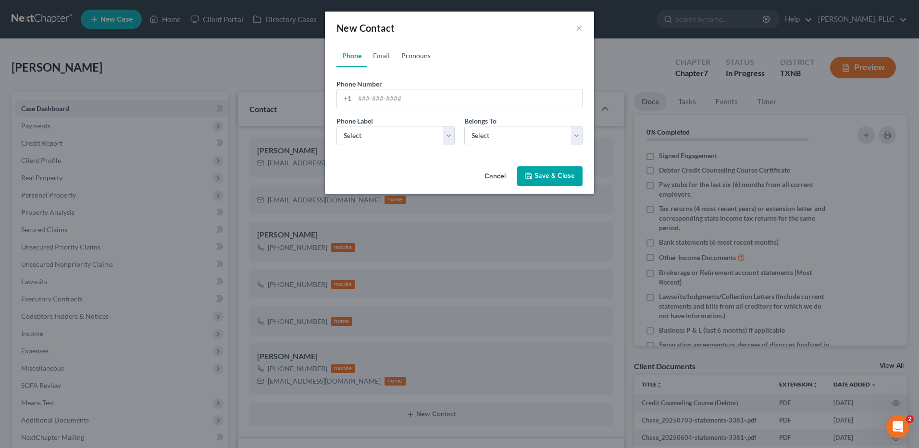
click at [413, 50] on link "Pronouns" at bounding box center [416, 55] width 41 height 23
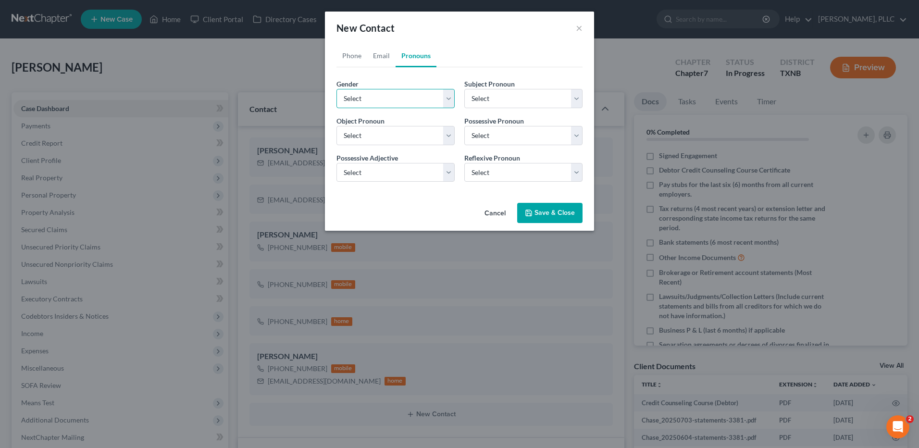
click at [446, 98] on select "Select Male Female Non Binary More Than One Person" at bounding box center [396, 98] width 118 height 19
select select "1"
click at [337, 89] on select "Select Male Female Non Binary More Than One Person" at bounding box center [396, 98] width 118 height 19
select select "1"
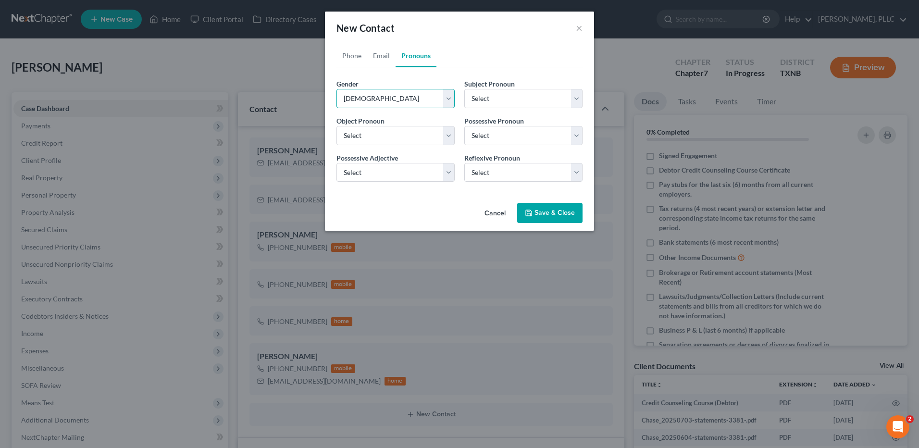
select select "1"
click at [497, 213] on button "Cancel" at bounding box center [495, 213] width 37 height 19
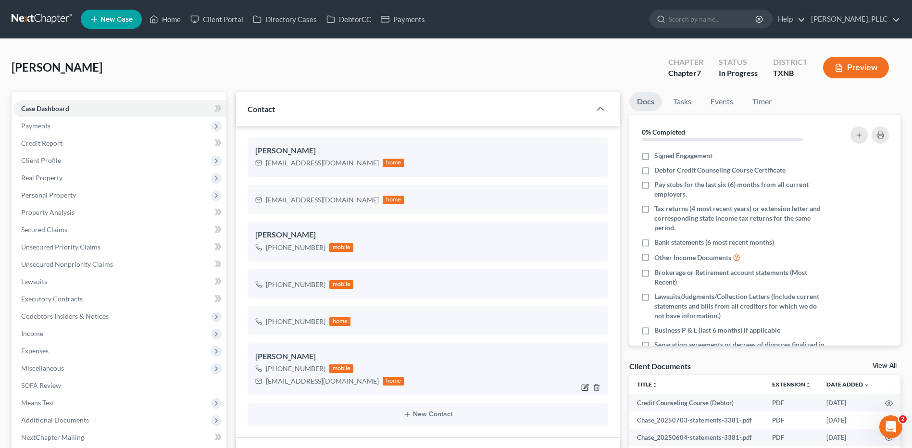
click at [583, 386] on icon "button" at bounding box center [585, 388] width 8 height 8
select select "0"
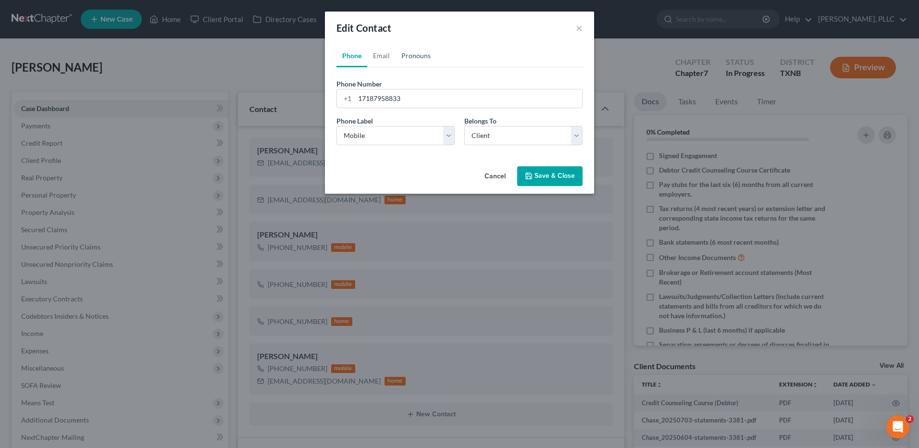
click at [416, 52] on link "Pronouns" at bounding box center [416, 55] width 41 height 23
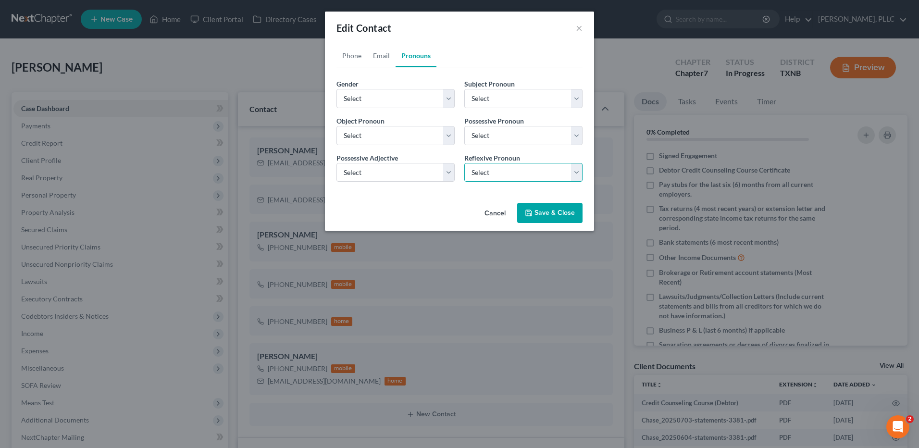
click at [578, 170] on select "Select Himself Herself Themselves Themselves" at bounding box center [523, 172] width 118 height 19
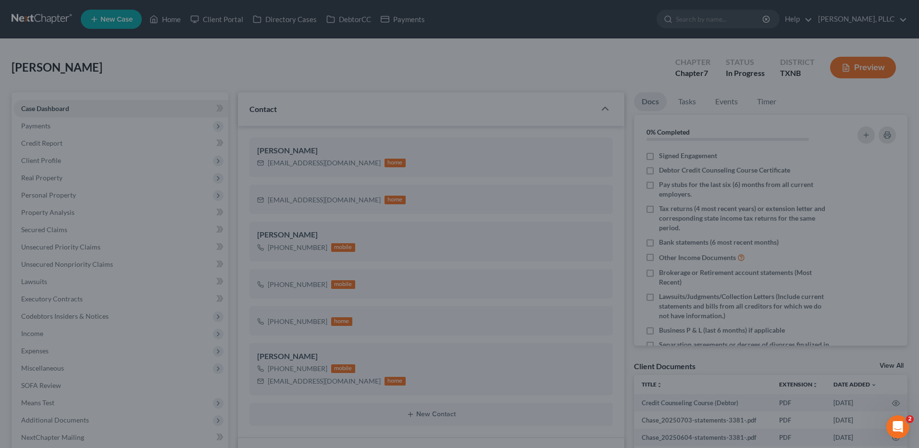
click at [447, 355] on div "Edit Contact × Phone Email Pronouns Phone Number * +1 17187958833 Ext. Phone La…" at bounding box center [459, 224] width 919 height 448
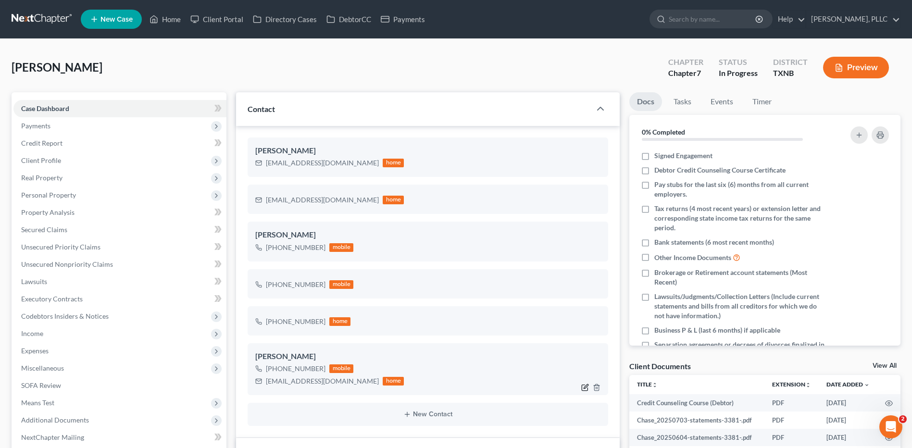
click at [582, 386] on icon "button" at bounding box center [585, 388] width 8 height 8
select select "0"
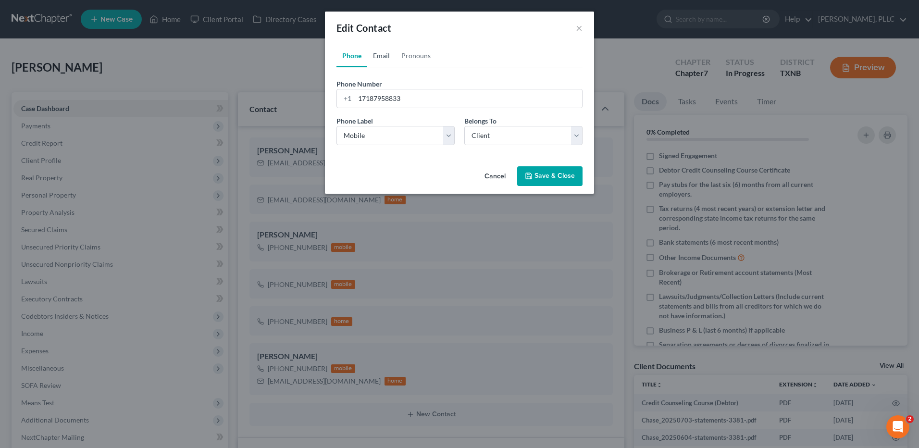
click at [389, 54] on link "Email" at bounding box center [381, 55] width 28 height 23
click at [417, 53] on link "Pronouns" at bounding box center [416, 55] width 41 height 23
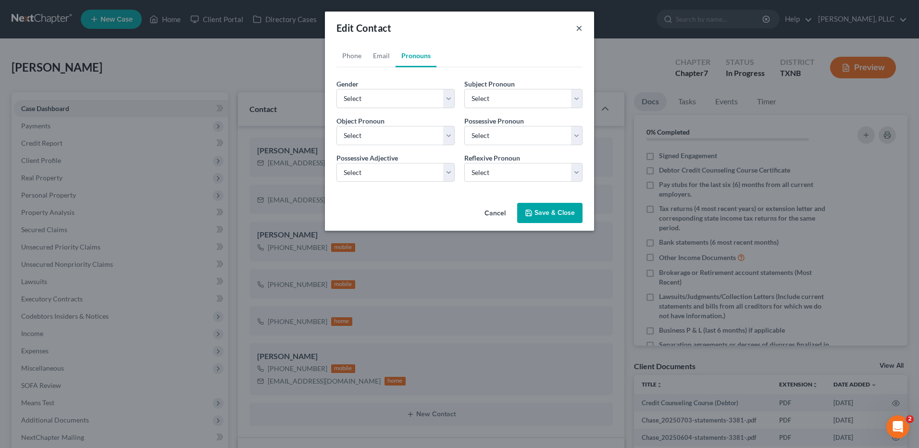
click at [581, 26] on button "×" at bounding box center [579, 28] width 7 height 12
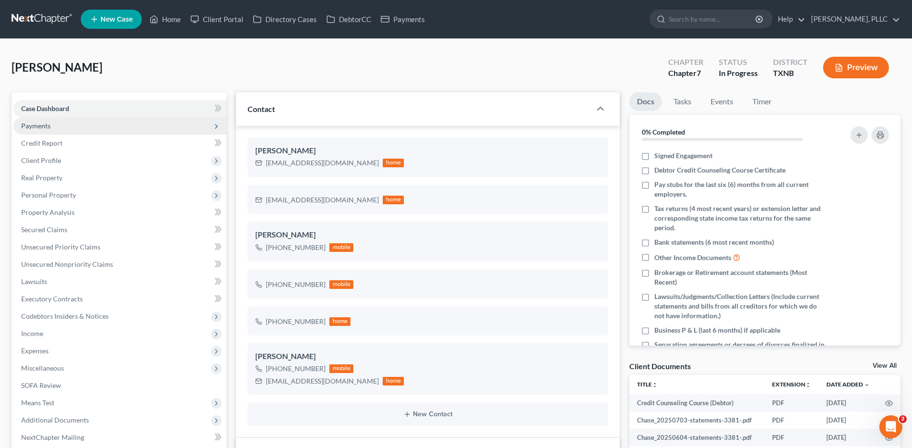
click at [33, 124] on span "Payments" at bounding box center [35, 126] width 29 height 8
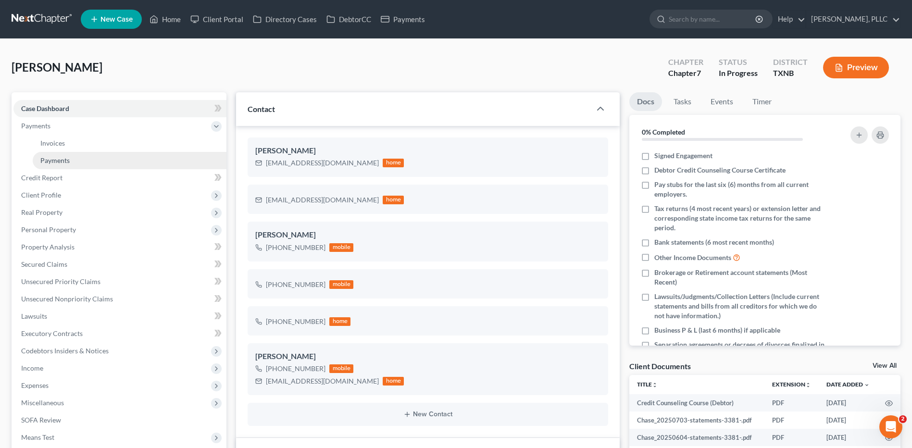
click at [46, 160] on span "Payments" at bounding box center [54, 160] width 29 height 8
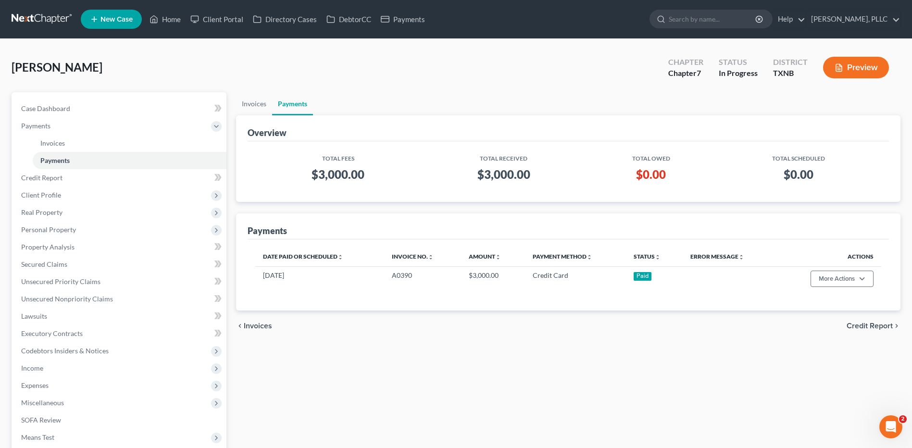
click at [860, 324] on span "Credit Report" at bounding box center [870, 326] width 46 height 8
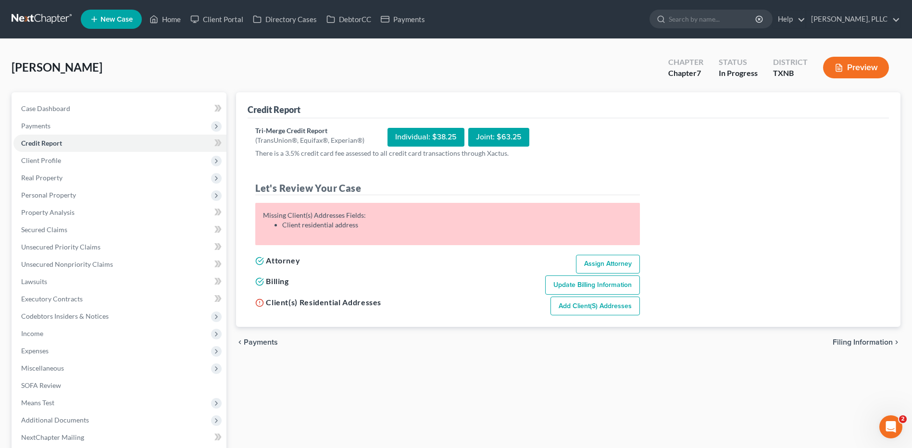
click at [611, 262] on link "Assign Attorney" at bounding box center [608, 264] width 64 height 19
select select "1"
select select "0"
select select "78"
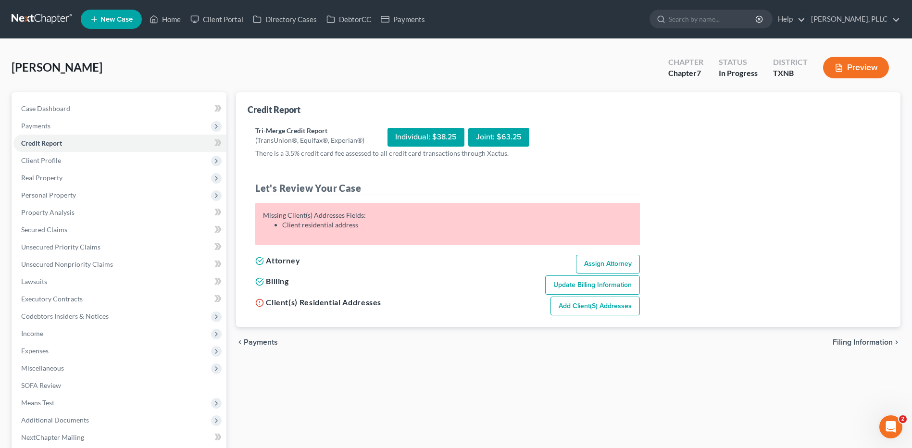
select select "1"
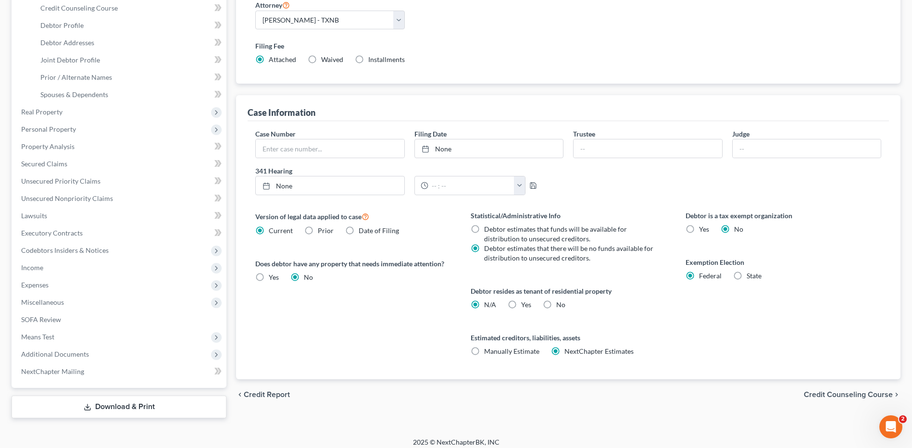
scroll to position [194, 0]
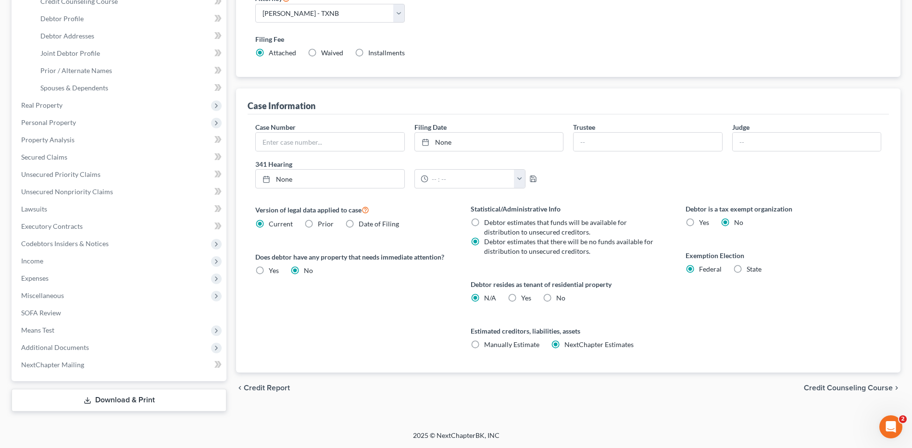
click at [832, 387] on span "Credit Counseling Course" at bounding box center [848, 388] width 89 height 8
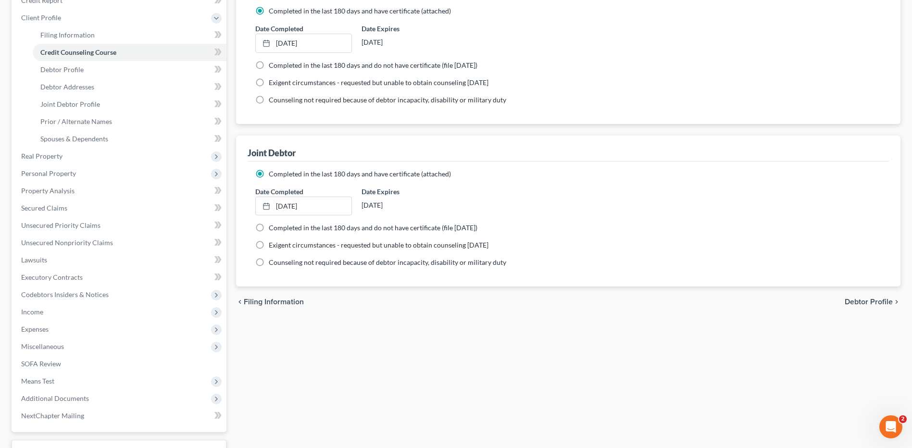
scroll to position [194, 0]
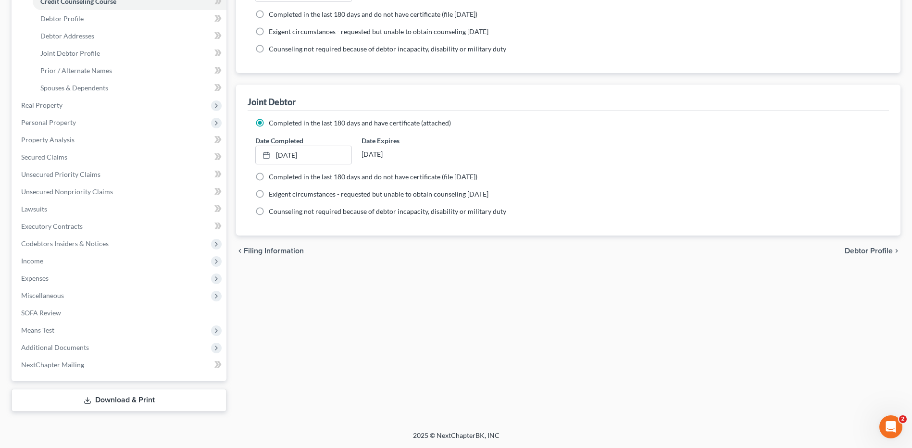
click at [863, 248] on span "Debtor Profile" at bounding box center [869, 251] width 48 height 8
select select "1"
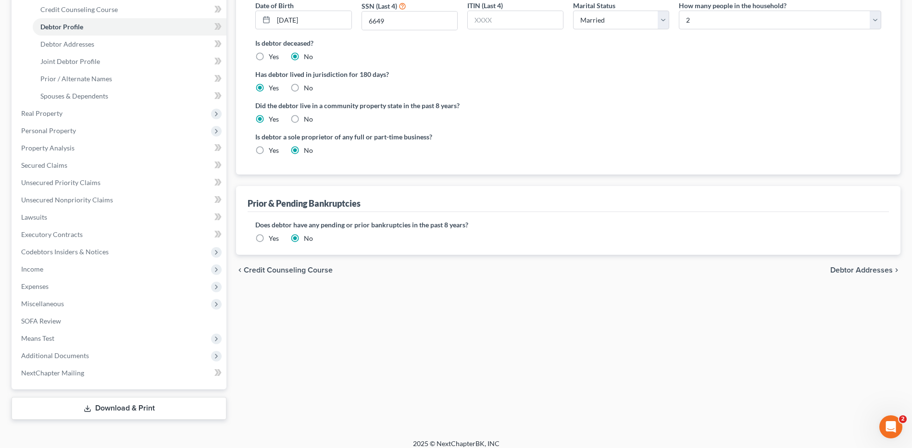
click at [843, 268] on span "Debtor Addresses" at bounding box center [861, 270] width 63 height 8
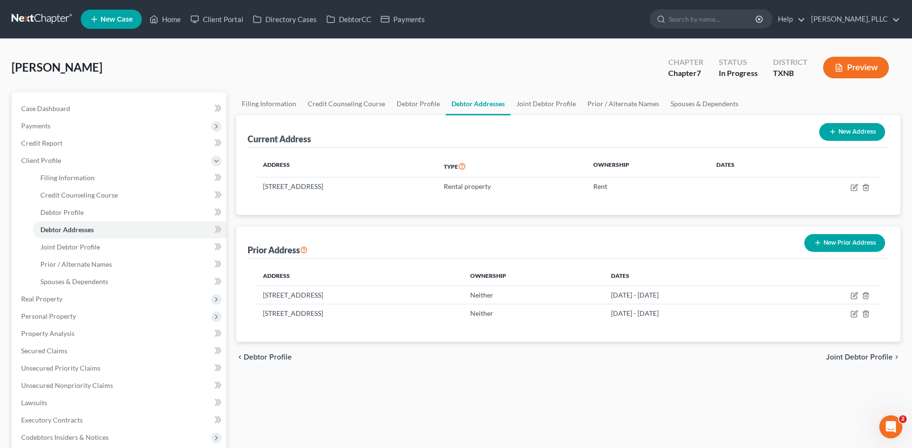
click at [830, 356] on span "Joint Debtor Profile" at bounding box center [859, 357] width 67 height 8
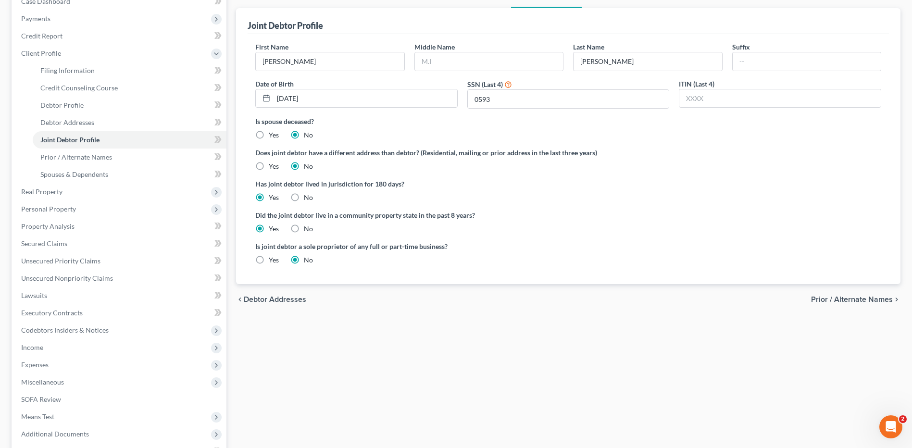
scroll to position [194, 0]
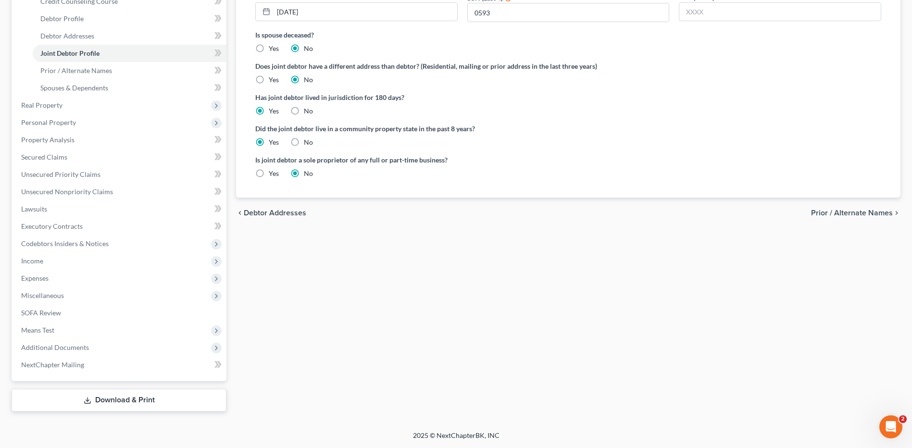
click at [851, 213] on span "Prior / Alternate Names" at bounding box center [852, 213] width 82 height 8
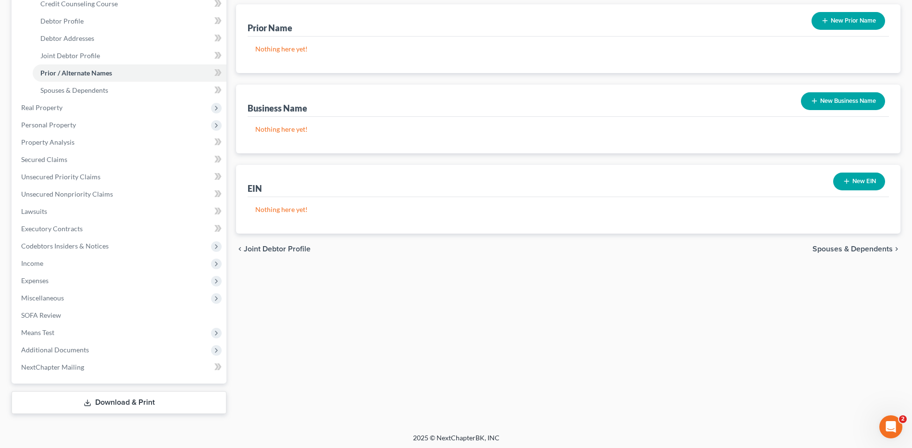
scroll to position [194, 0]
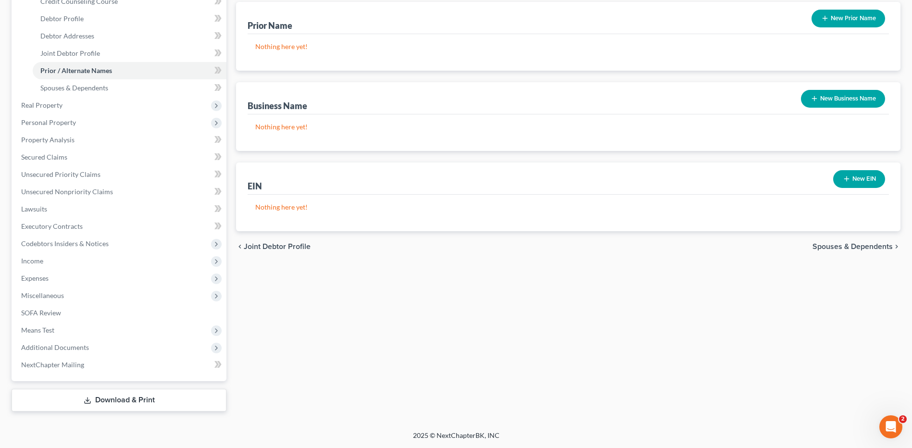
click at [841, 243] on span "Spouses & Dependents" at bounding box center [853, 247] width 80 height 8
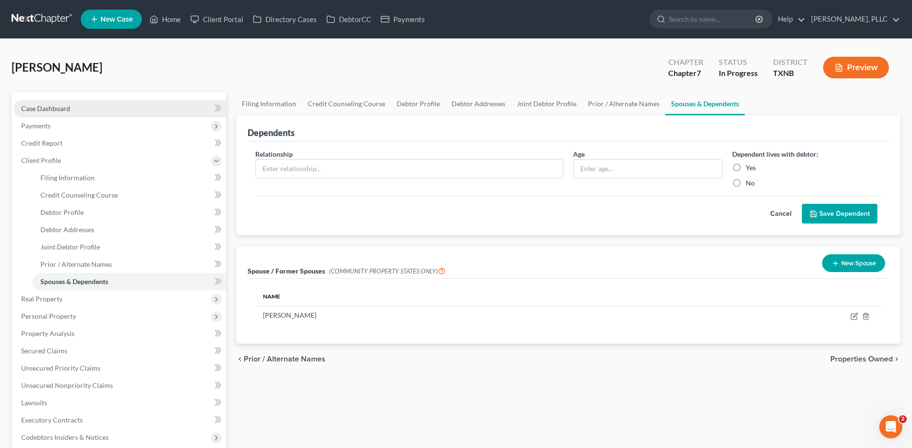
click at [41, 106] on span "Case Dashboard" at bounding box center [45, 108] width 49 height 8
select select "4"
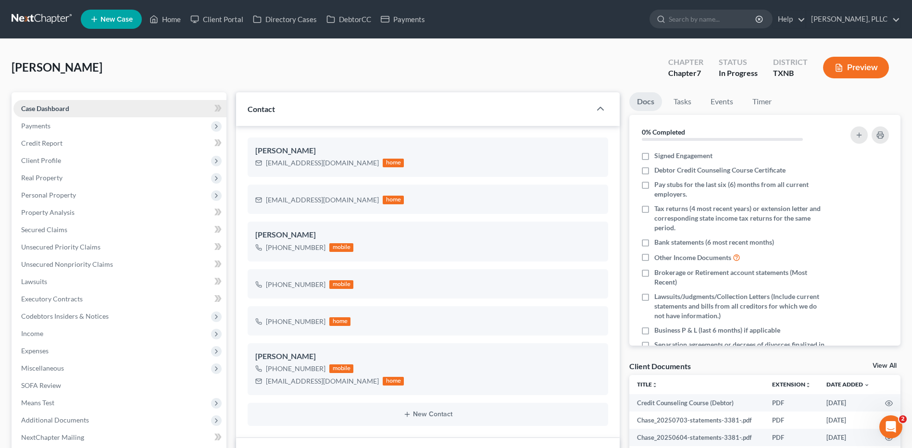
scroll to position [1011, 0]
click at [47, 125] on span "Payments" at bounding box center [35, 126] width 29 height 8
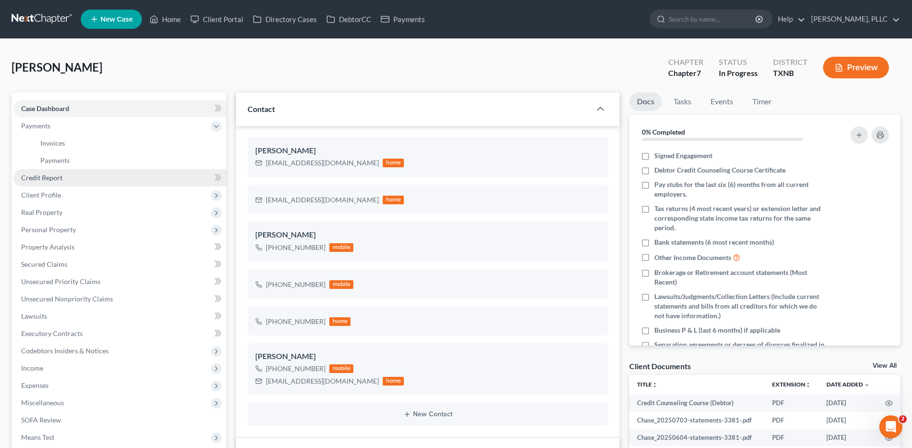
click at [48, 178] on span "Credit Report" at bounding box center [41, 178] width 41 height 8
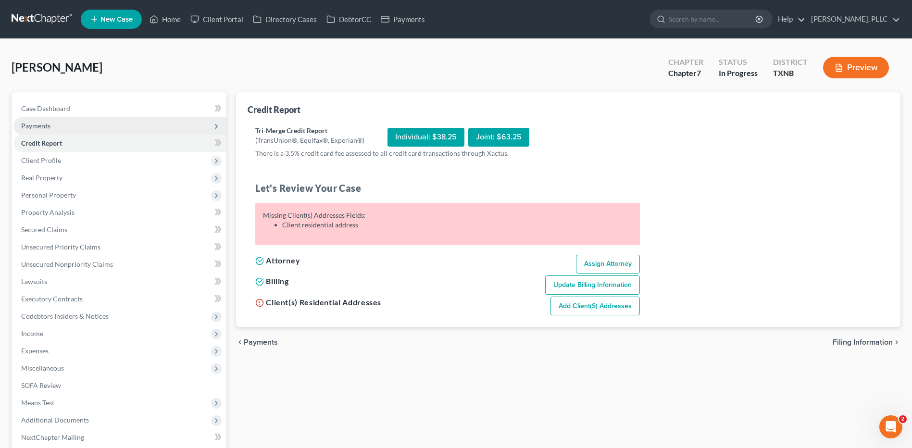
click at [30, 123] on span "Payments" at bounding box center [35, 126] width 29 height 8
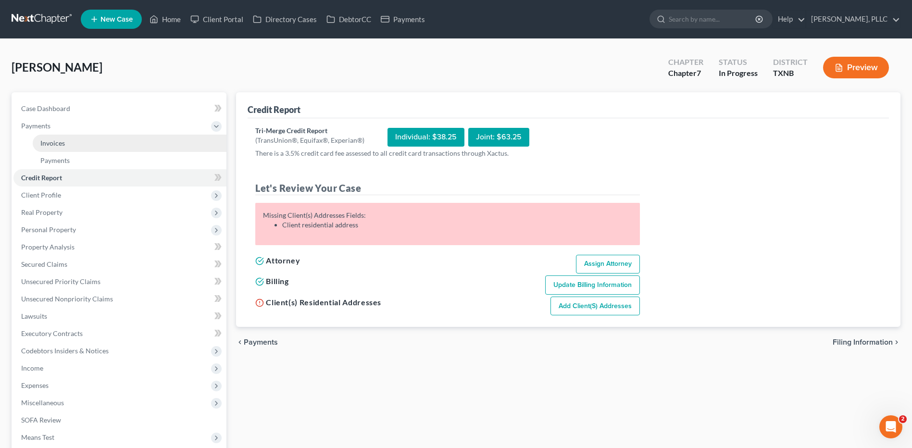
click at [48, 141] on span "Invoices" at bounding box center [52, 143] width 25 height 8
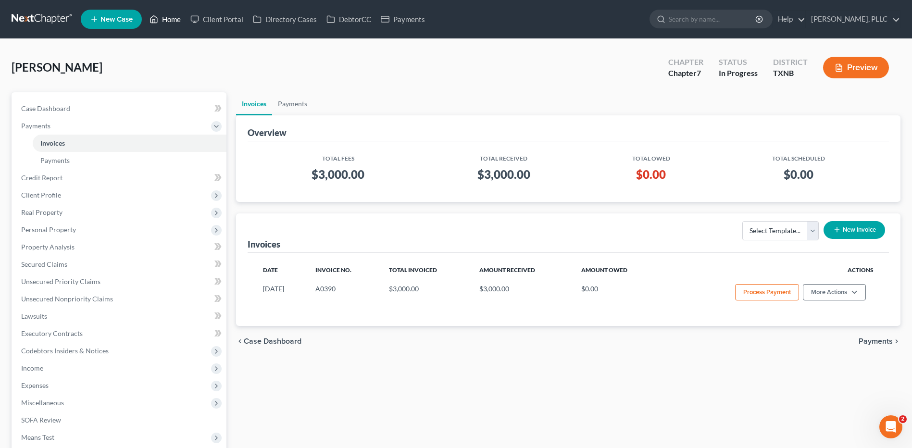
click at [176, 22] on link "Home" at bounding box center [165, 19] width 41 height 17
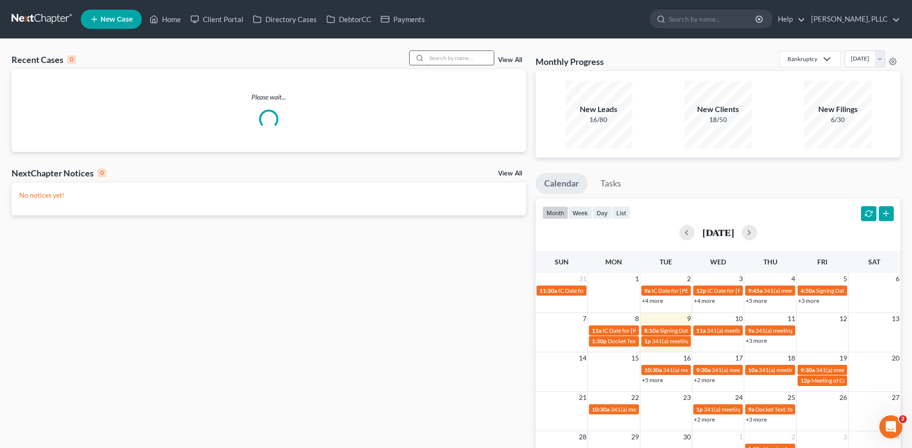
click at [451, 58] on input "search" at bounding box center [459, 58] width 67 height 14
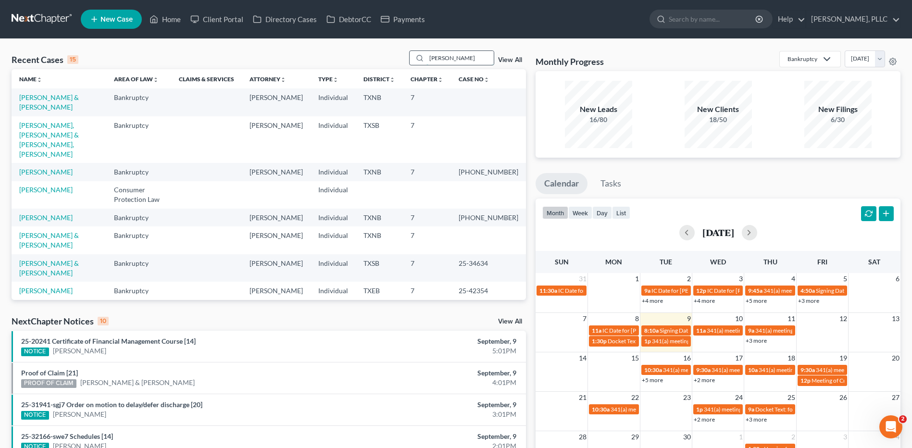
type input "Vera"
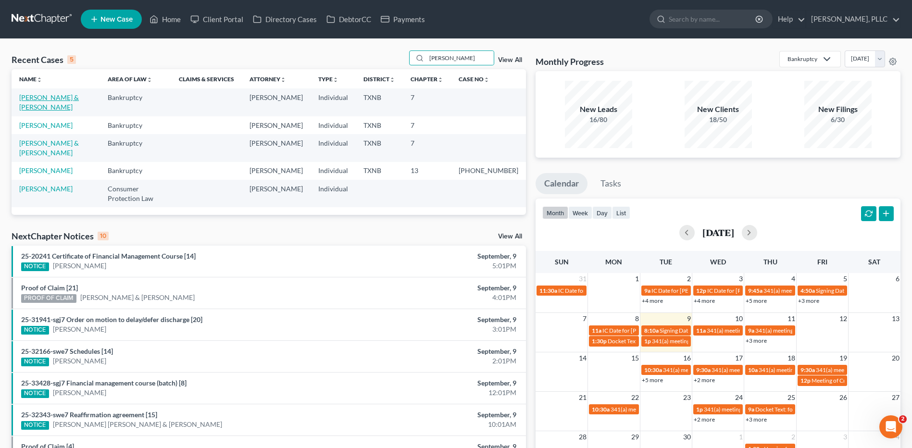
click at [67, 96] on link "Vera, Andrew & Kai" at bounding box center [49, 102] width 60 height 18
select select "4"
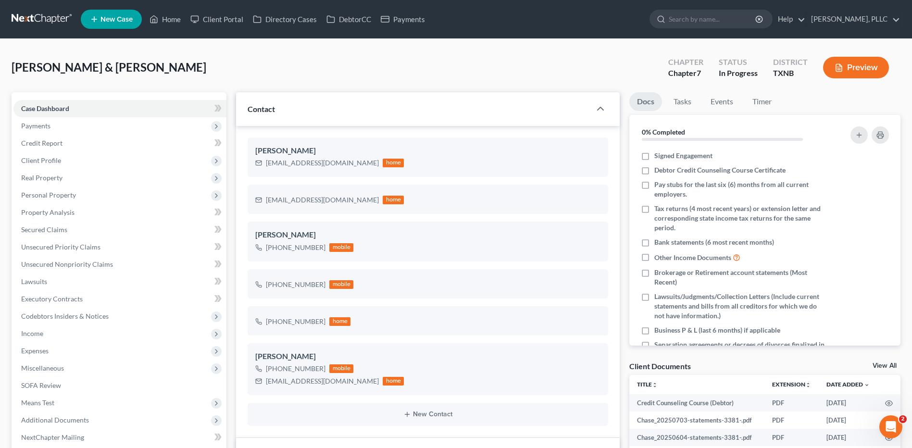
scroll to position [1011, 0]
click at [37, 141] on span "Credit Report" at bounding box center [41, 143] width 41 height 8
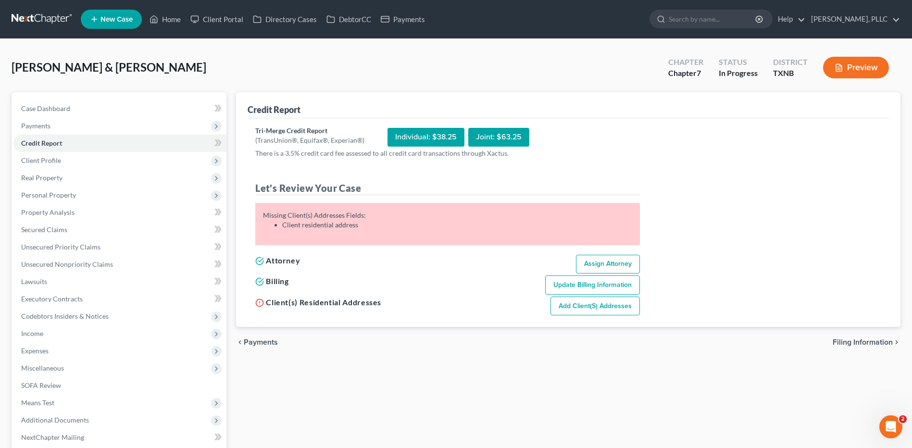
click at [491, 135] on div "Joint: $63.25" at bounding box center [498, 137] width 61 height 19
click at [601, 262] on link "Assign Attorney" at bounding box center [608, 264] width 64 height 19
select select "1"
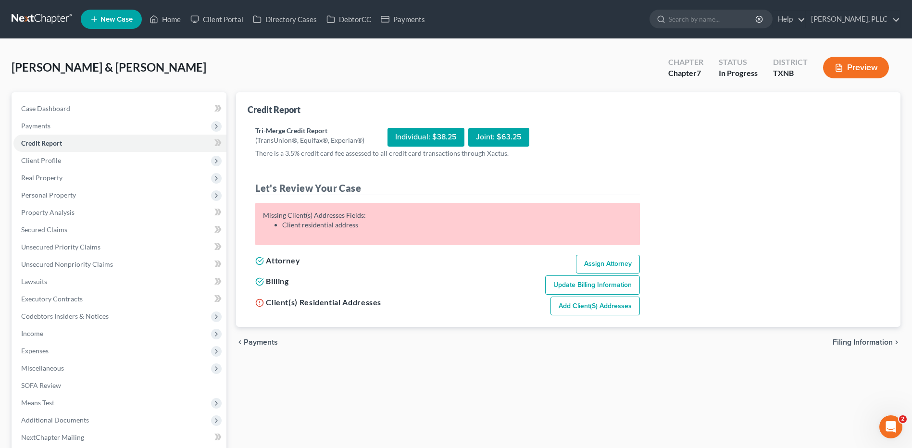
select select "0"
select select "78"
select select "1"
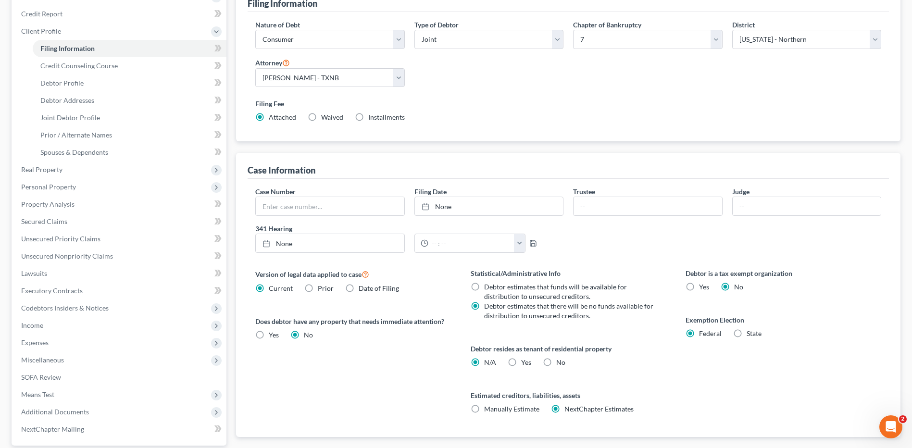
scroll to position [194, 0]
